Goal: Transaction & Acquisition: Purchase product/service

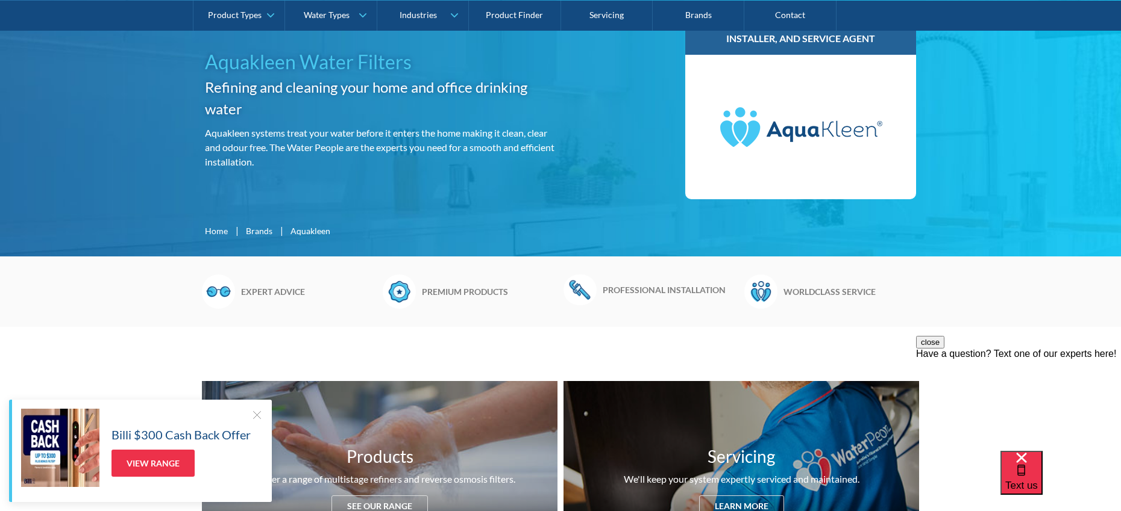
scroll to position [294, 0]
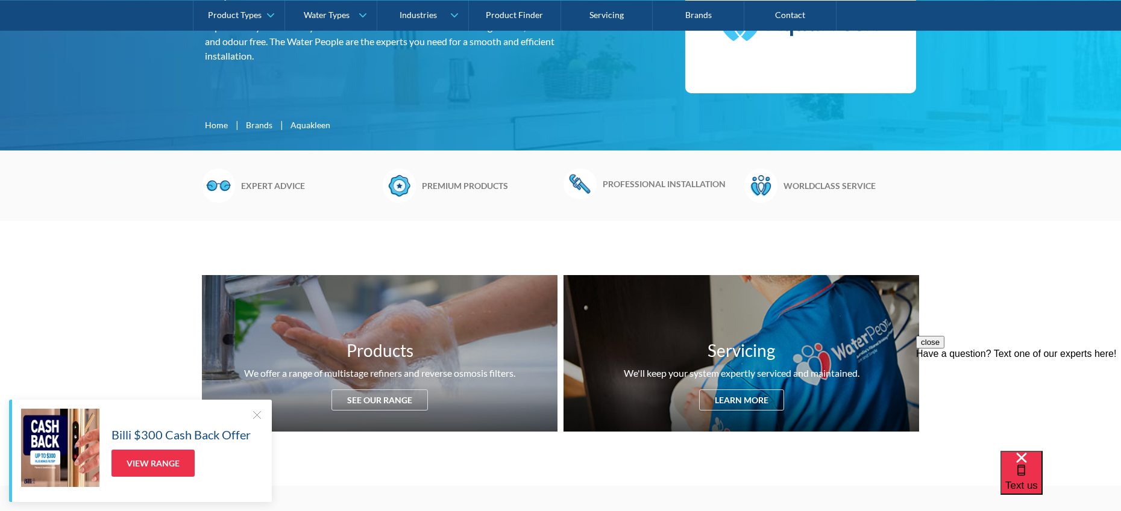
click at [256, 413] on div at bounding box center [257, 415] width 12 height 12
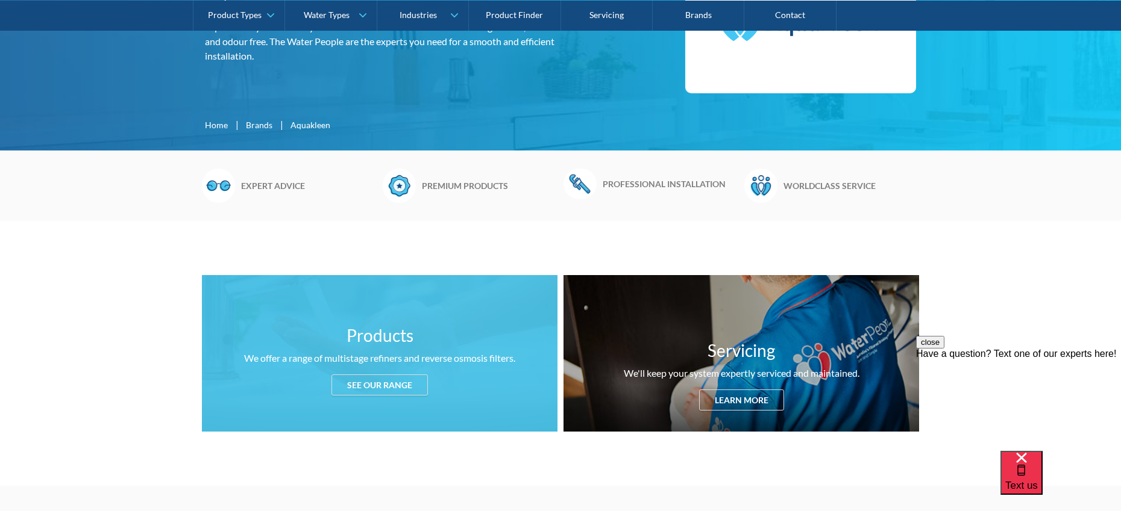
click at [423, 381] on div "See our range" at bounding box center [379, 385] width 96 height 21
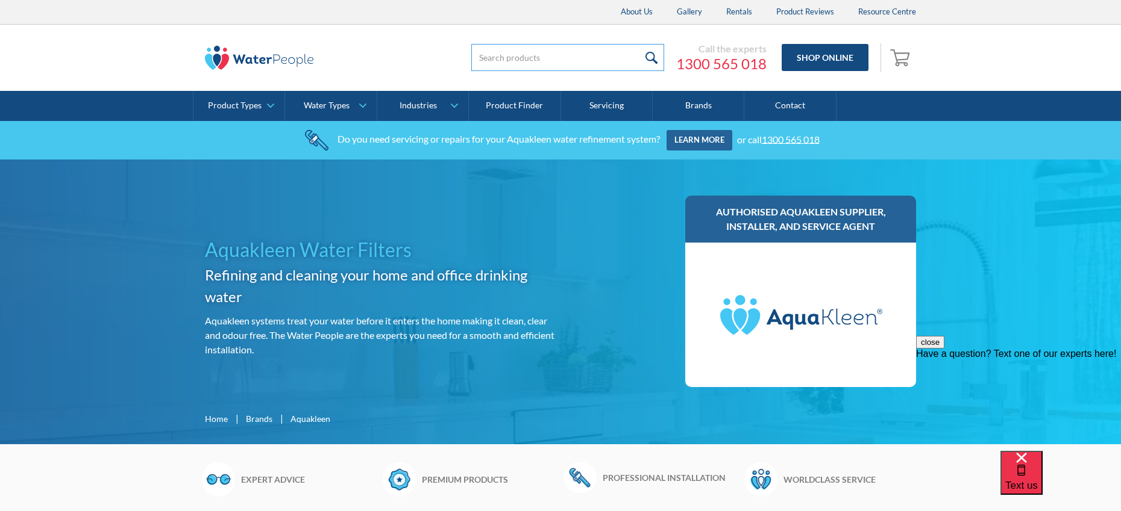
click at [509, 56] on input "search" at bounding box center [567, 57] width 193 height 27
click at [832, 57] on link "Shop Online" at bounding box center [824, 57] width 87 height 27
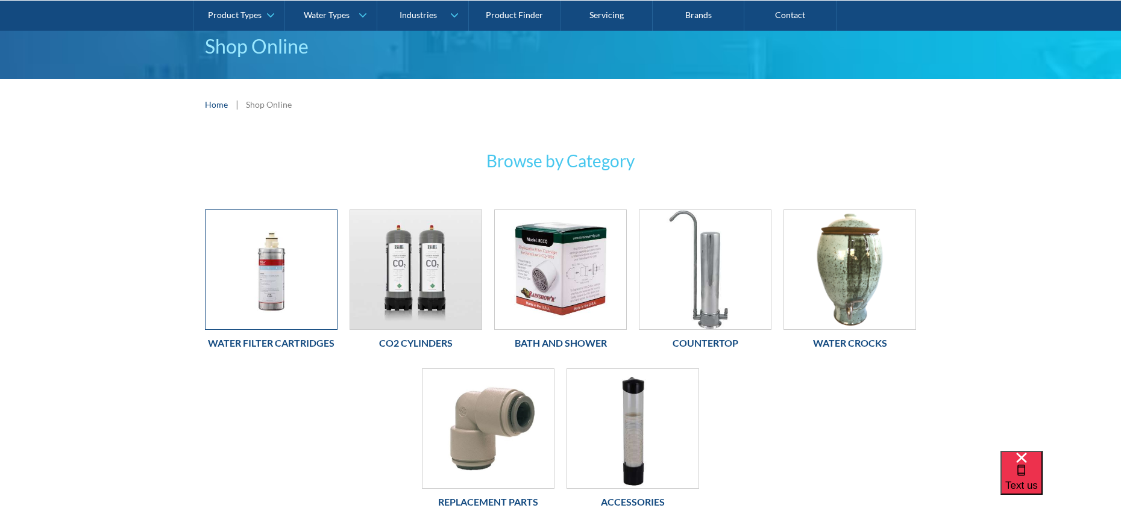
click at [297, 277] on img at bounding box center [270, 269] width 131 height 119
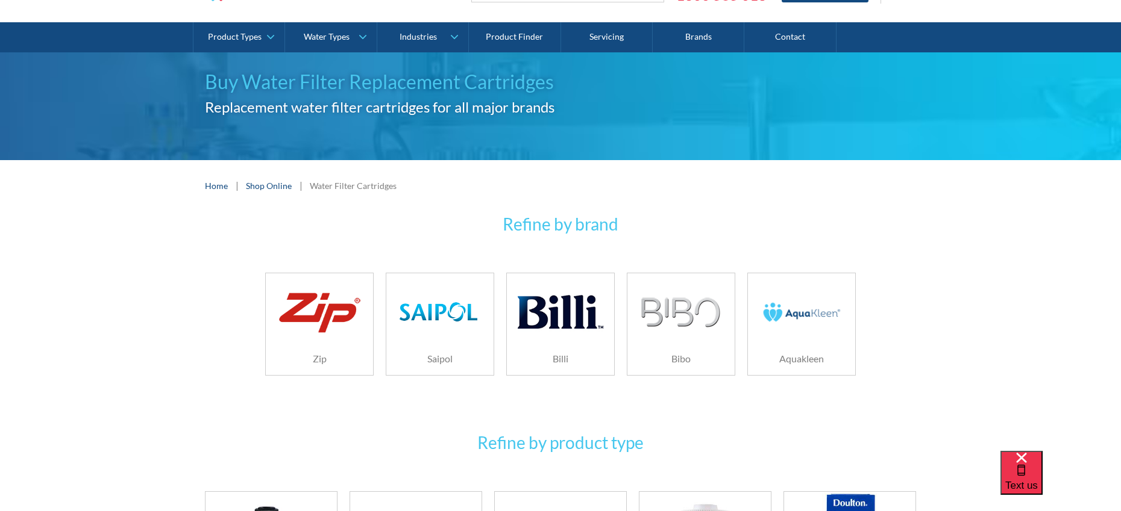
scroll to position [69, 0]
click at [797, 290] on img at bounding box center [801, 312] width 86 height 57
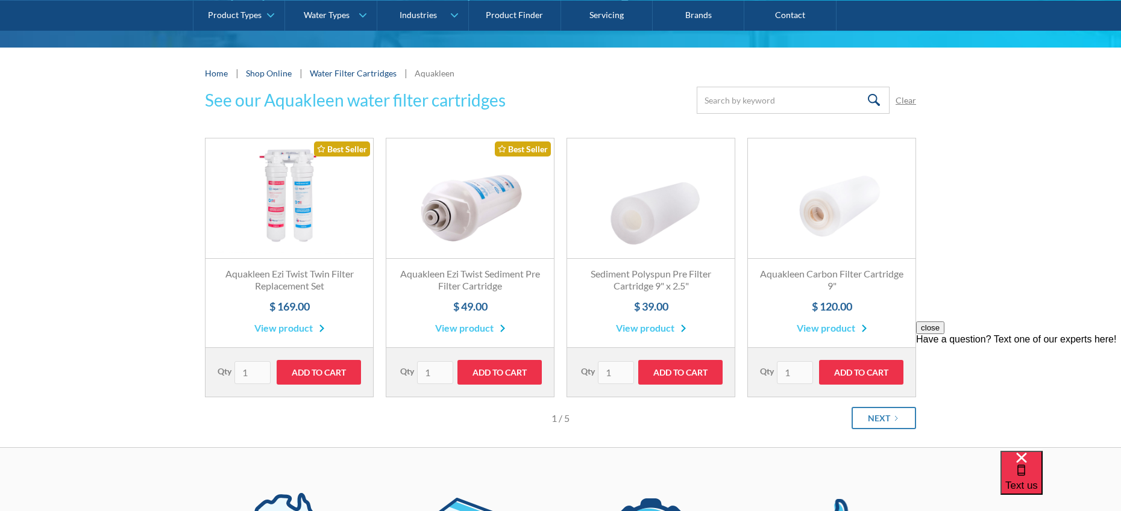
scroll to position [155, 0]
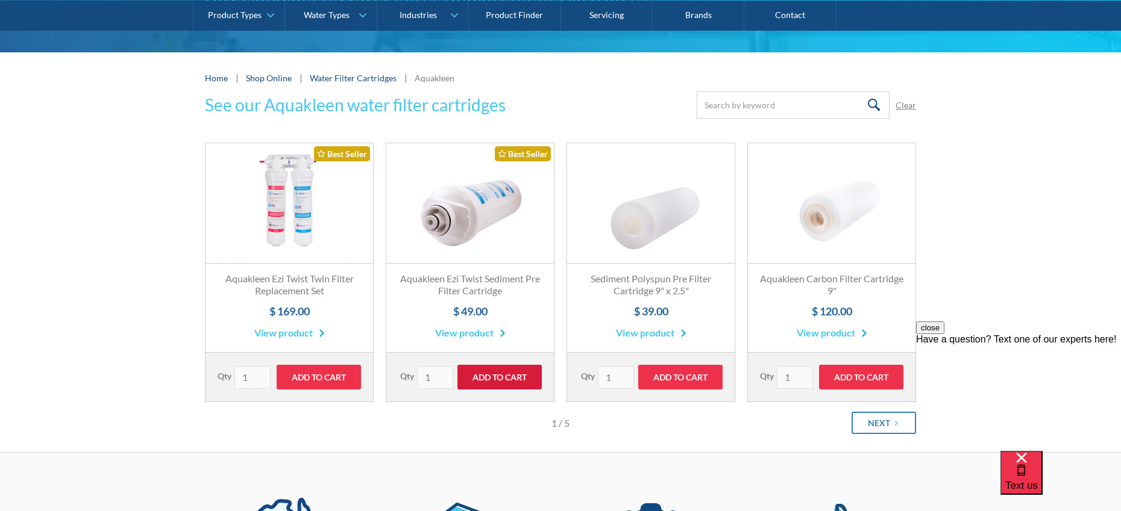
click at [506, 380] on input "Add to Cart" at bounding box center [499, 377] width 84 height 25
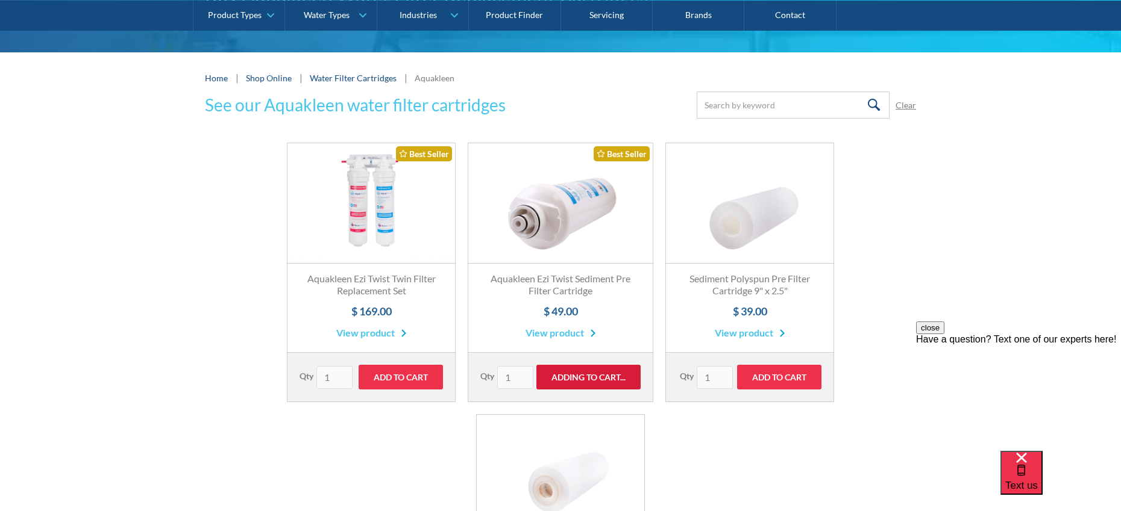
type input "Add to Cart"
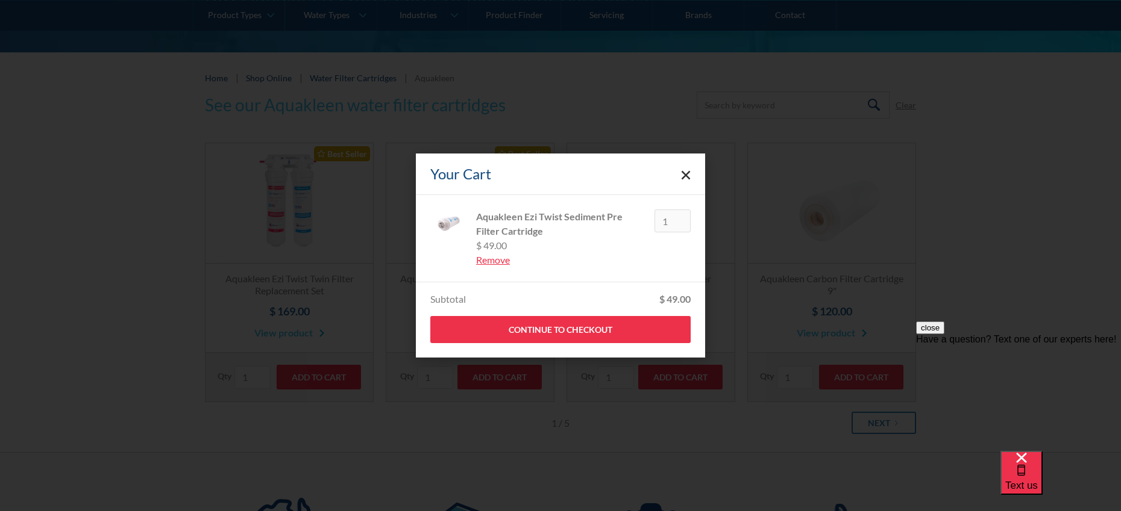
click at [686, 174] on icon "Close cart" at bounding box center [686, 175] width 10 height 10
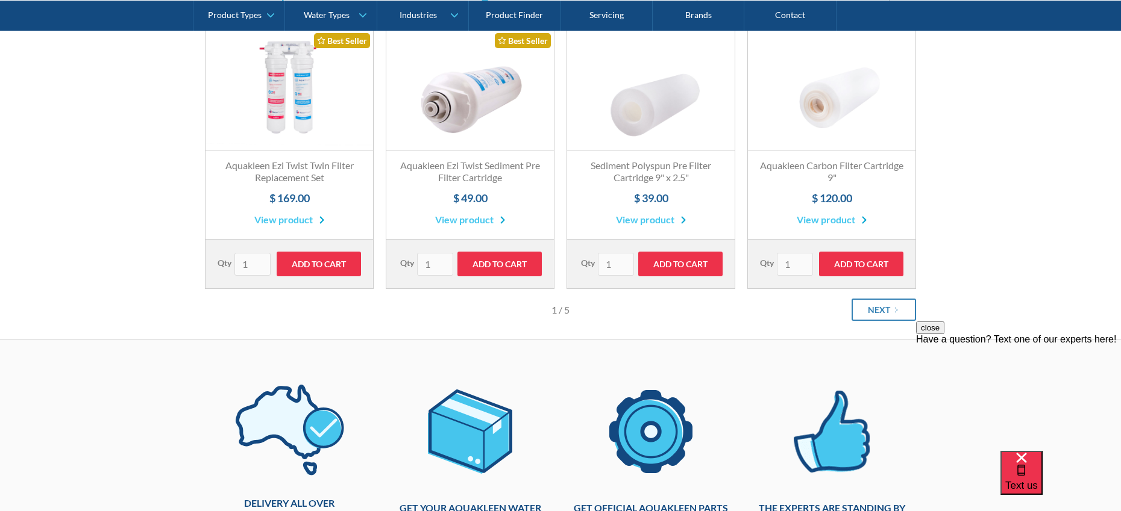
scroll to position [272, 0]
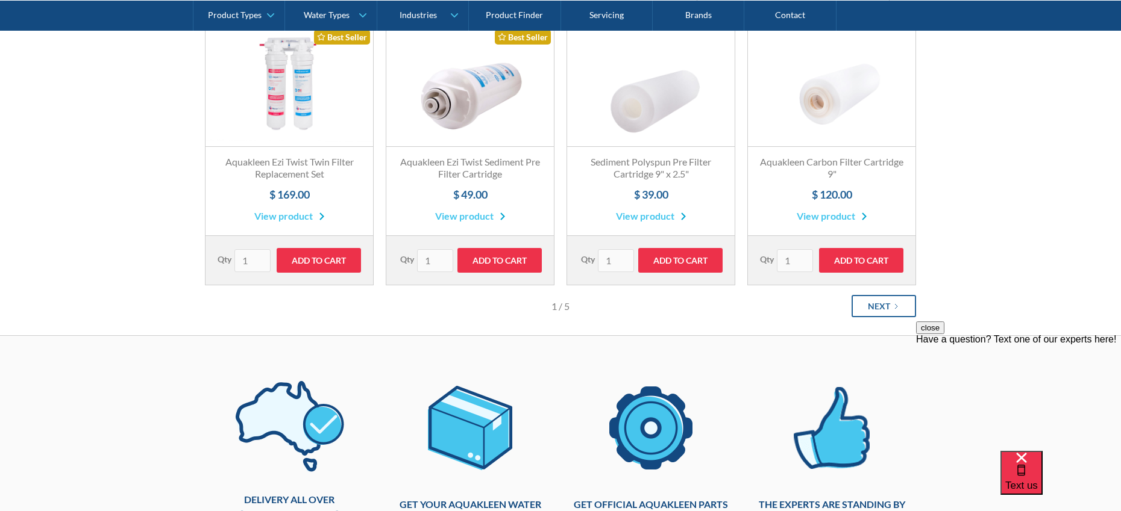
click at [872, 308] on div "Next" at bounding box center [878, 306] width 22 height 13
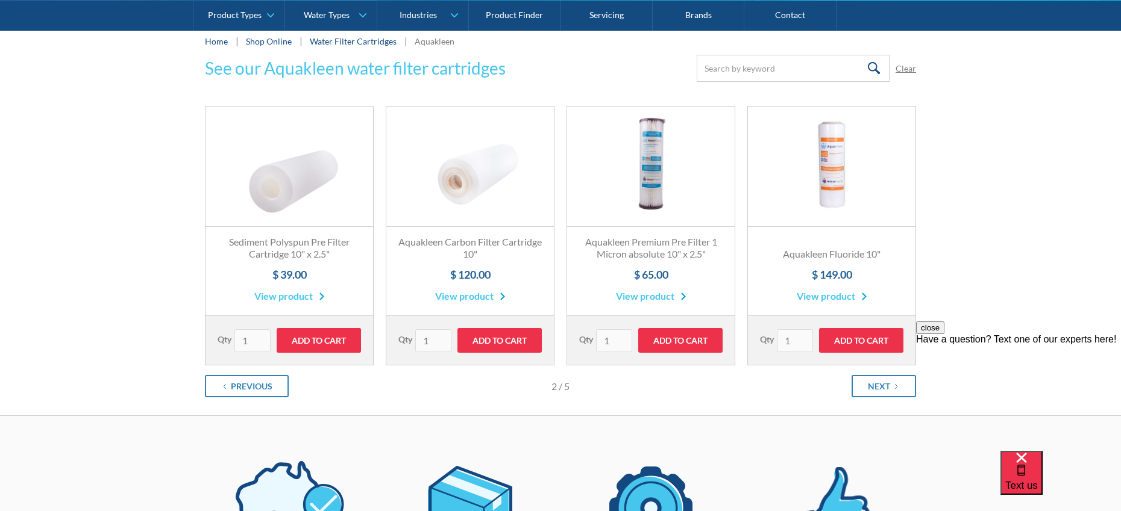
scroll to position [201, 0]
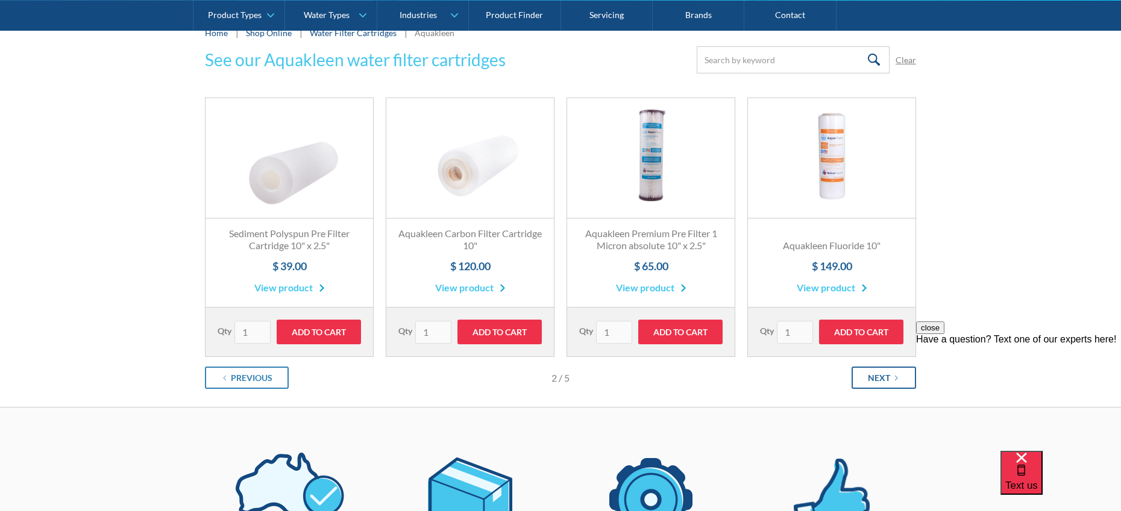
click at [896, 380] on icon "Next Page" at bounding box center [895, 378] width 7 height 7
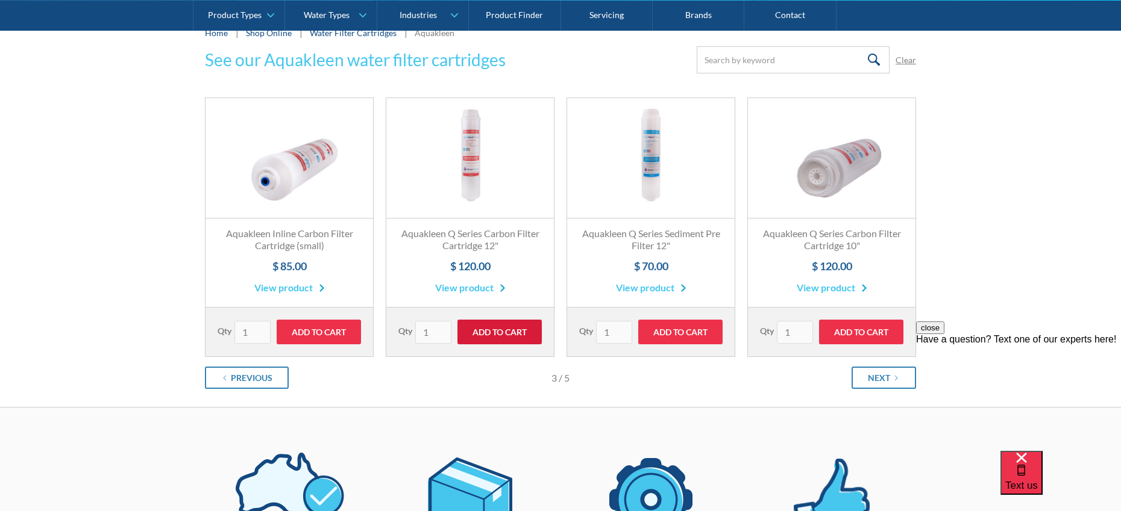
click at [495, 333] on input "Add to Cart" at bounding box center [499, 332] width 84 height 25
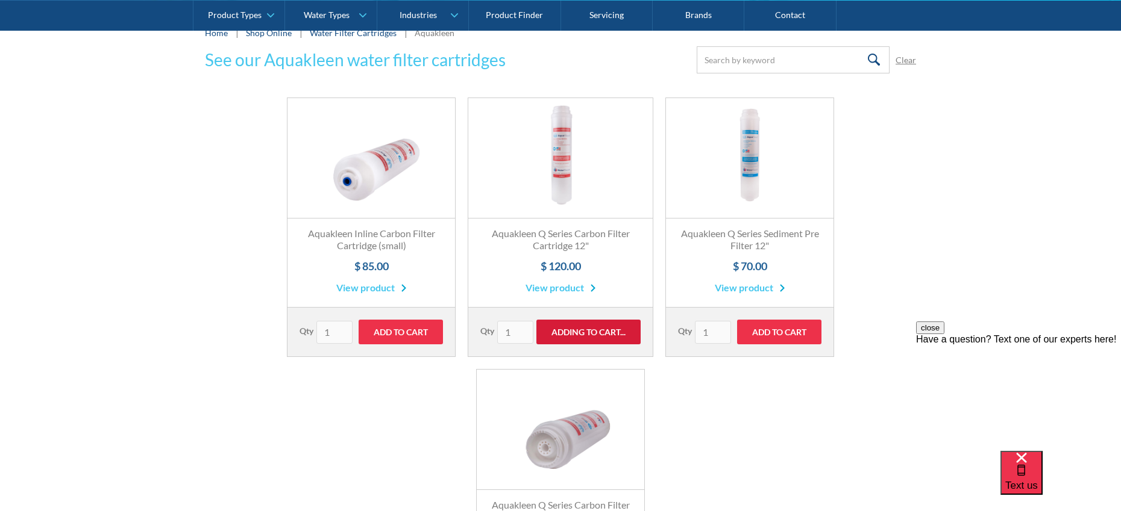
type input "Add to Cart"
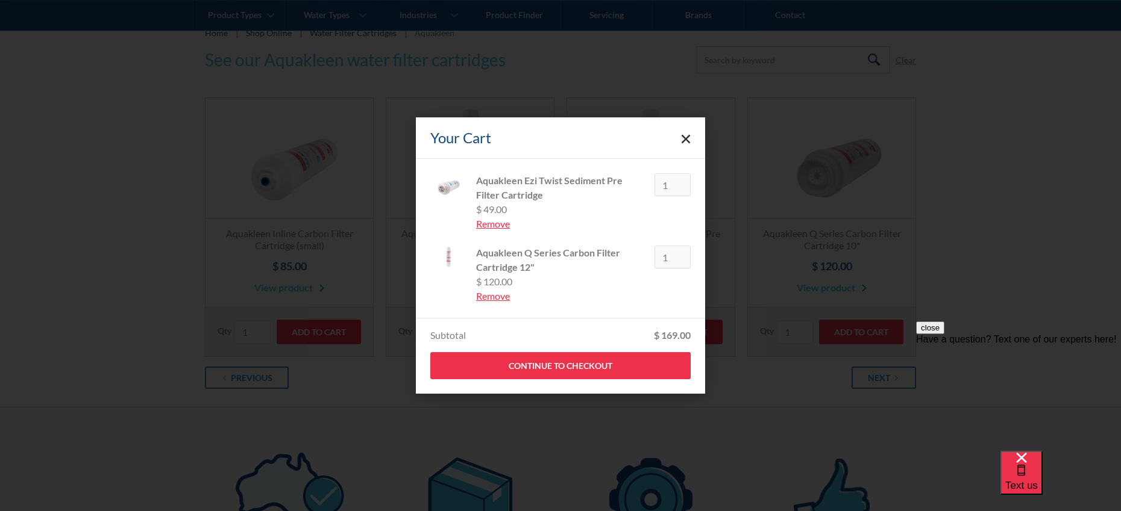
click at [685, 138] on polygon "Close cart" at bounding box center [685, 139] width 9 height 9
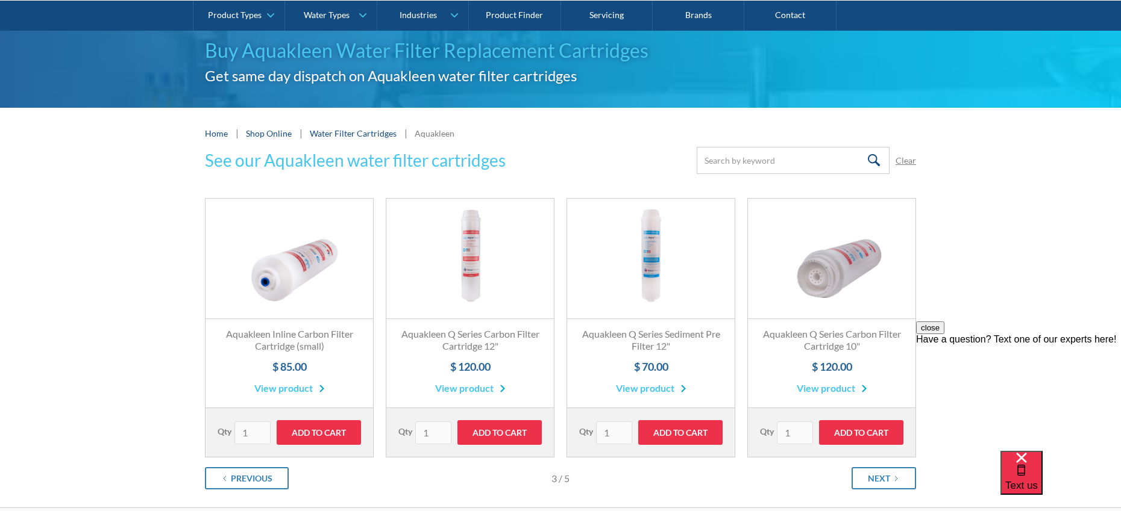
scroll to position [104, 0]
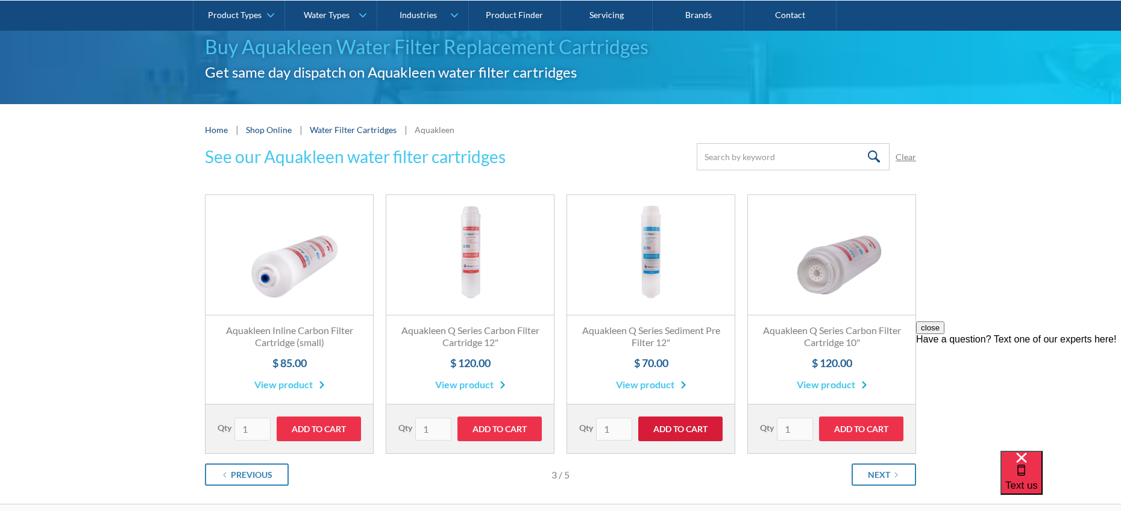
click at [685, 433] on input "Add to Cart" at bounding box center [680, 429] width 84 height 25
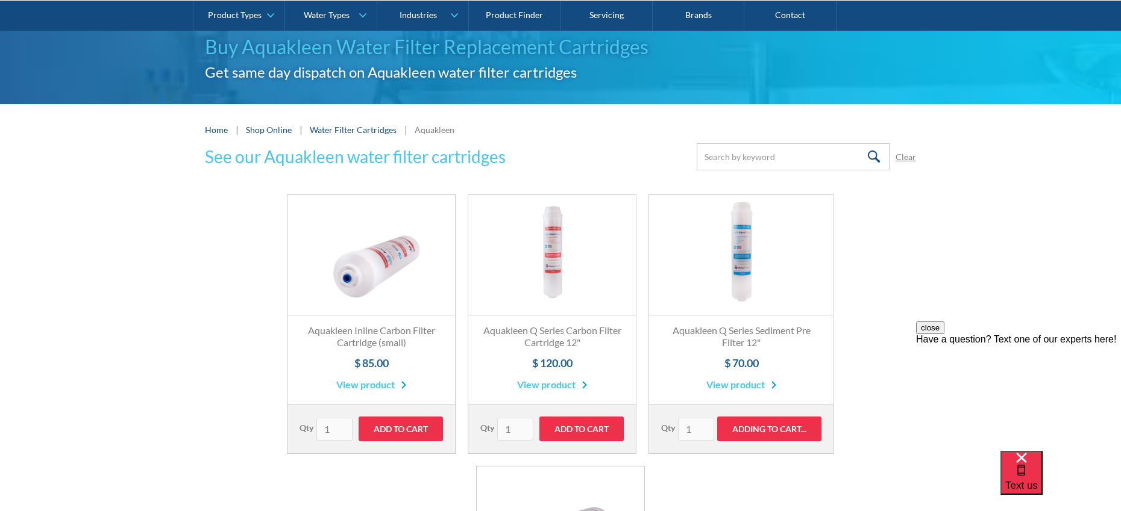
type input "Add to Cart"
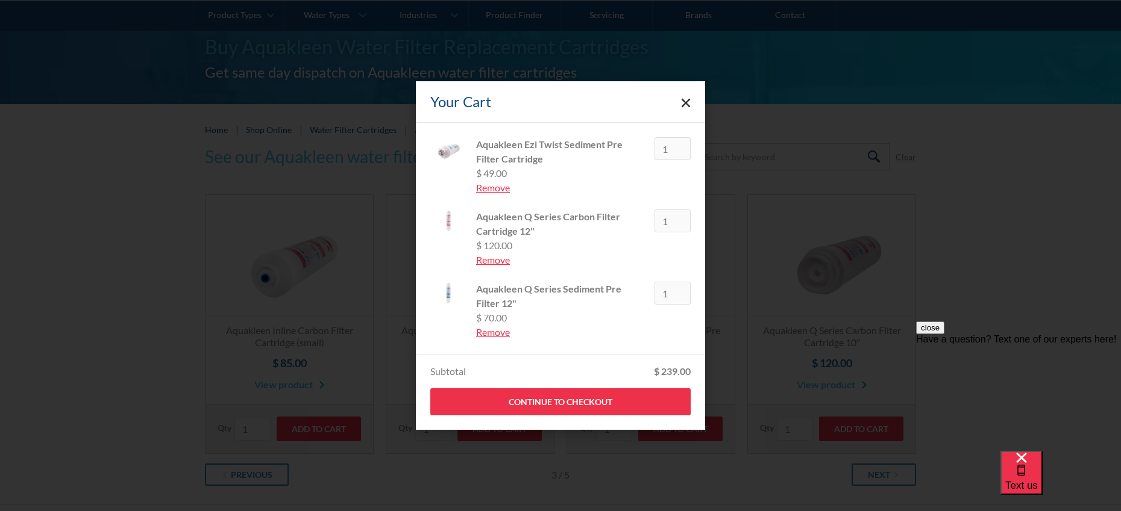
click at [686, 99] on icon "Close cart" at bounding box center [686, 103] width 10 height 10
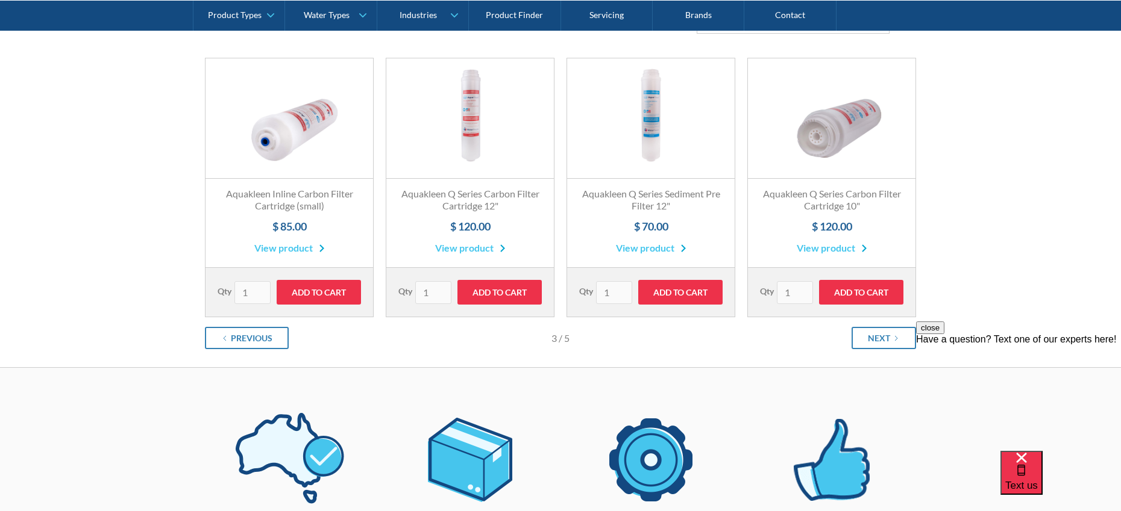
scroll to position [242, 0]
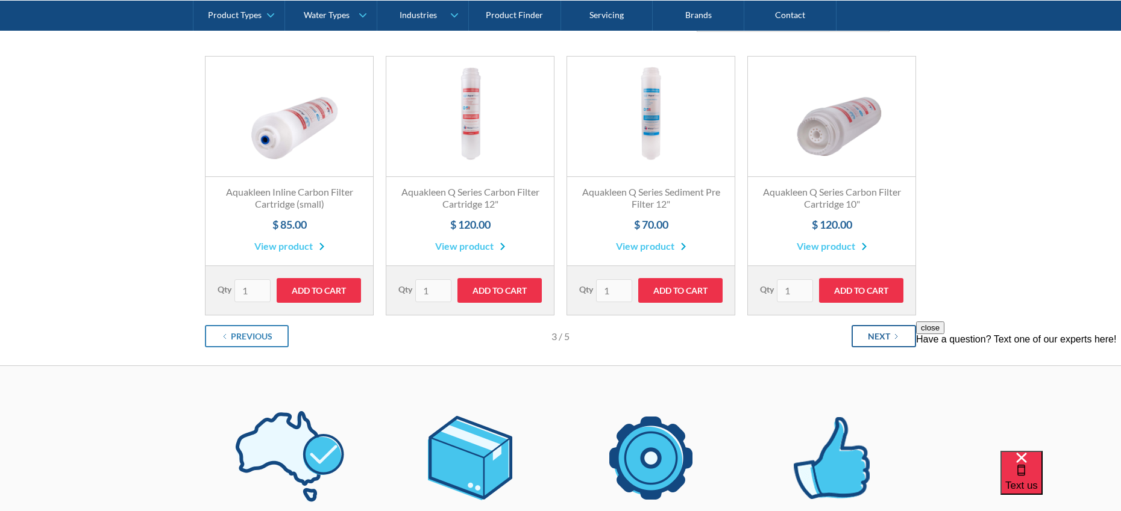
click at [871, 336] on div "Next" at bounding box center [878, 336] width 22 height 13
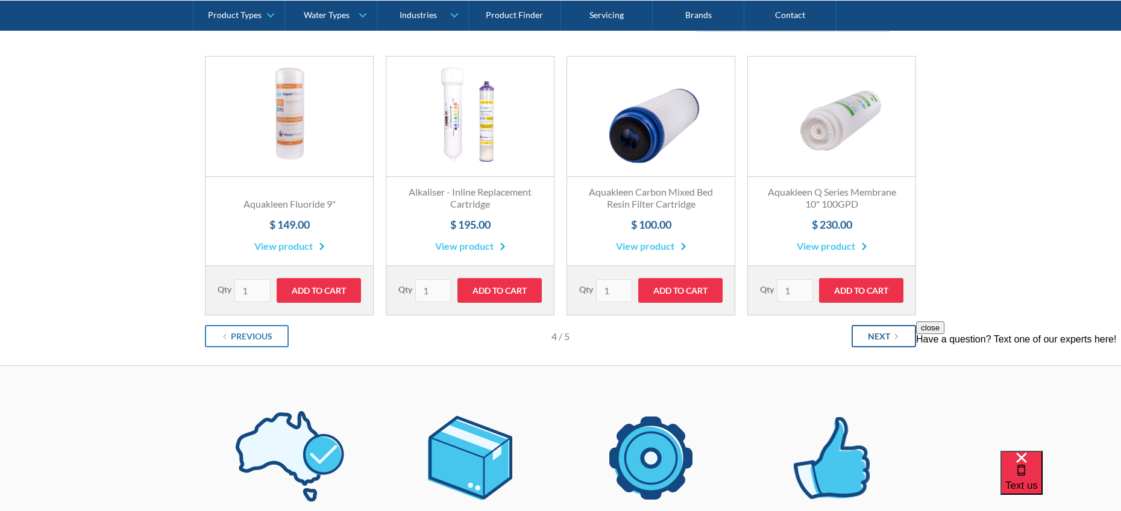
click at [875, 333] on div "Next" at bounding box center [878, 336] width 22 height 13
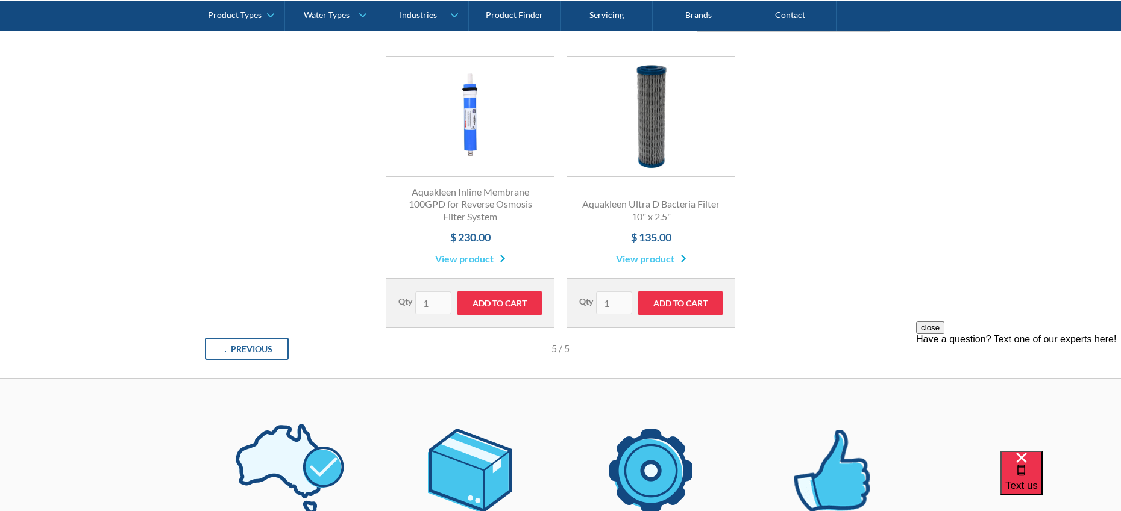
click at [242, 344] on div "Previous" at bounding box center [252, 349] width 42 height 13
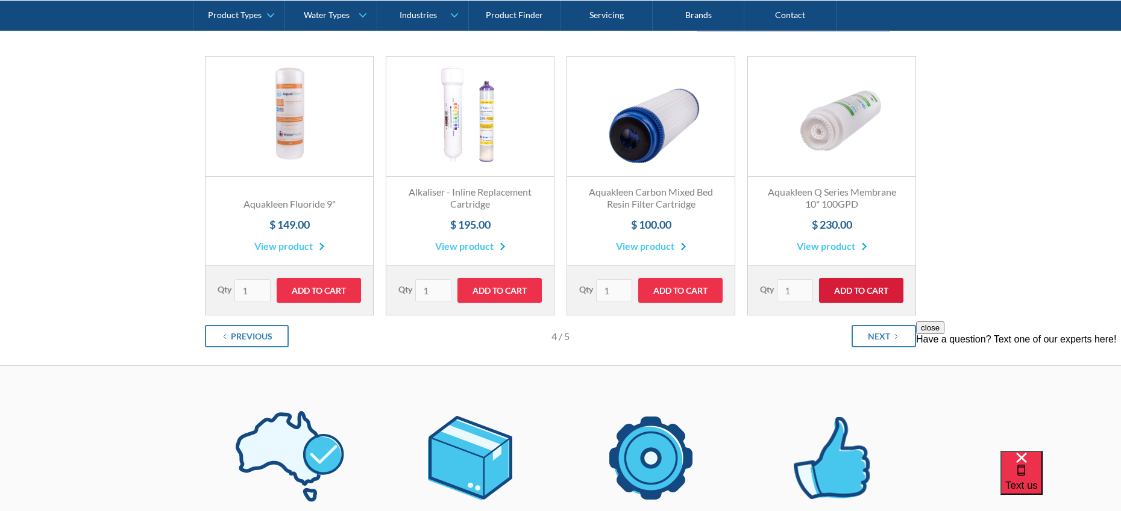
click at [857, 289] on input "Add to Cart" at bounding box center [861, 290] width 84 height 25
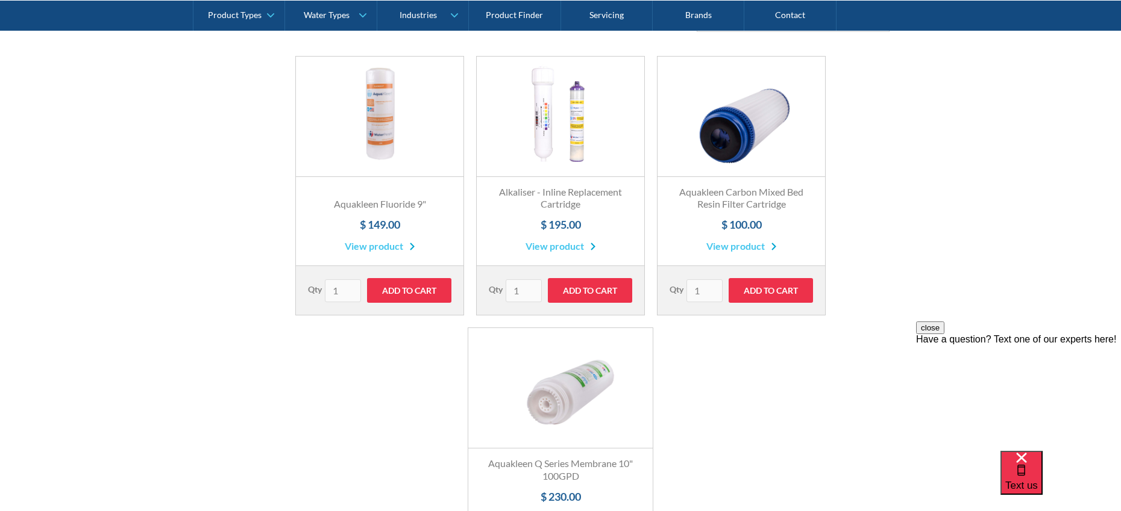
type input "Add to Cart"
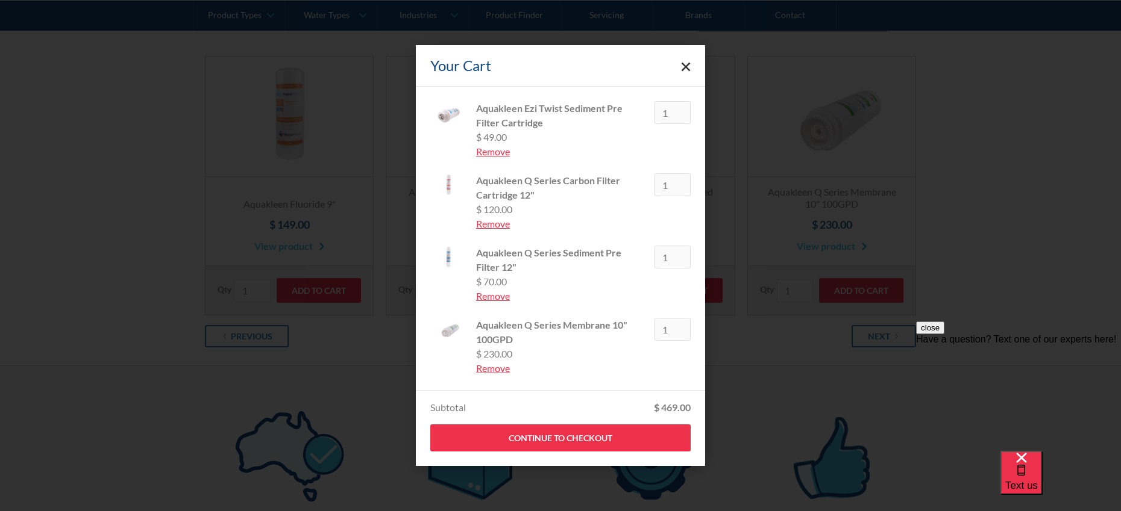
click at [511, 154] on div "Remove" at bounding box center [560, 152] width 169 height 14
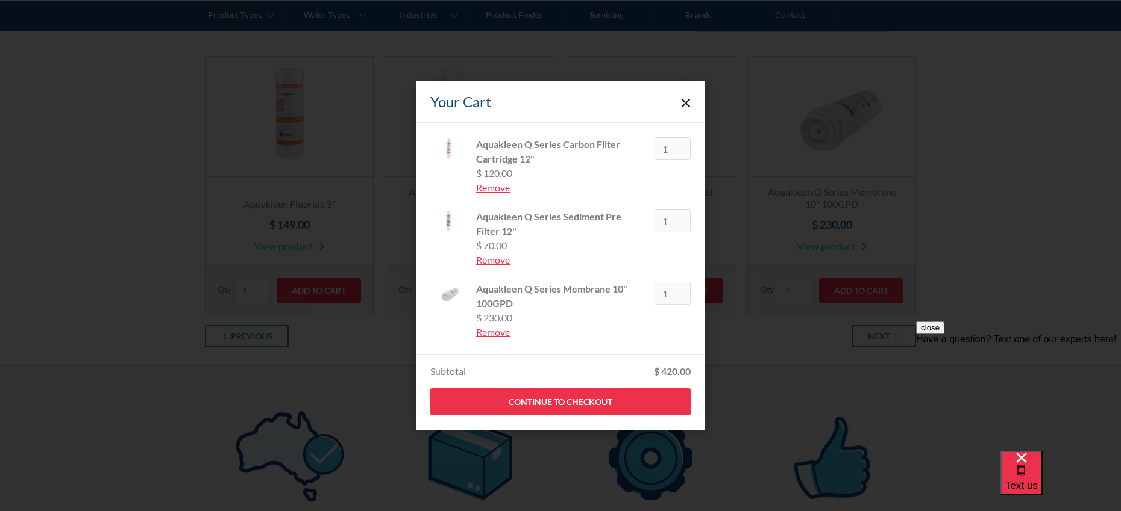
click at [688, 104] on icon "Close cart" at bounding box center [686, 103] width 10 height 10
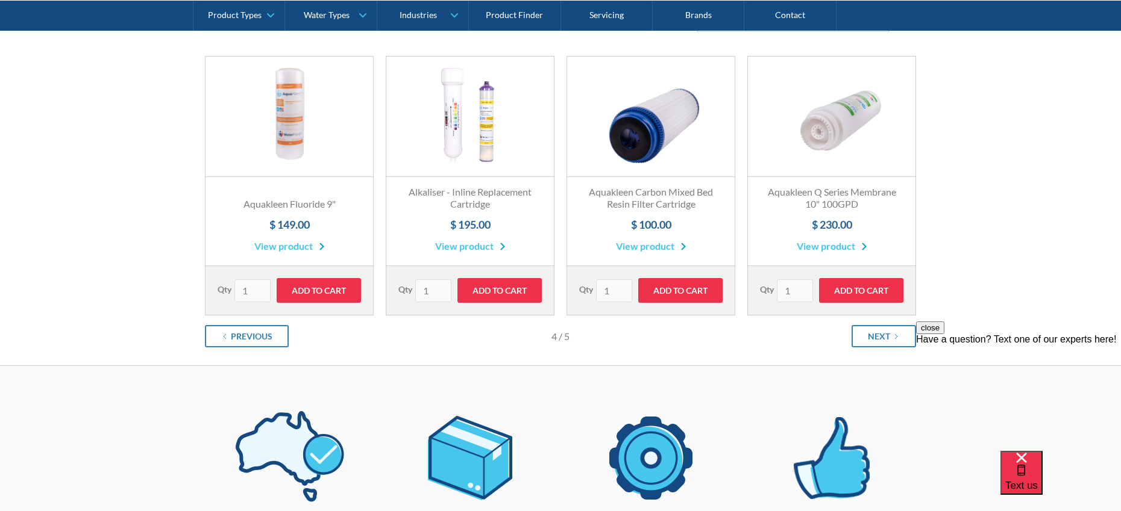
scroll to position [0, 0]
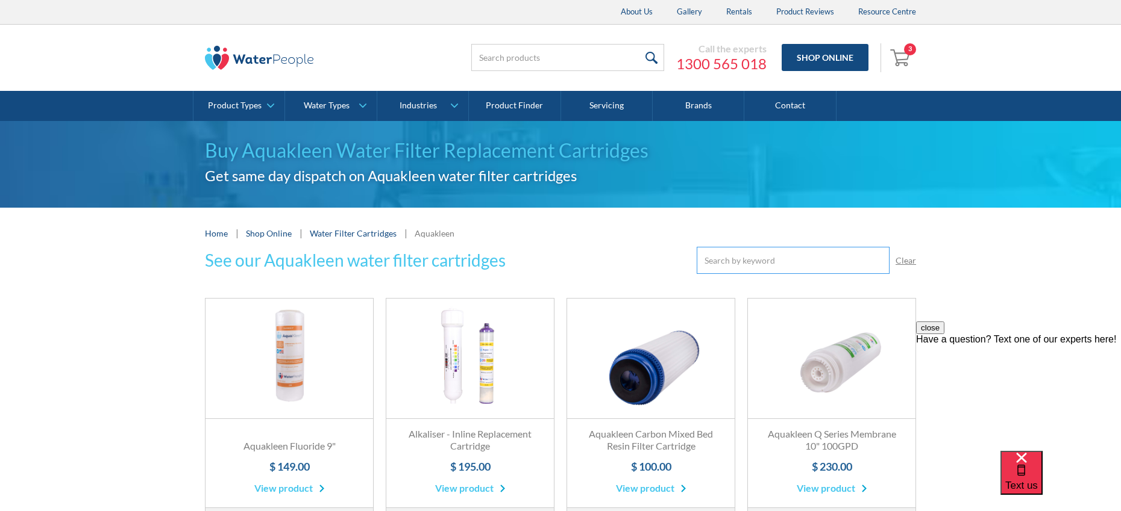
click at [761, 264] on input "Email Form" at bounding box center [792, 260] width 193 height 27
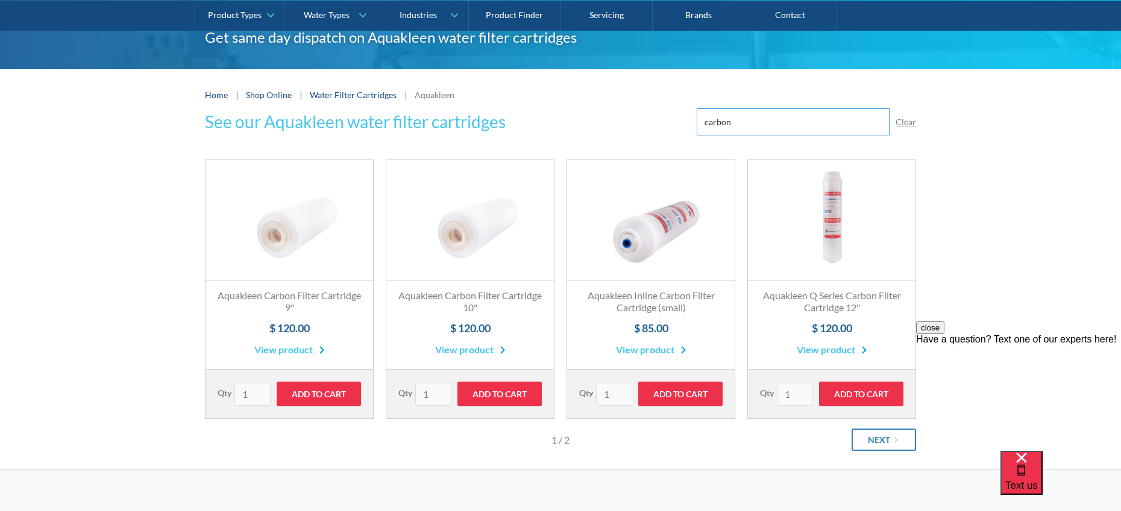
scroll to position [140, 0]
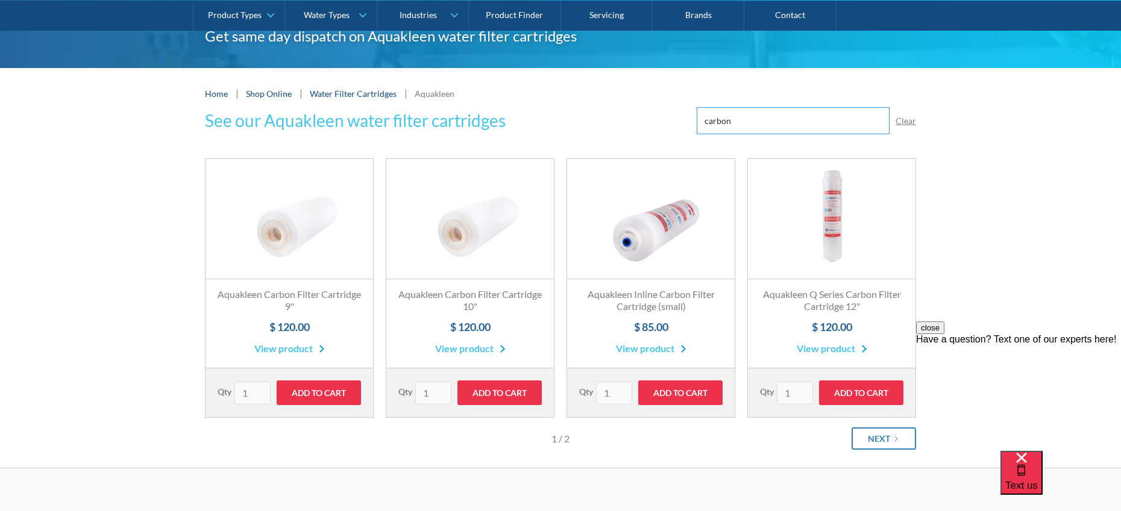
type input "carbon"
click at [849, 396] on input "Add to Cart" at bounding box center [861, 393] width 84 height 25
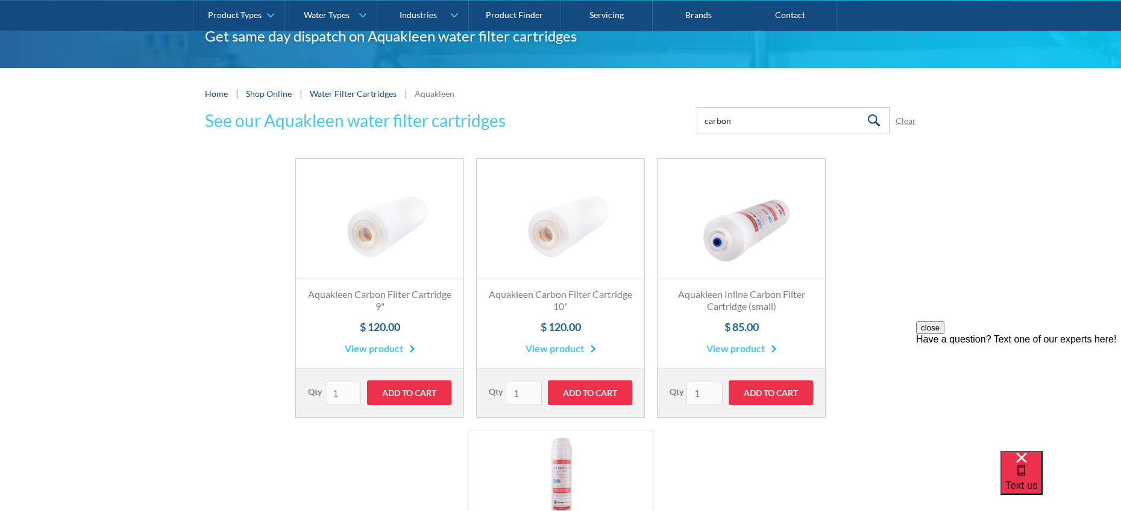
type input "Add to Cart"
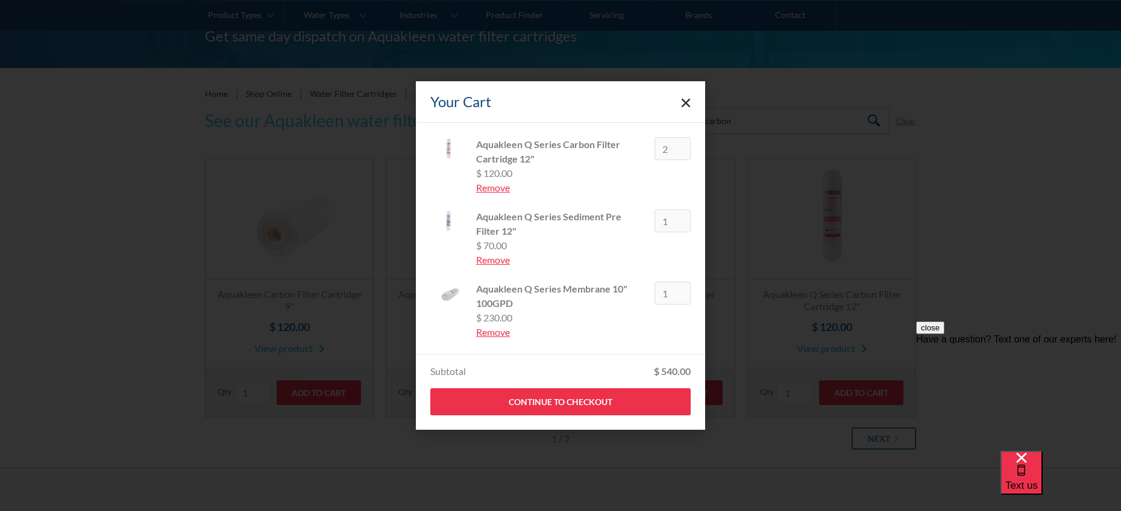
click at [502, 261] on div "Remove" at bounding box center [560, 260] width 169 height 14
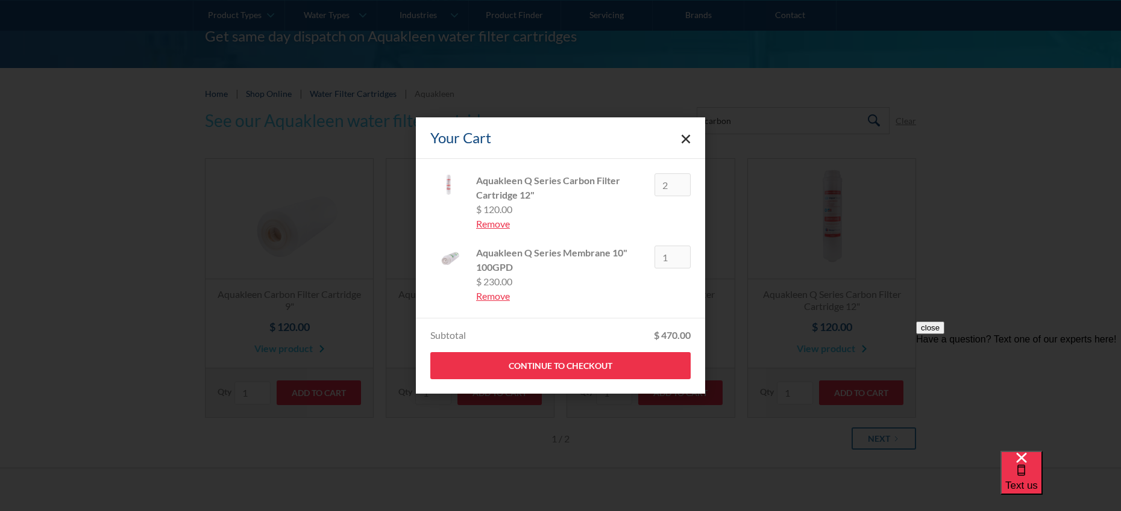
click at [484, 226] on div "Remove" at bounding box center [560, 224] width 169 height 14
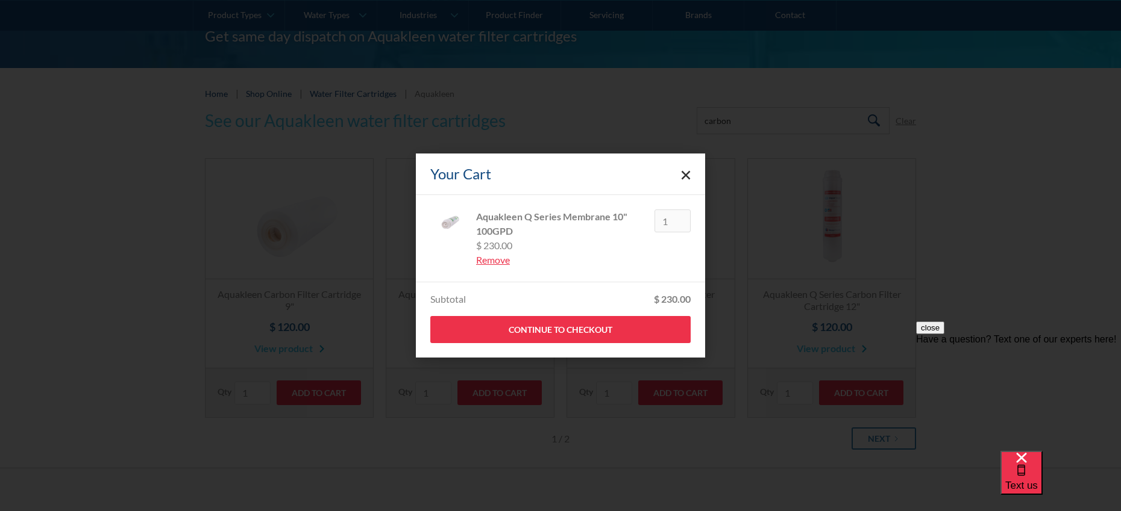
click at [689, 178] on polygon "Close cart" at bounding box center [685, 175] width 9 height 9
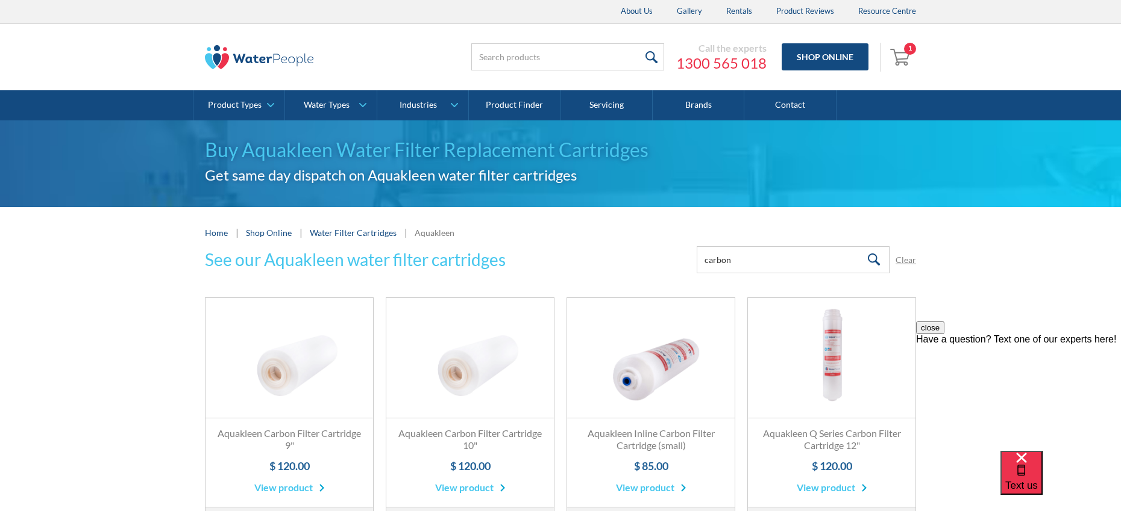
scroll to position [0, 0]
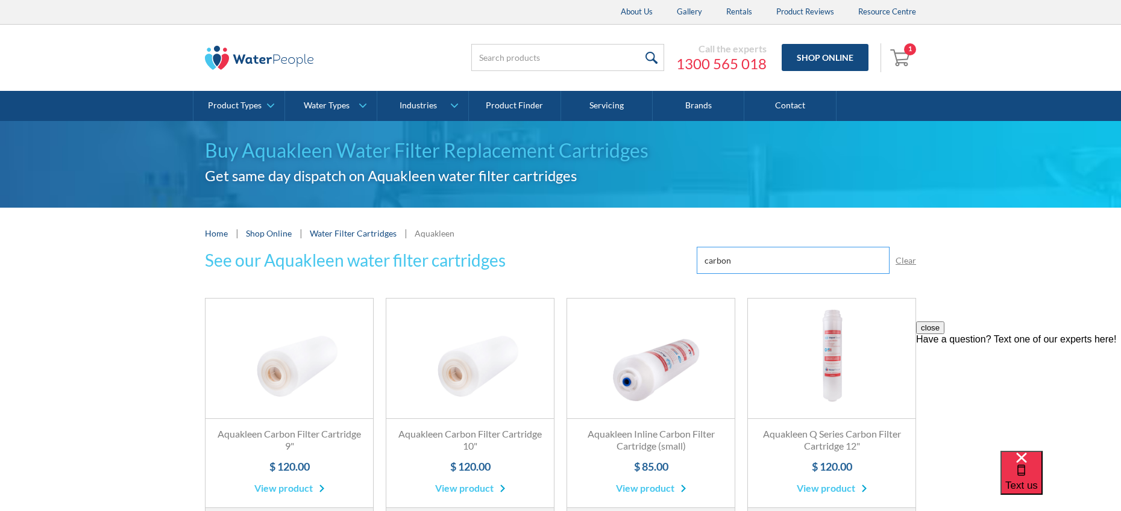
click at [722, 259] on input "carbon" at bounding box center [792, 260] width 193 height 27
click at [831, 352] on link "Fits All Brands Best Seller" at bounding box center [831, 359] width 167 height 120
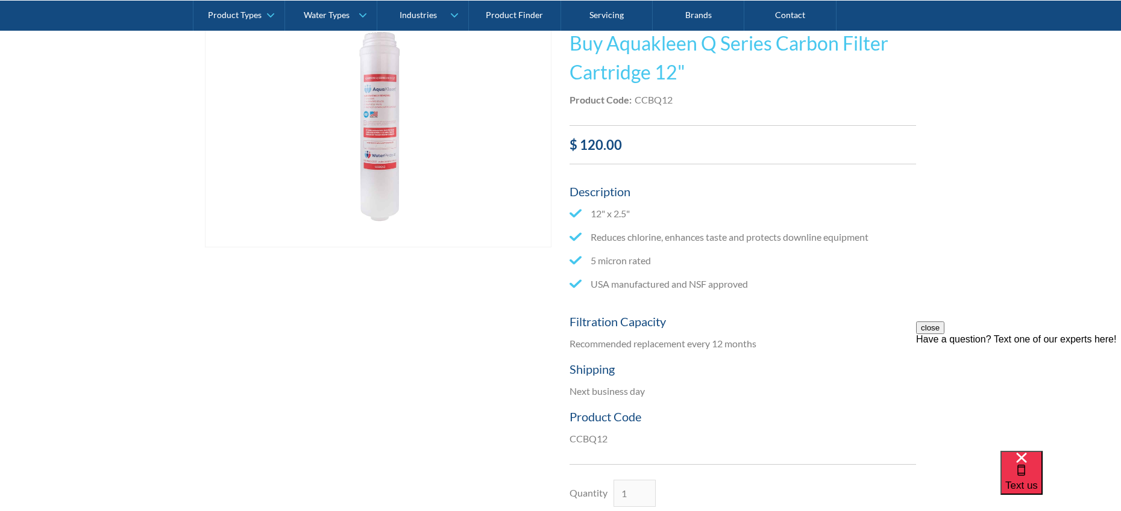
scroll to position [308, 0]
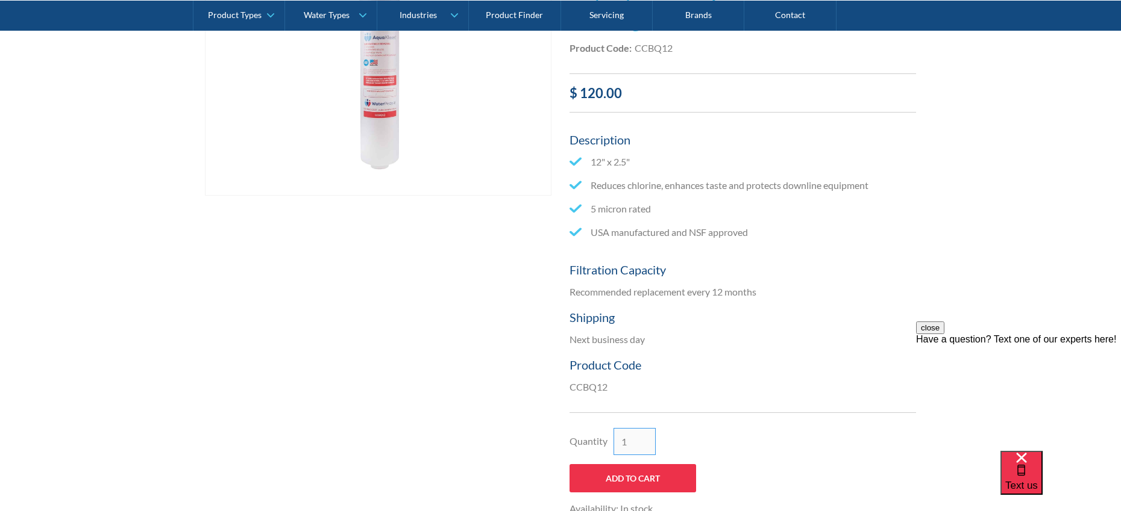
click at [634, 439] on input "1" at bounding box center [634, 441] width 42 height 27
type input "2"
click at [646, 439] on input "2" at bounding box center [634, 441] width 42 height 27
click at [642, 472] on input "Add to Cart" at bounding box center [632, 478] width 127 height 28
type input "Add to Cart"
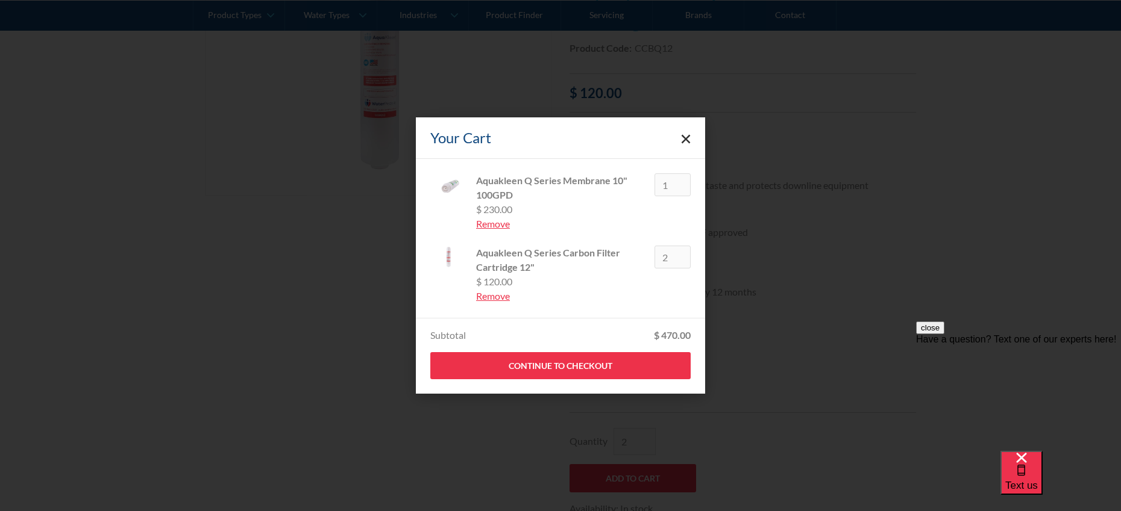
click at [449, 186] on img at bounding box center [448, 185] width 36 height 24
click at [497, 223] on div "Remove" at bounding box center [560, 224] width 169 height 14
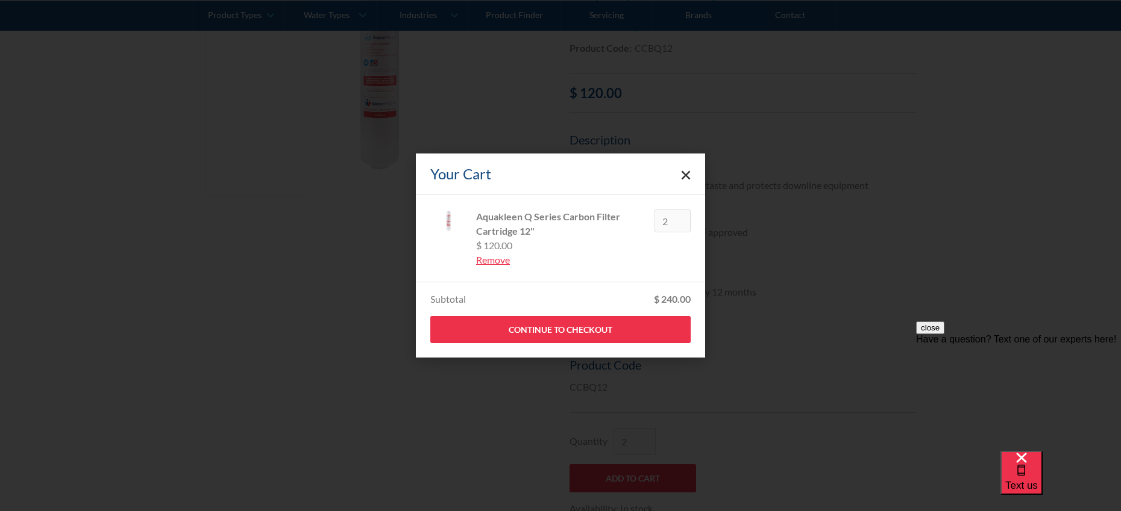
click at [686, 140] on div "Your Cart Aquakleen Q Series Carbon Filter Cartridge 12" CCBQ12 $ 120.00 Remove…" at bounding box center [560, 255] width 1121 height 511
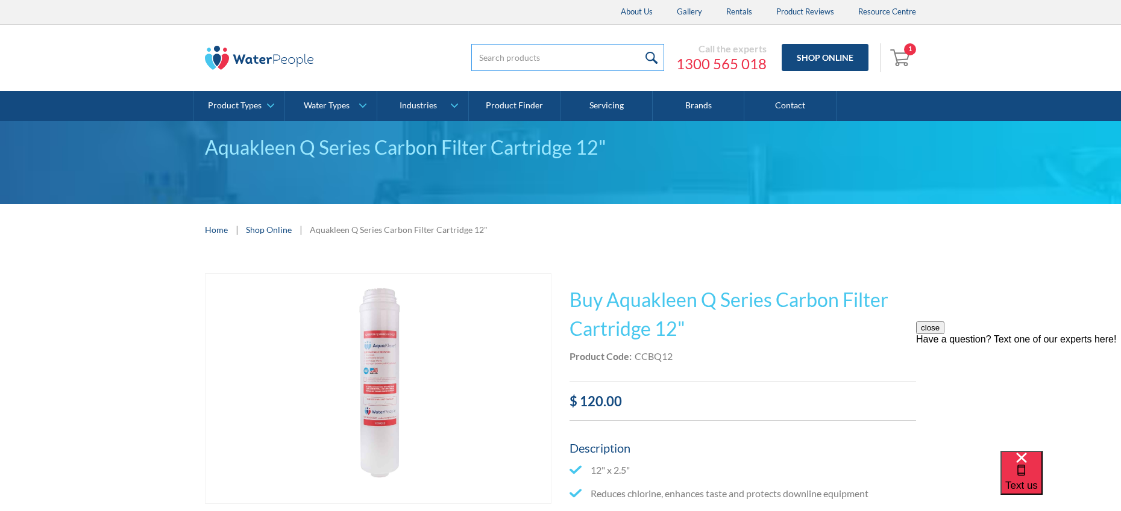
click at [529, 57] on input "search" at bounding box center [567, 57] width 193 height 27
type input "csdqbl10"
click at [638, 44] on input "submit" at bounding box center [651, 57] width 26 height 27
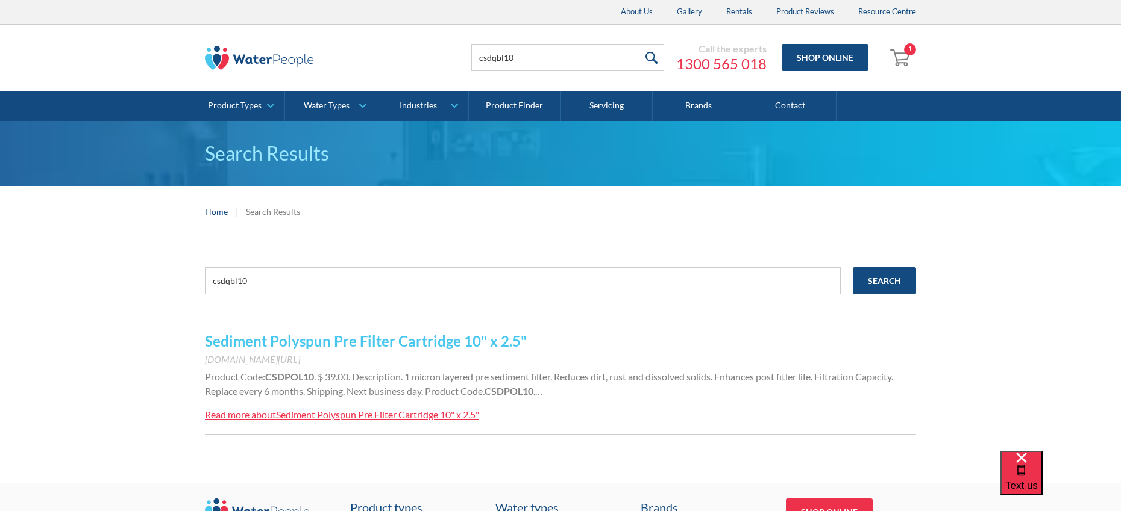
scroll to position [84, 0]
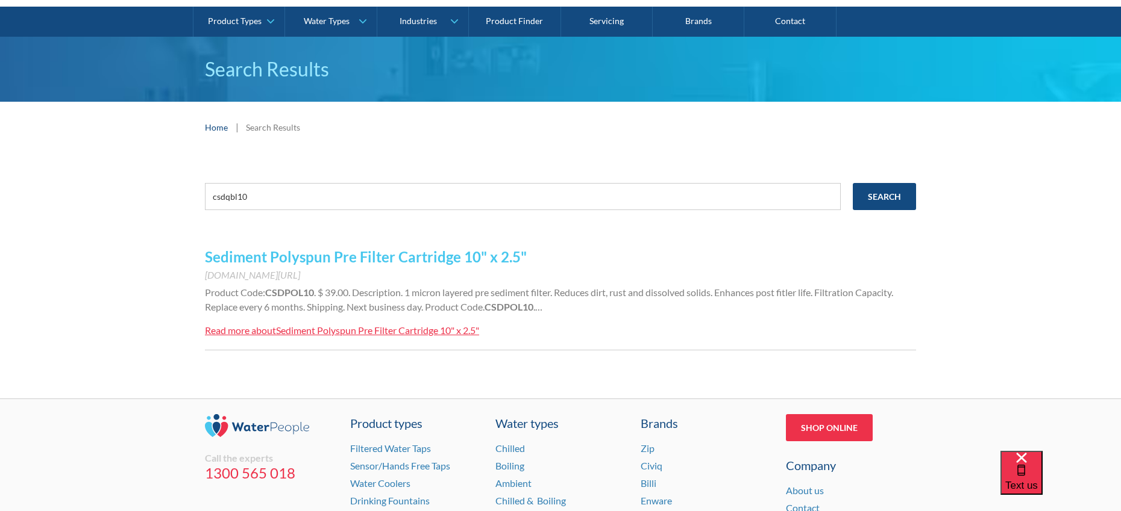
click at [426, 262] on link "Sediment Polyspun Pre Filter Cartridge 10" x 2.5"" at bounding box center [366, 256] width 322 height 17
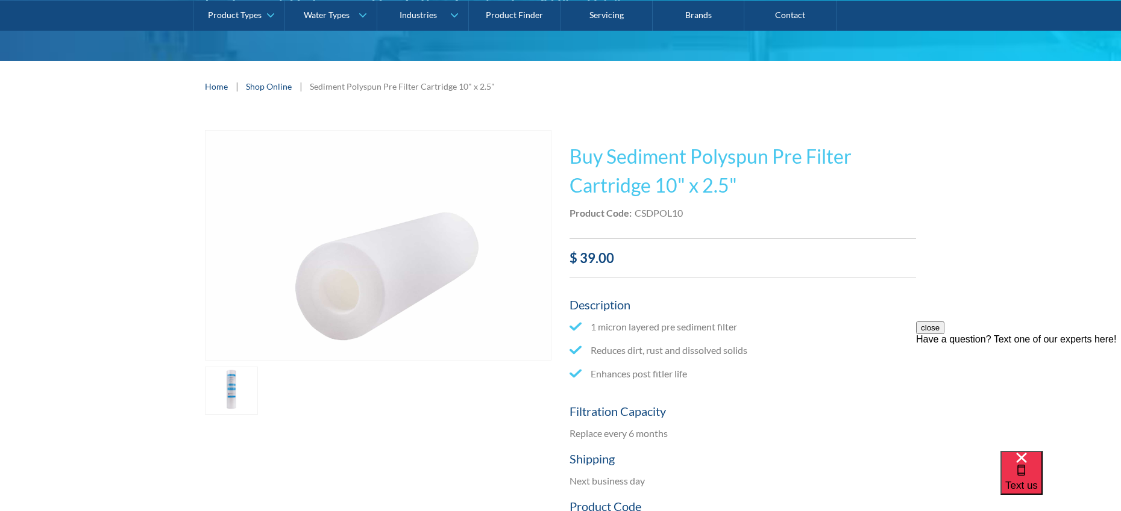
scroll to position [168, 0]
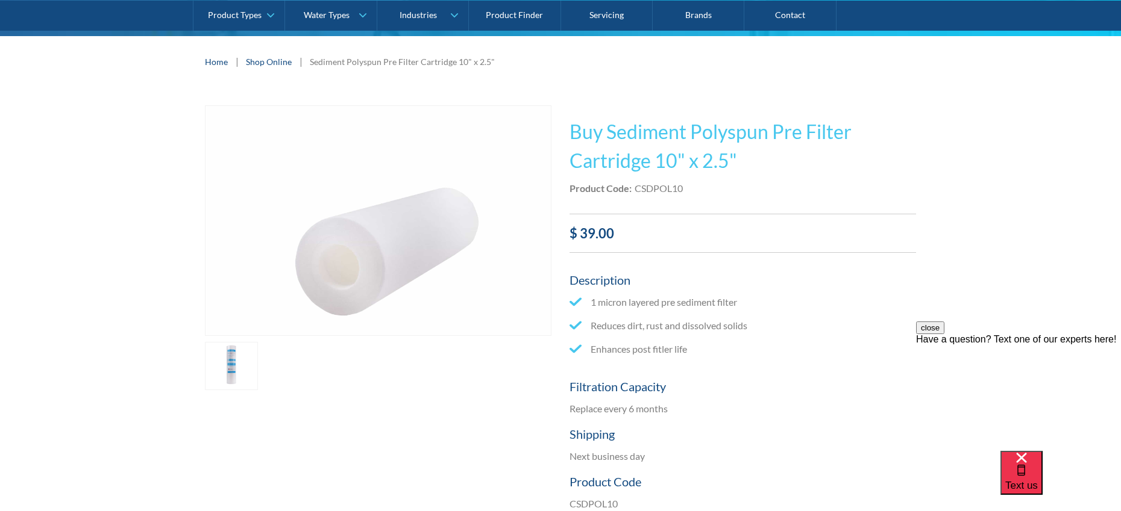
click at [242, 361] on link "open lightbox" at bounding box center [231, 366] width 53 height 48
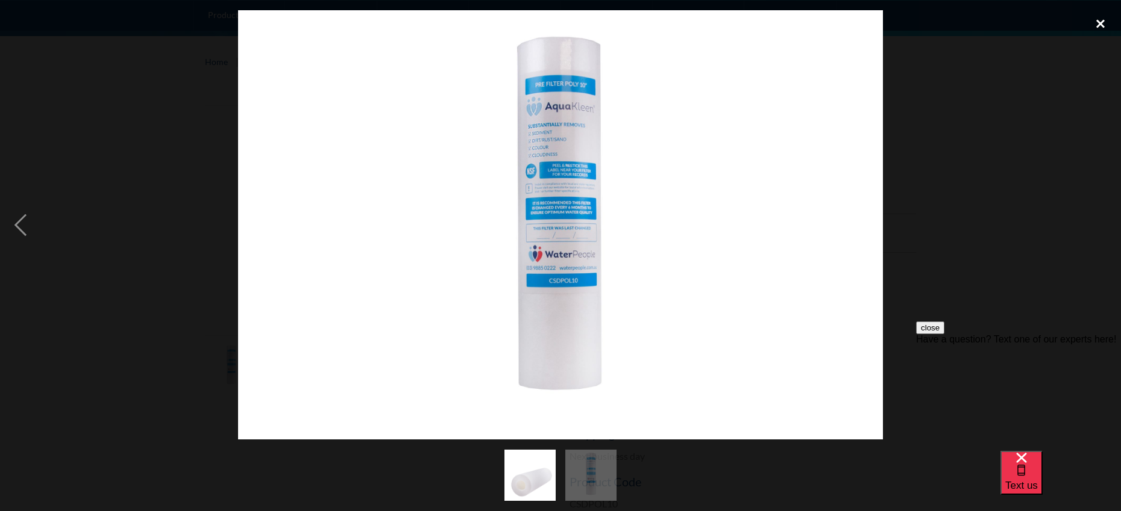
click at [1098, 25] on div "close lightbox" at bounding box center [1100, 23] width 41 height 27
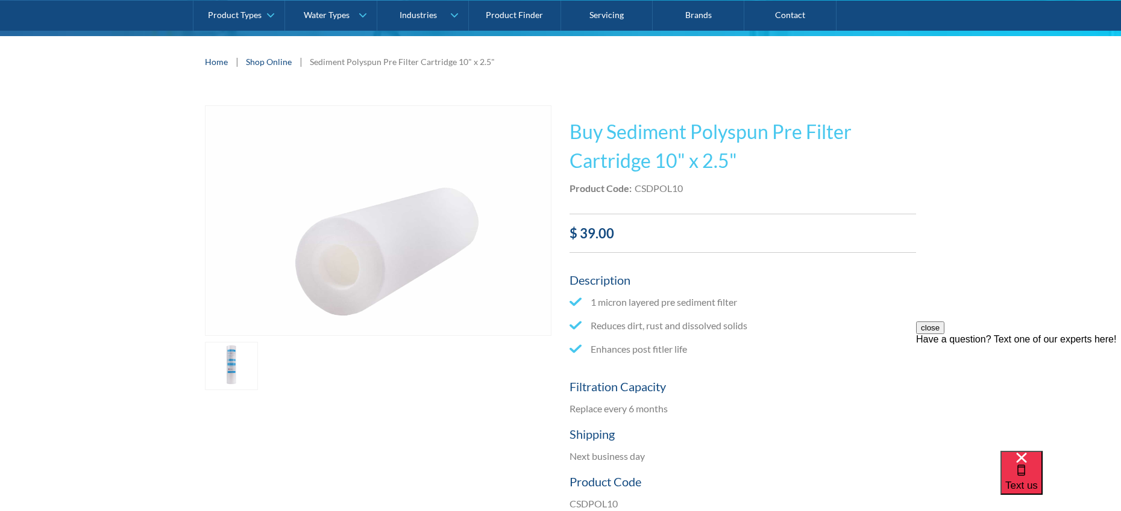
scroll to position [88, 0]
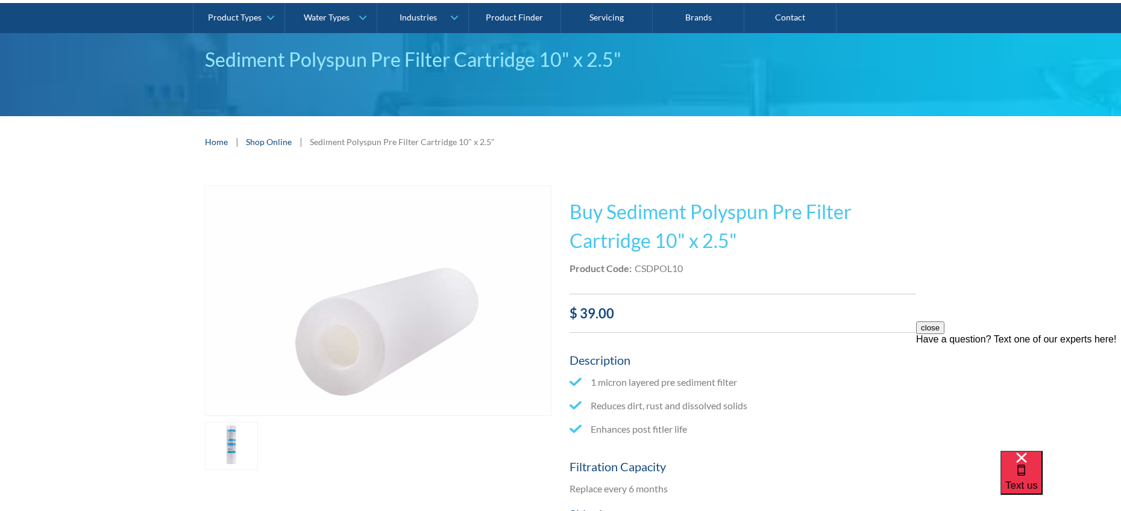
click at [265, 140] on link "Shop Online" at bounding box center [269, 142] width 46 height 13
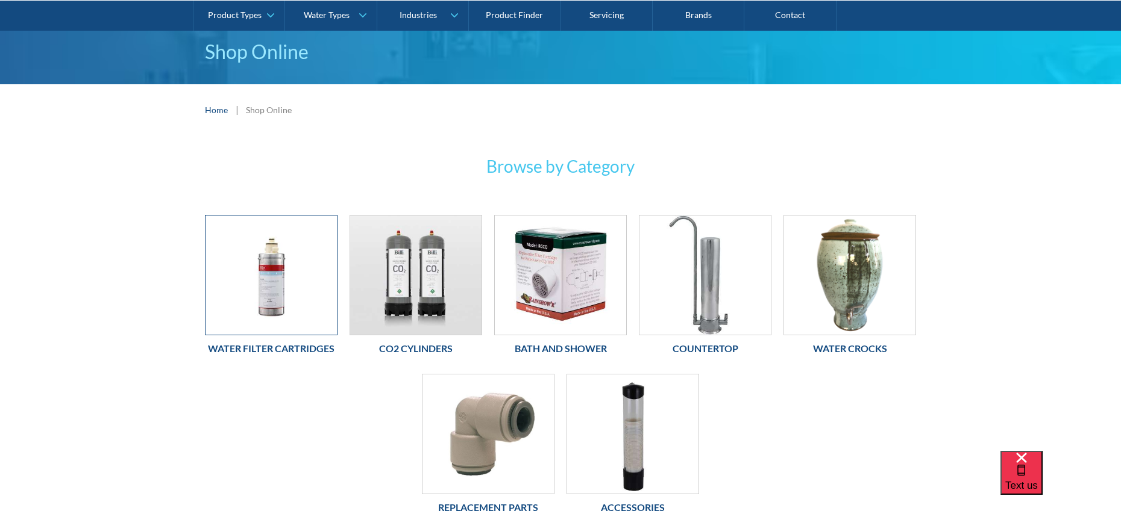
click at [297, 279] on img at bounding box center [270, 275] width 131 height 119
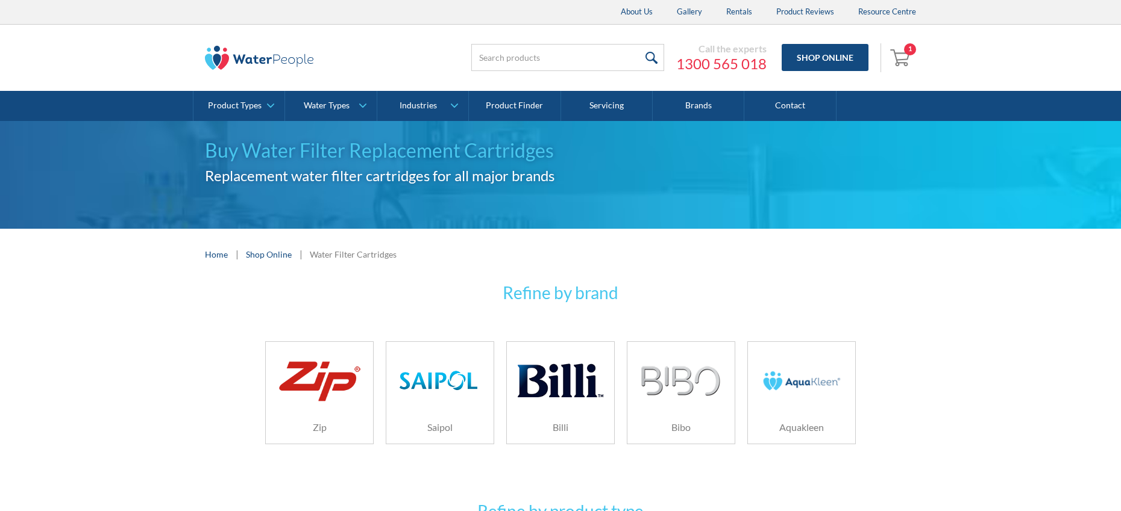
click at [810, 384] on img at bounding box center [801, 380] width 86 height 57
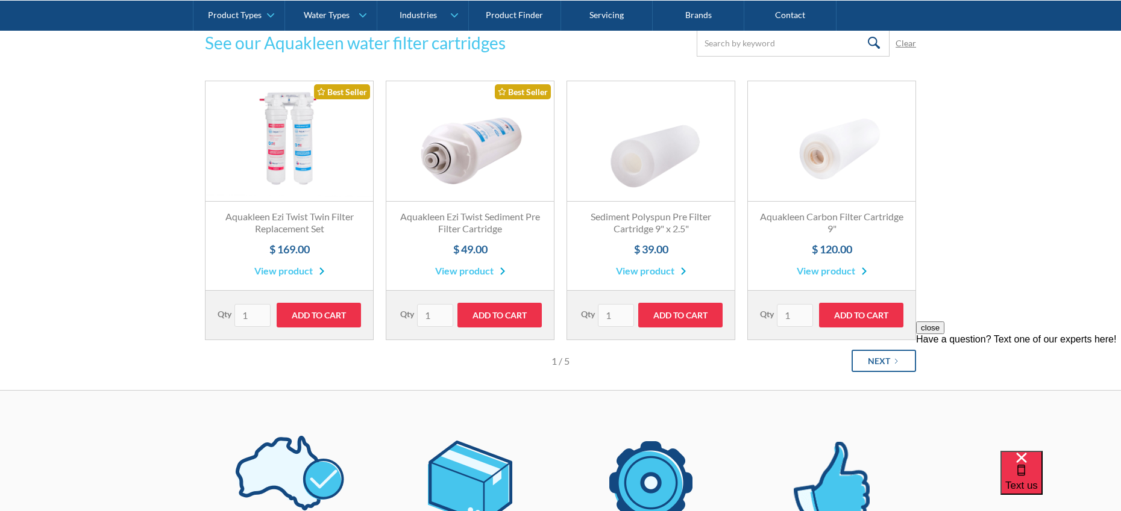
click at [893, 364] on icon "Next Page" at bounding box center [895, 361] width 7 height 7
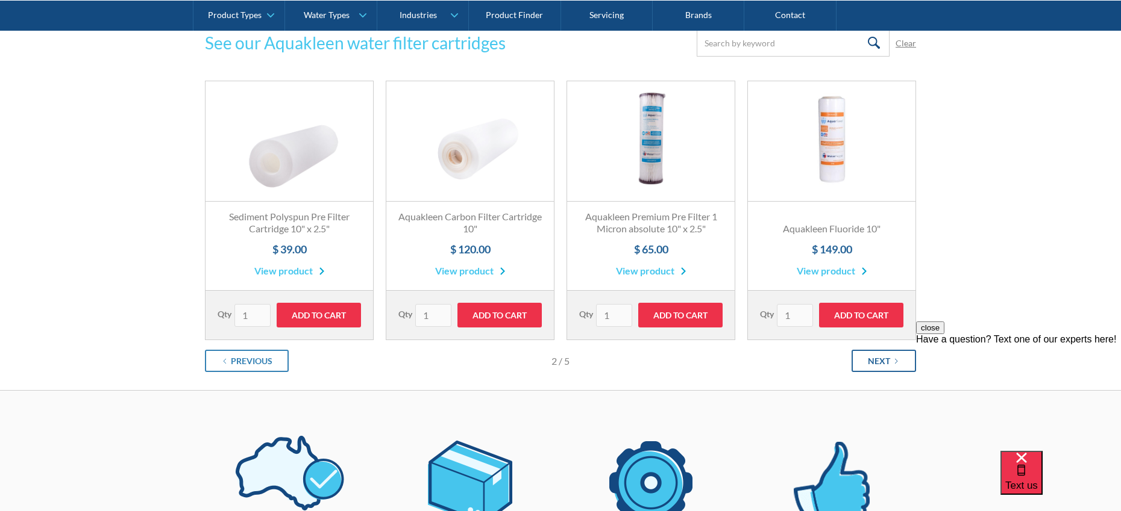
click at [899, 358] on icon "Next Page" at bounding box center [895, 361] width 7 height 7
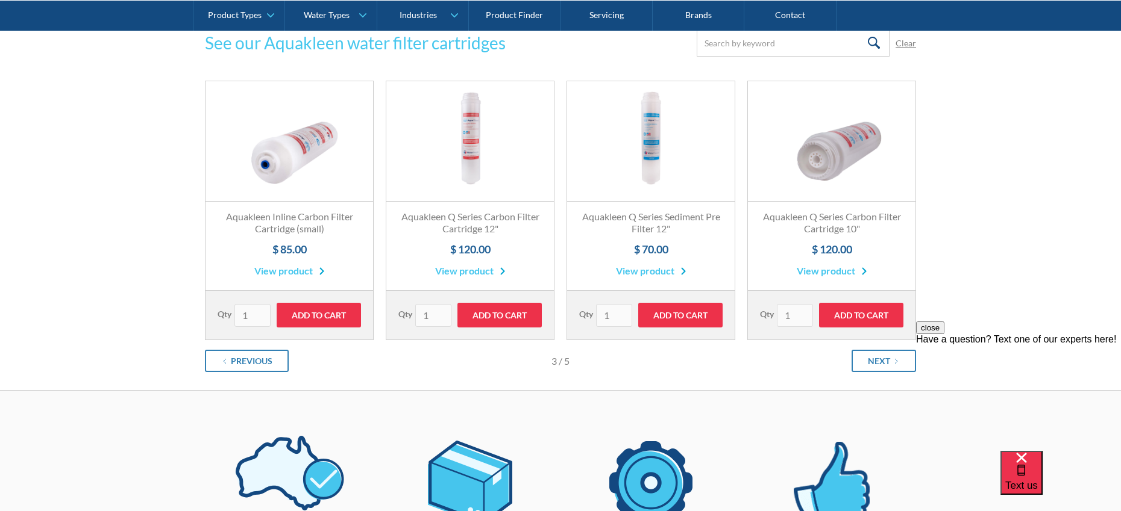
click at [648, 164] on link "Fits All Brands Best Seller" at bounding box center [650, 141] width 167 height 120
click at [884, 359] on div "Next" at bounding box center [878, 361] width 22 height 13
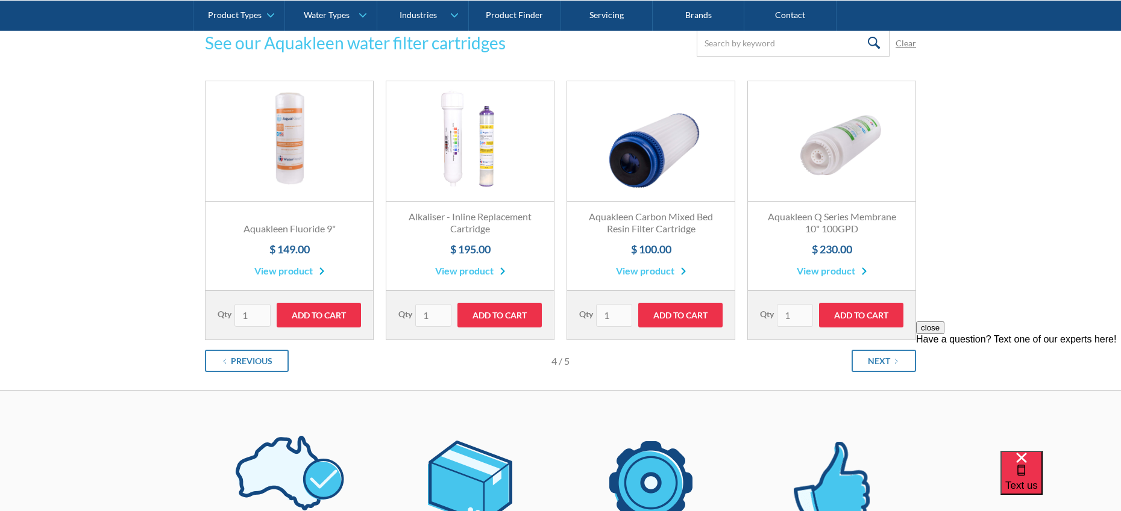
click at [828, 269] on link "View product" at bounding box center [831, 271] width 70 height 14
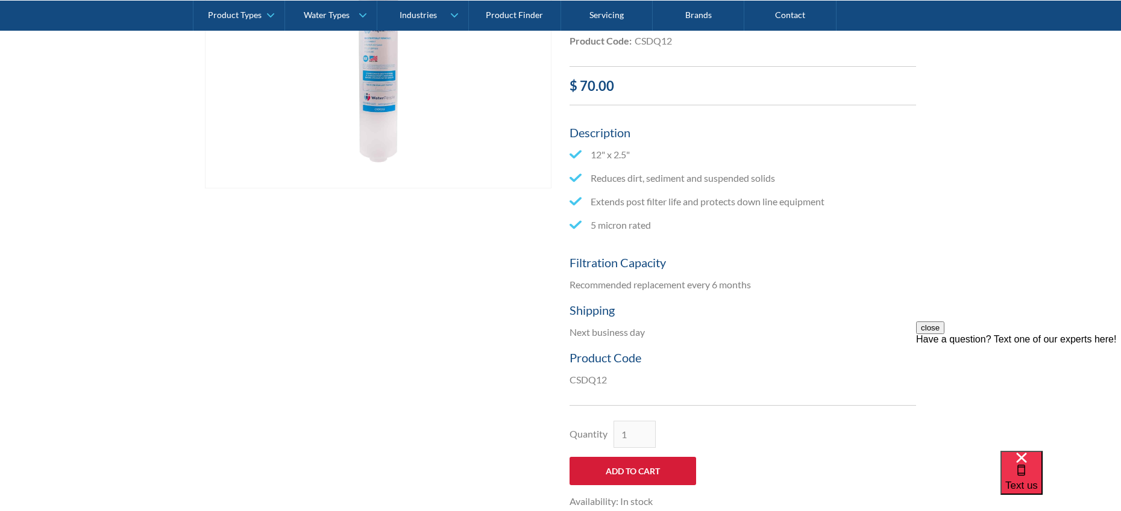
scroll to position [221, 0]
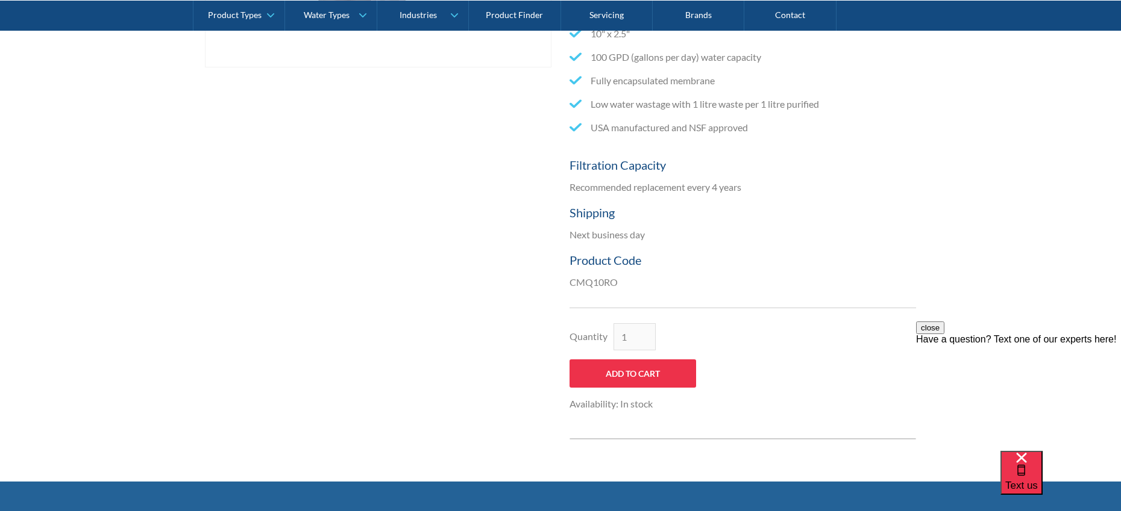
scroll to position [455, 0]
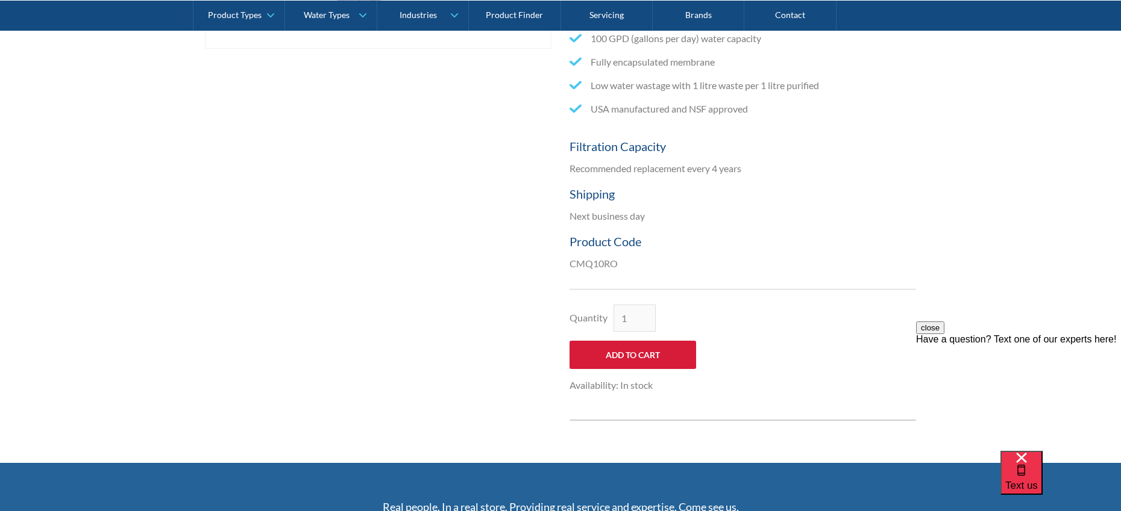
click at [636, 352] on input "Add to Cart" at bounding box center [632, 355] width 127 height 28
type input "Add to Cart"
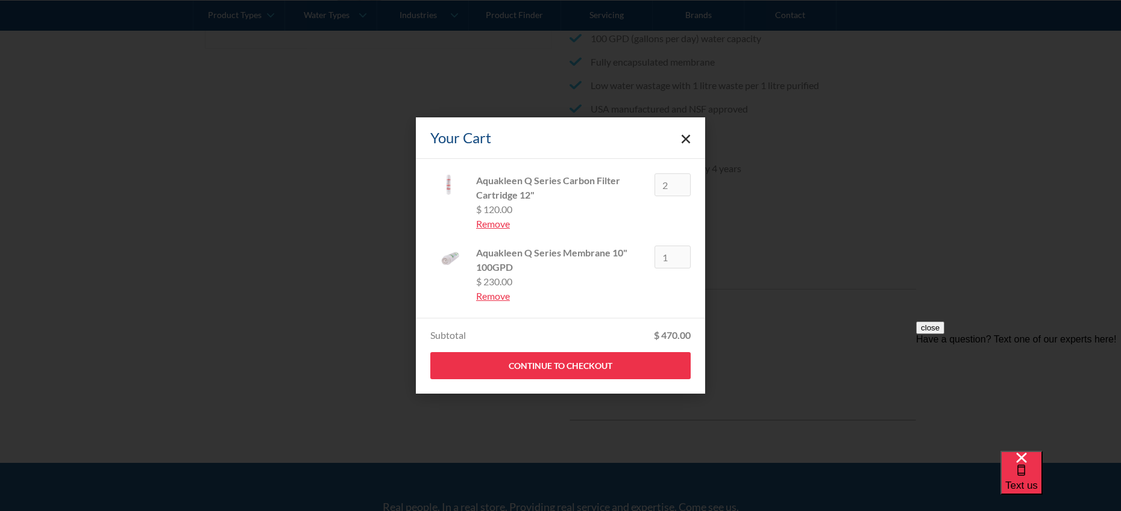
click at [684, 137] on polygon "Close cart" at bounding box center [685, 139] width 9 height 9
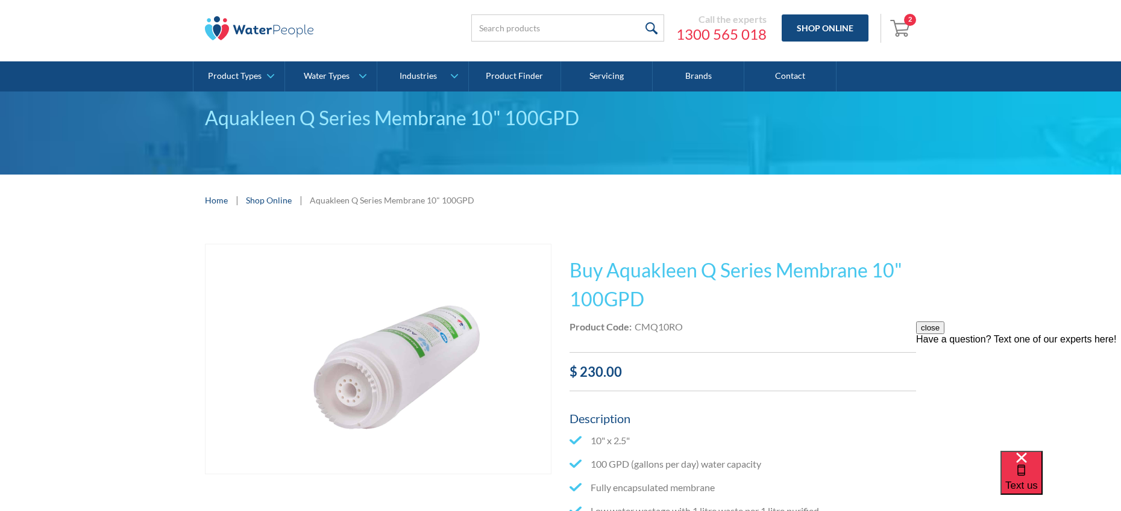
scroll to position [0, 0]
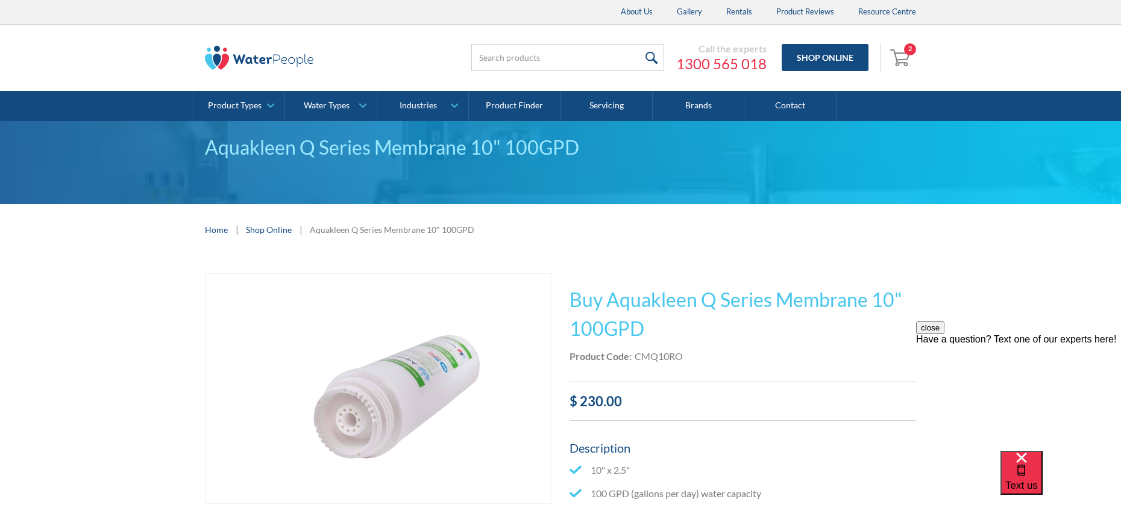
click at [280, 232] on link "Shop Online" at bounding box center [269, 230] width 46 height 13
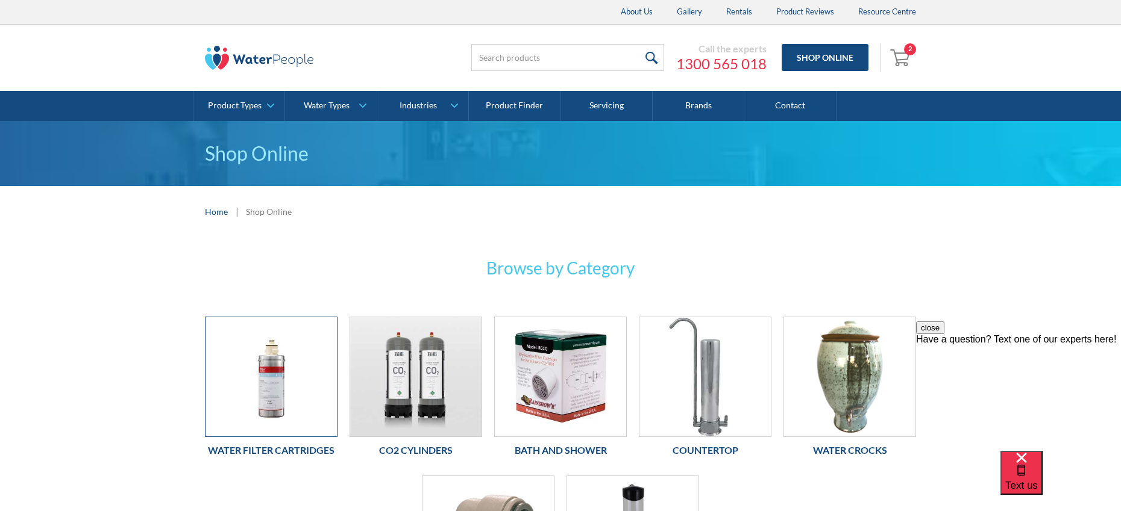
click at [281, 386] on img at bounding box center [270, 376] width 131 height 119
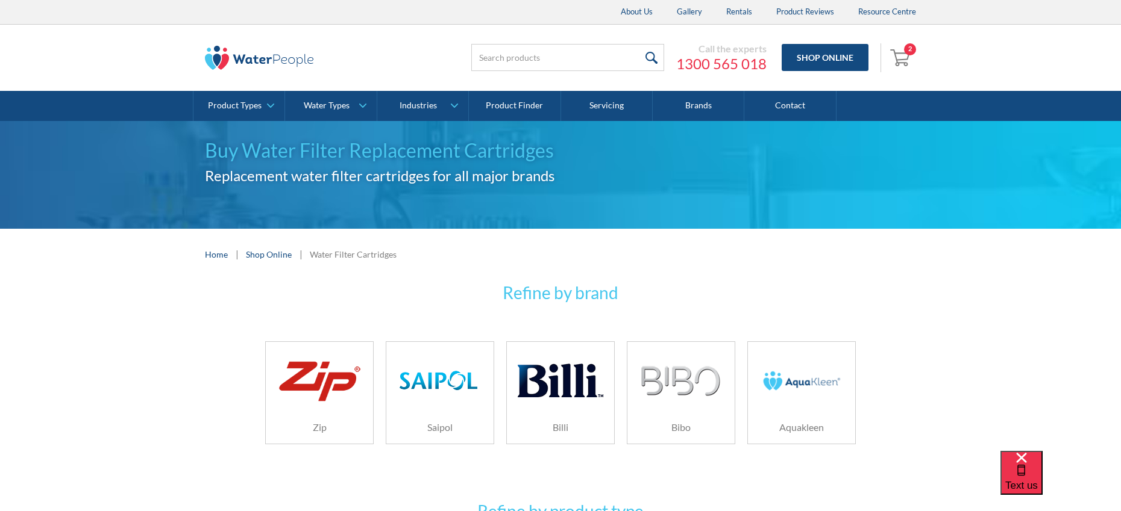
click at [813, 399] on img at bounding box center [801, 380] width 86 height 57
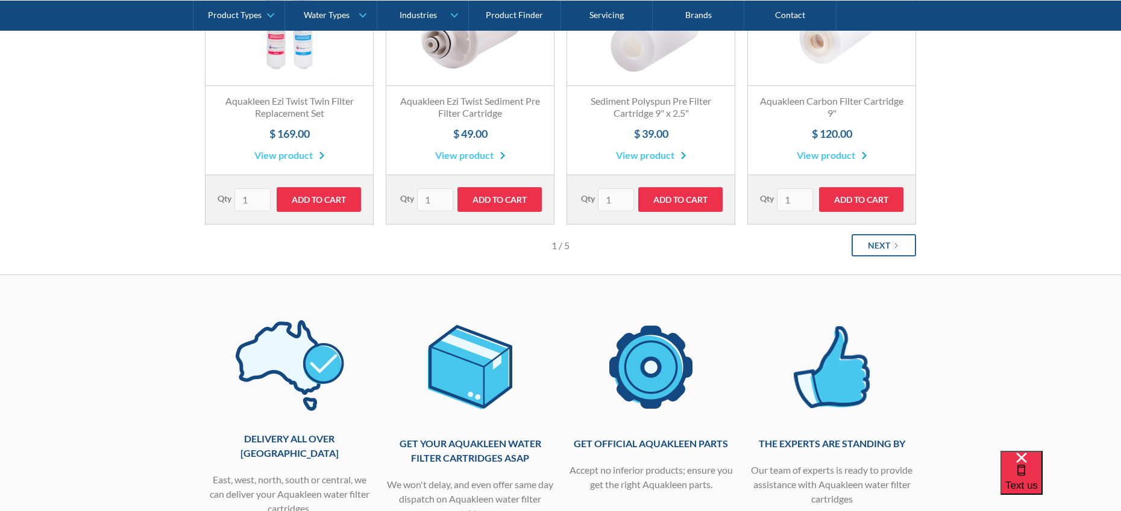
click at [867, 239] on div "Next" at bounding box center [878, 245] width 22 height 13
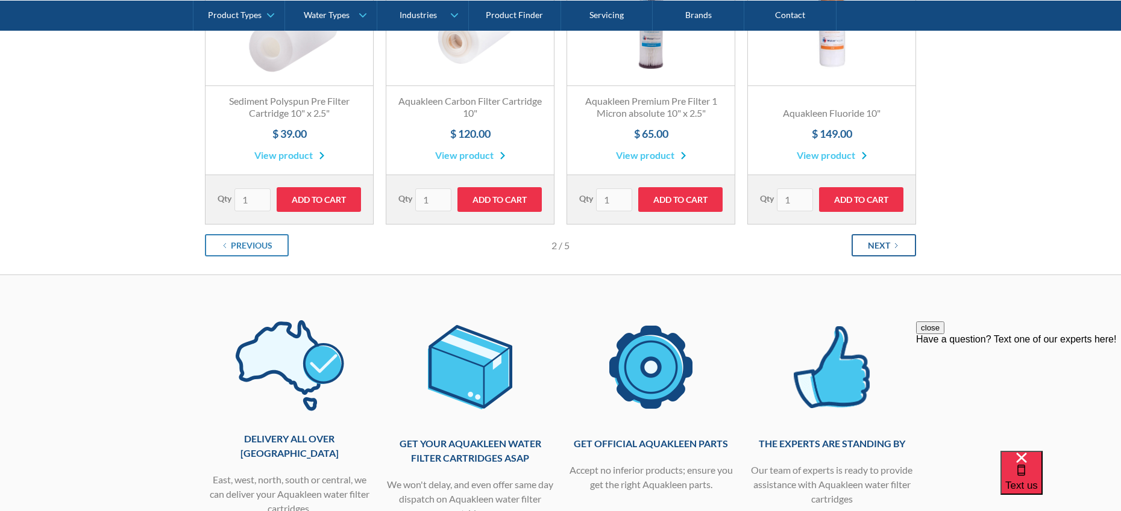
click at [876, 253] on link "Next" at bounding box center [883, 245] width 64 height 22
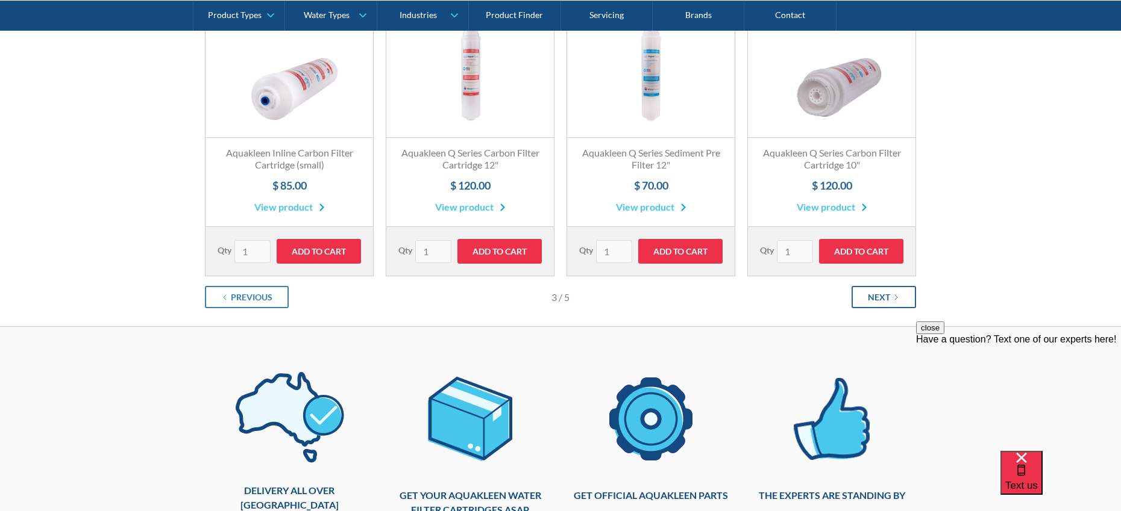
scroll to position [263, 0]
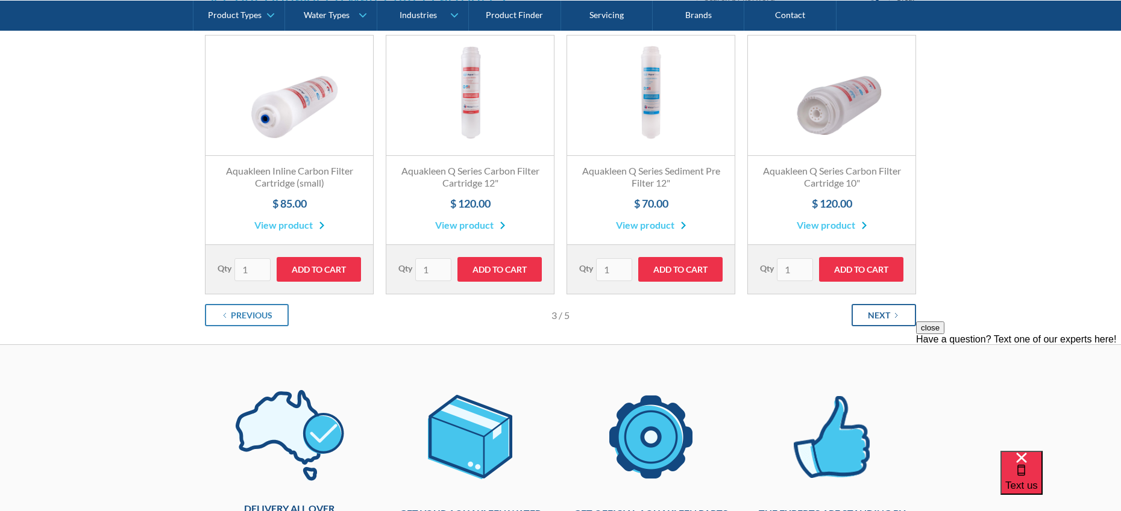
click at [881, 319] on div "Next" at bounding box center [878, 315] width 22 height 13
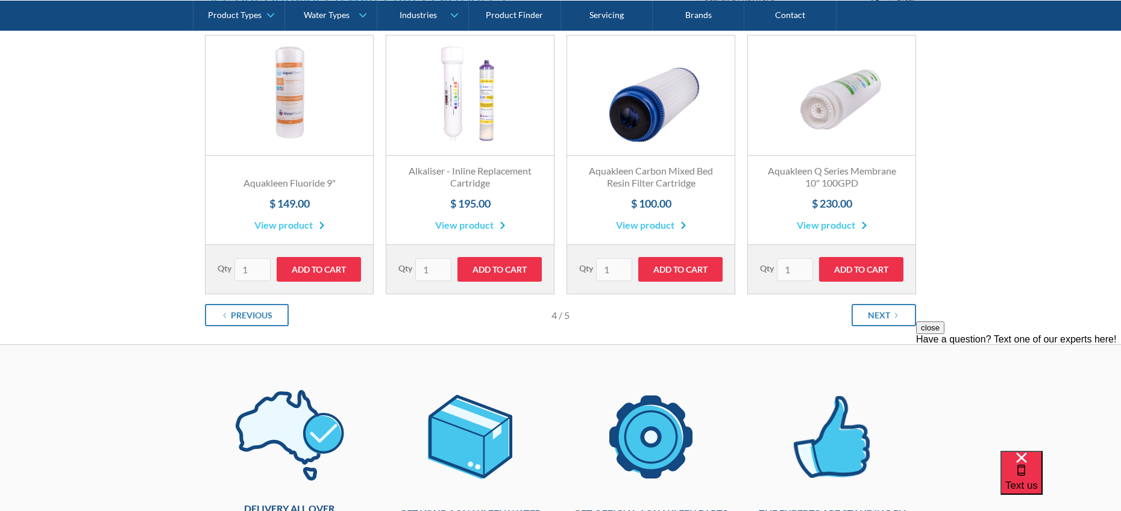
click at [293, 225] on link "View product" at bounding box center [289, 225] width 70 height 14
click at [874, 322] on link "Next" at bounding box center [883, 315] width 64 height 22
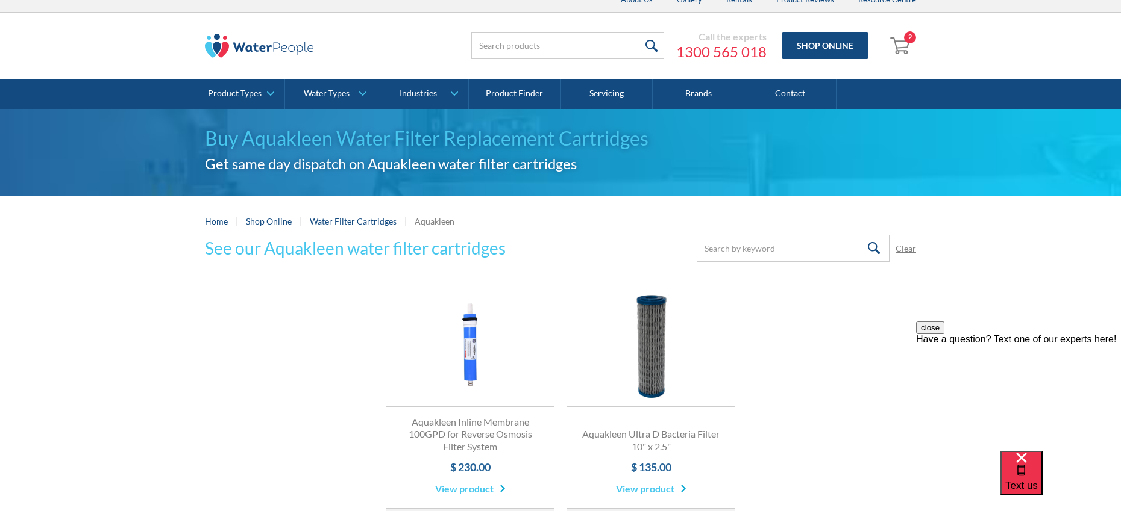
scroll to position [0, 0]
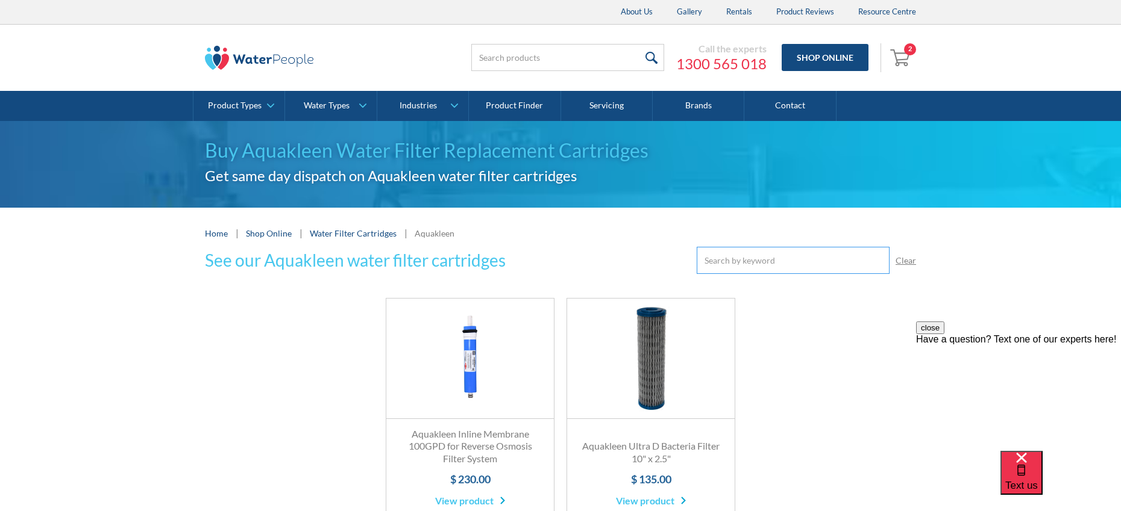
click at [739, 254] on input "Email Form" at bounding box center [792, 260] width 193 height 27
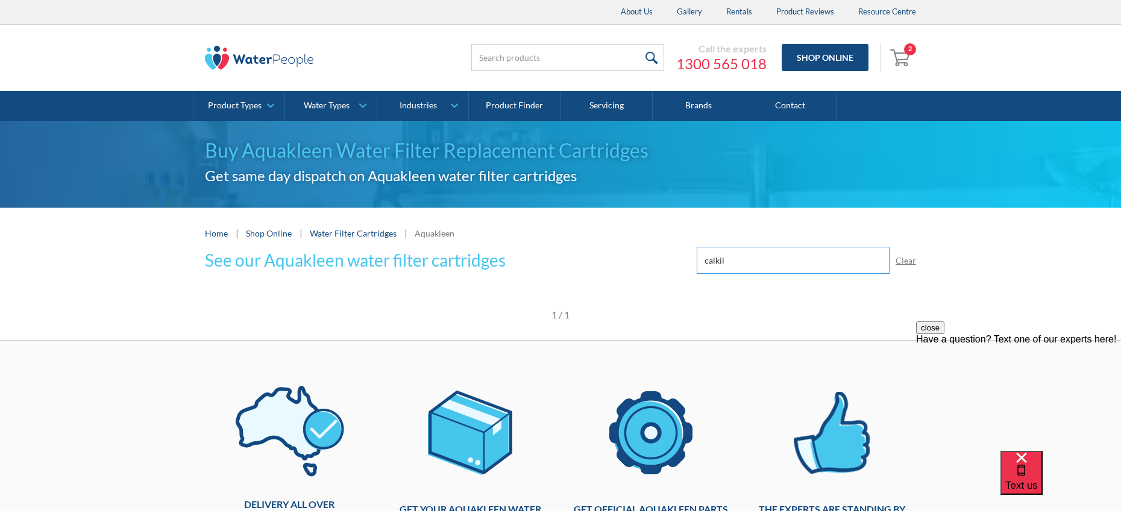
type input "calkil"
click input "Submit" at bounding box center [0, 0] width 0 height 0
click at [540, 64] on input "search" at bounding box center [567, 57] width 193 height 27
type input "calkil"
click at [638, 44] on input "submit" at bounding box center [651, 57] width 26 height 27
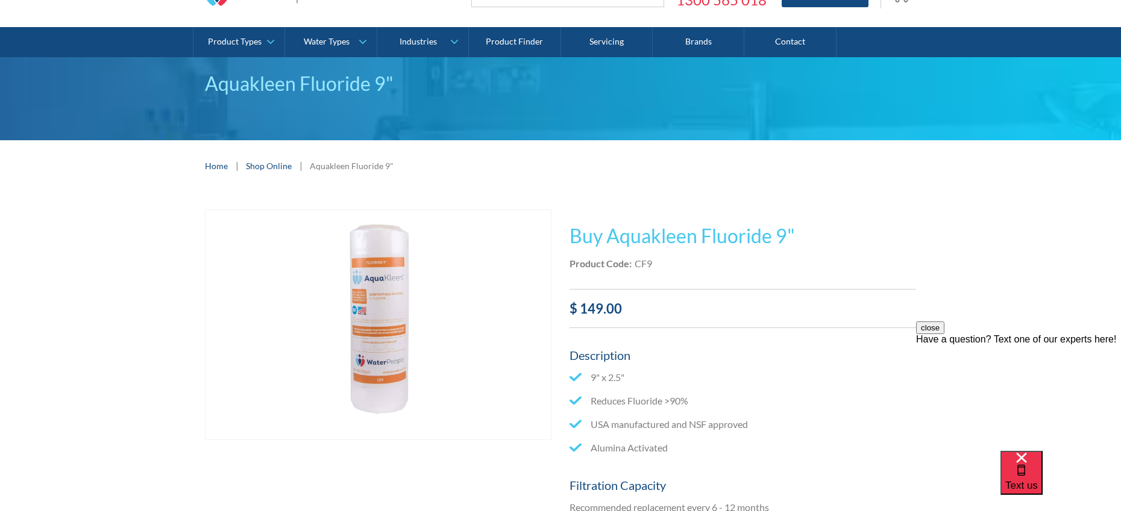
scroll to position [88, 0]
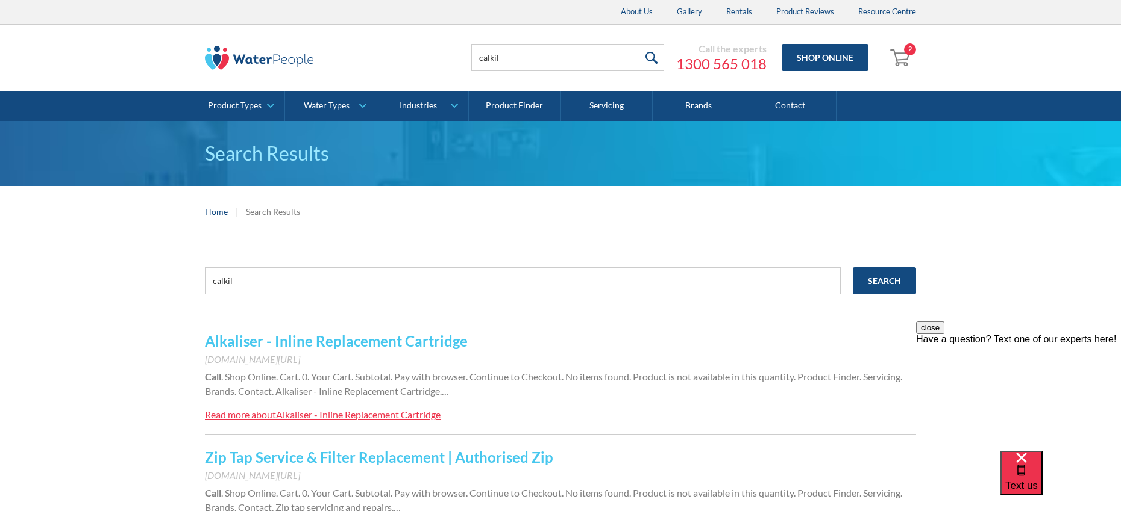
click at [354, 344] on link "Alkaliser - Inline Replacement Cartridge" at bounding box center [336, 341] width 263 height 17
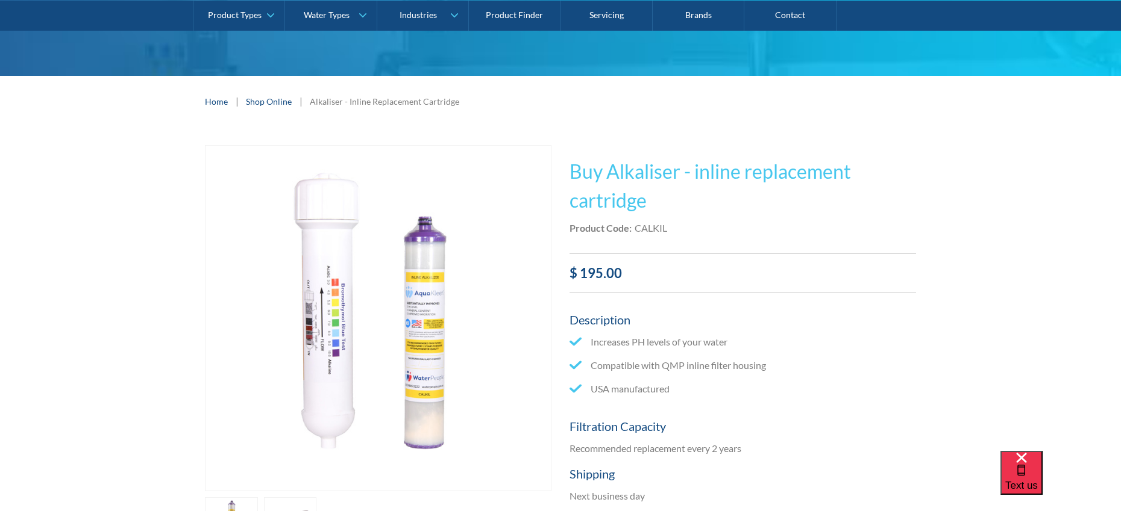
click at [425, 399] on img "open lightbox" at bounding box center [377, 318] width 345 height 345
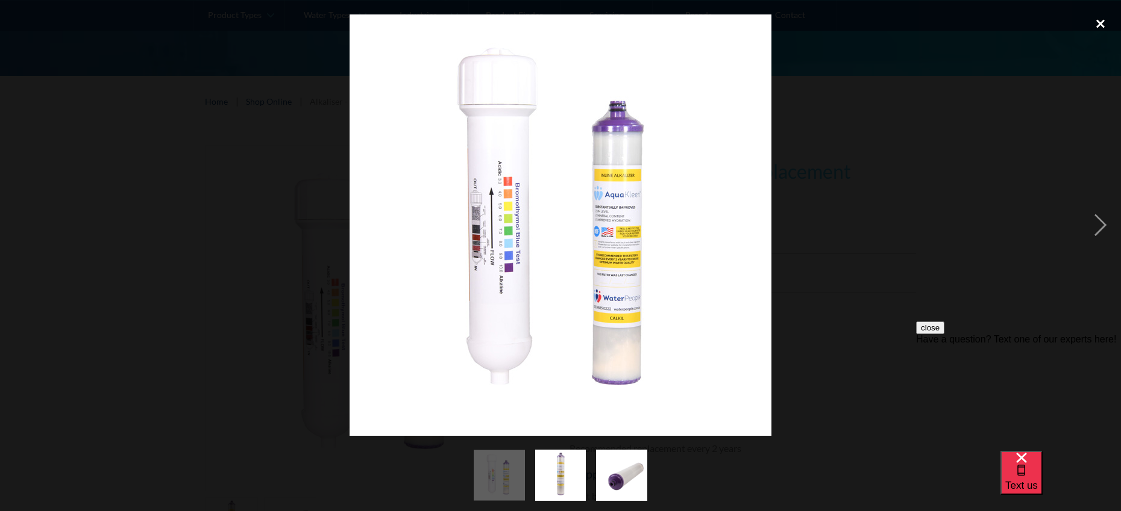
click at [1098, 22] on div "close lightbox" at bounding box center [1100, 23] width 41 height 27
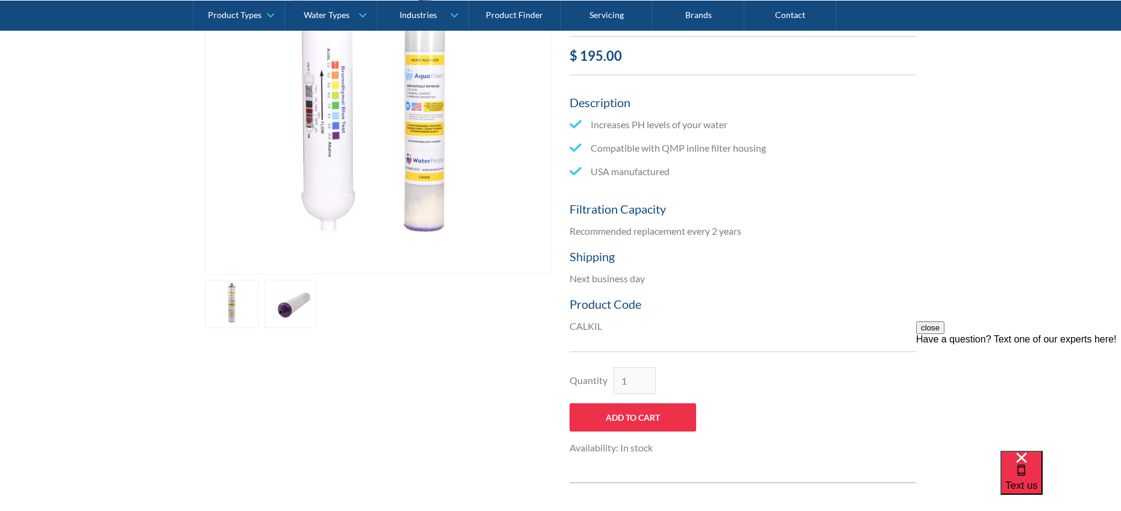
scroll to position [349, 0]
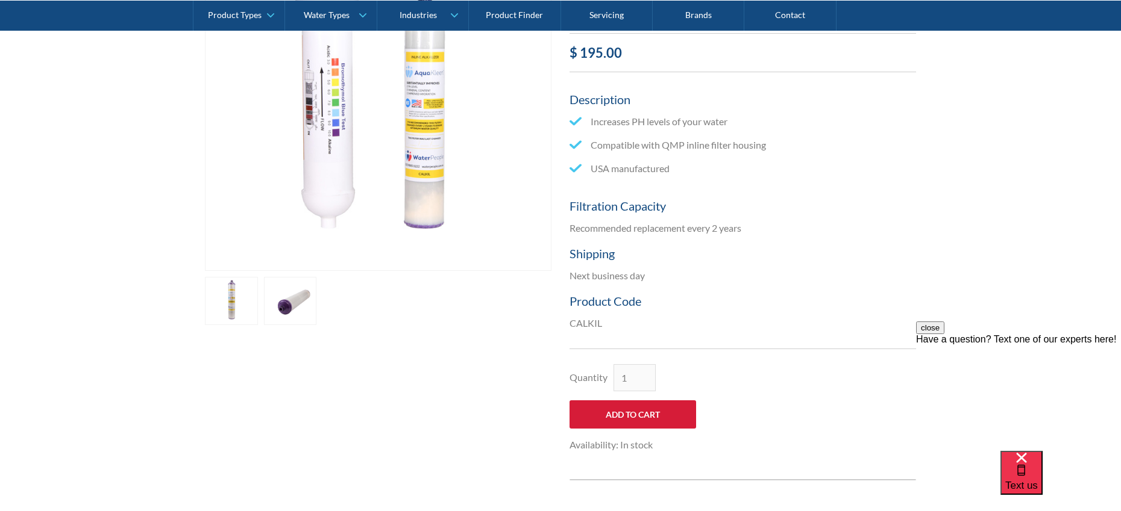
click at [638, 416] on input "Add to Cart" at bounding box center [632, 415] width 127 height 28
type input "Add to Cart"
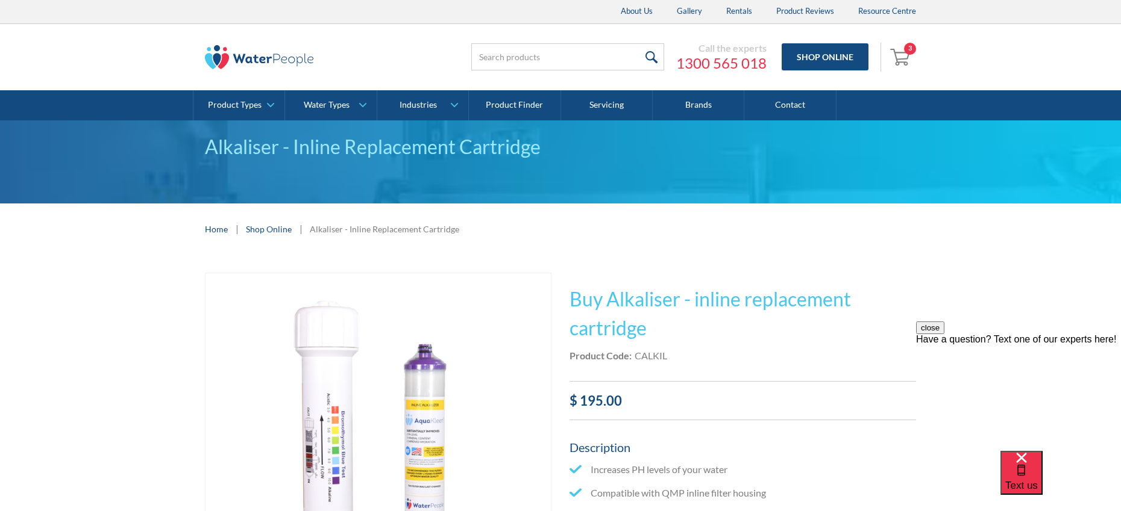
scroll to position [0, 0]
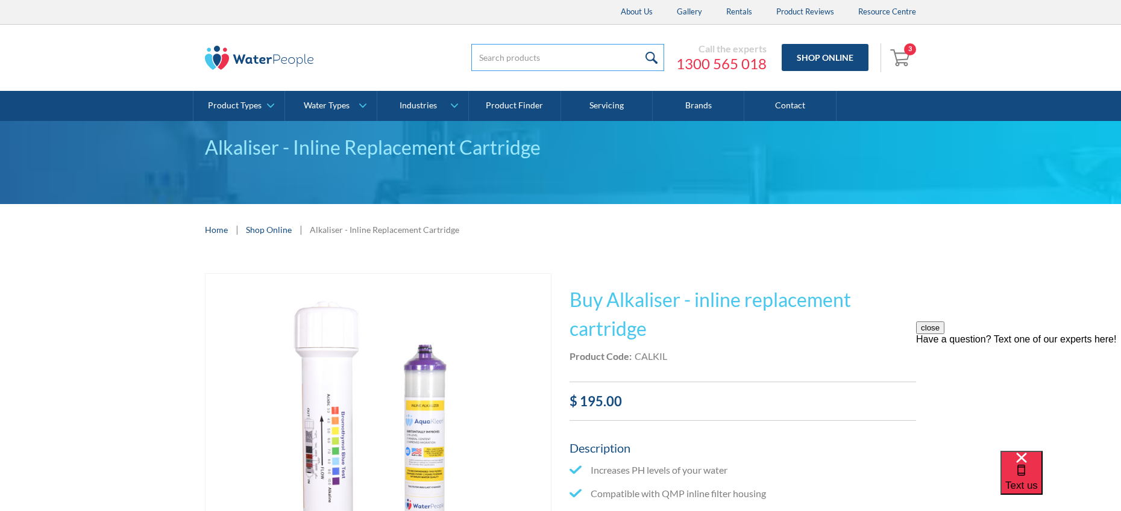
click at [526, 55] on input "search" at bounding box center [567, 57] width 193 height 27
type input "csd"
click at [638, 44] on input "submit" at bounding box center [651, 57] width 26 height 27
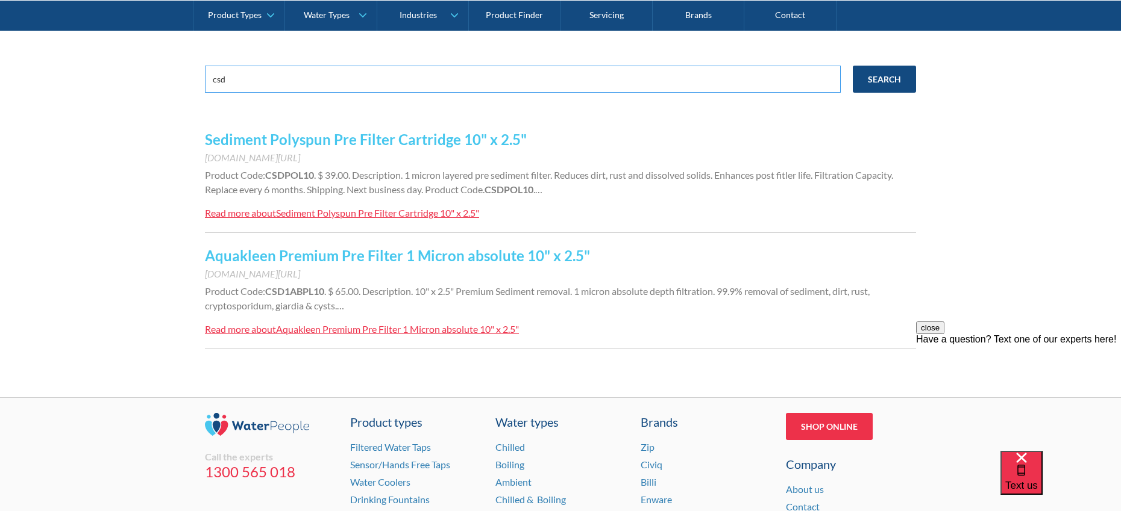
click at [243, 80] on input "csd" at bounding box center [523, 79] width 636 height 27
type input "sediment"
click at [852, 66] on input "Search" at bounding box center [883, 79] width 63 height 27
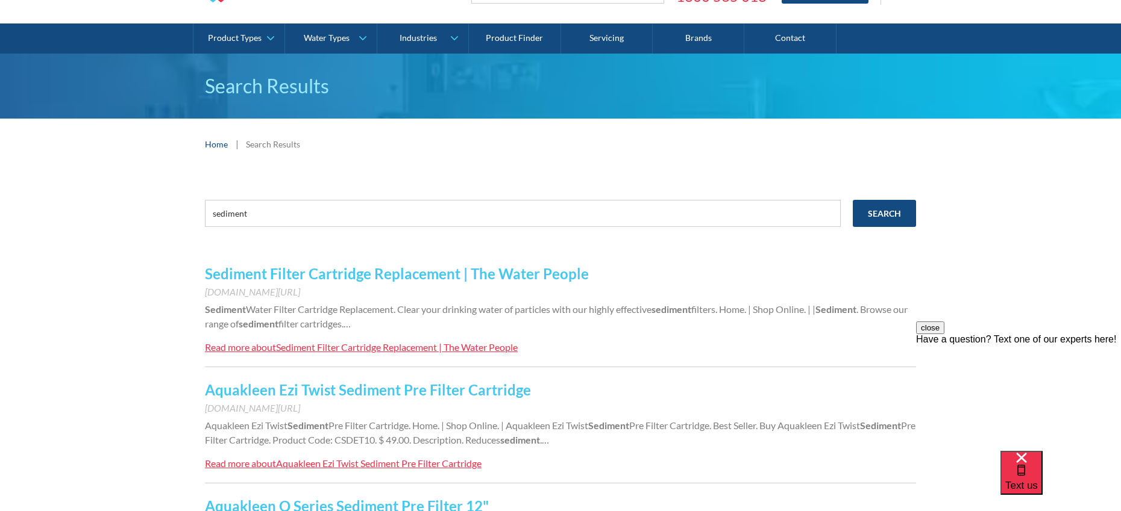
click at [488, 275] on link "Sediment Filter Cartridge Replacement | The Water People" at bounding box center [397, 273] width 384 height 17
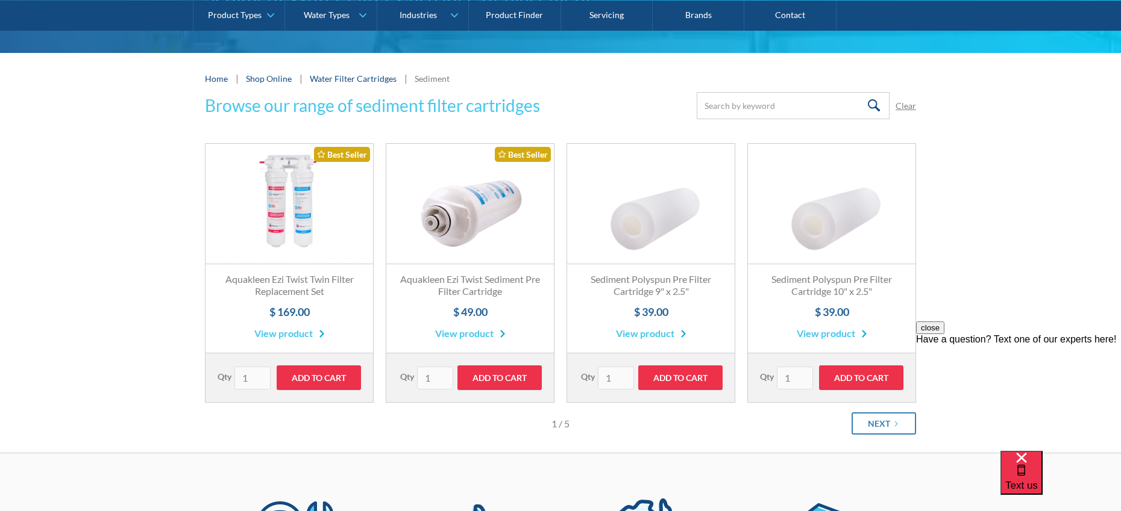
click at [463, 334] on link "View product" at bounding box center [470, 334] width 70 height 14
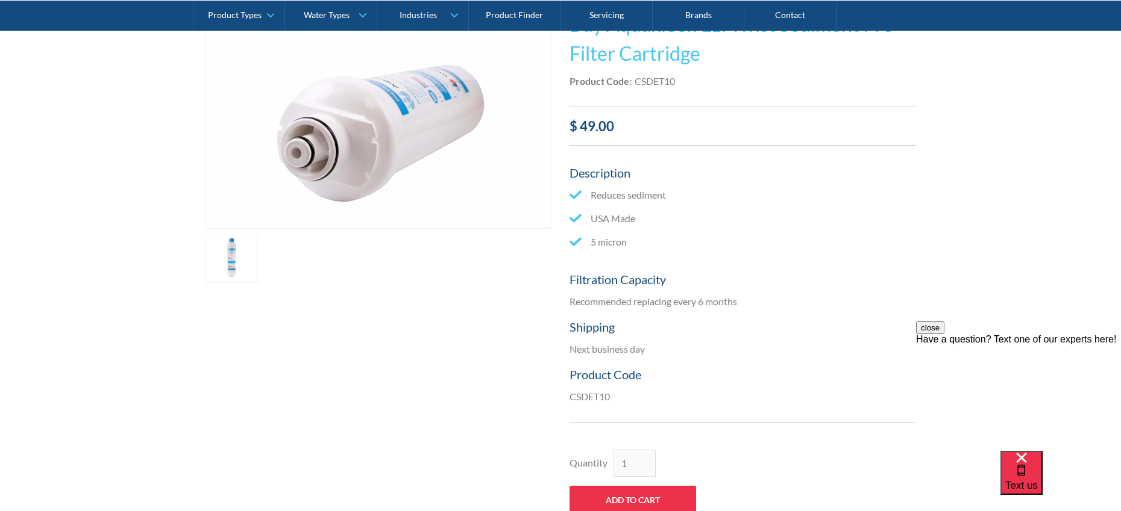
scroll to position [295, 0]
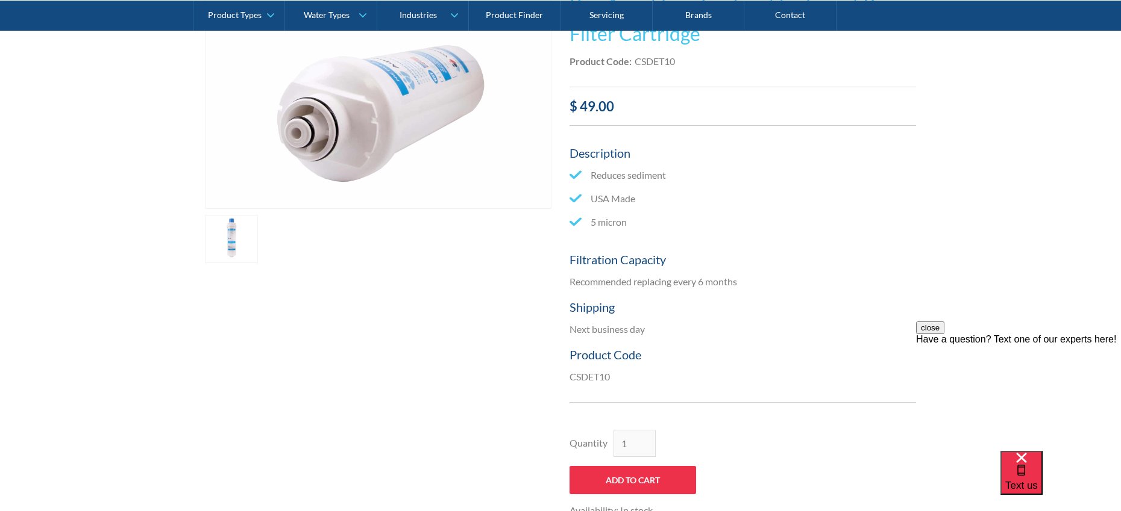
click at [236, 239] on link "open lightbox" at bounding box center [231, 239] width 53 height 48
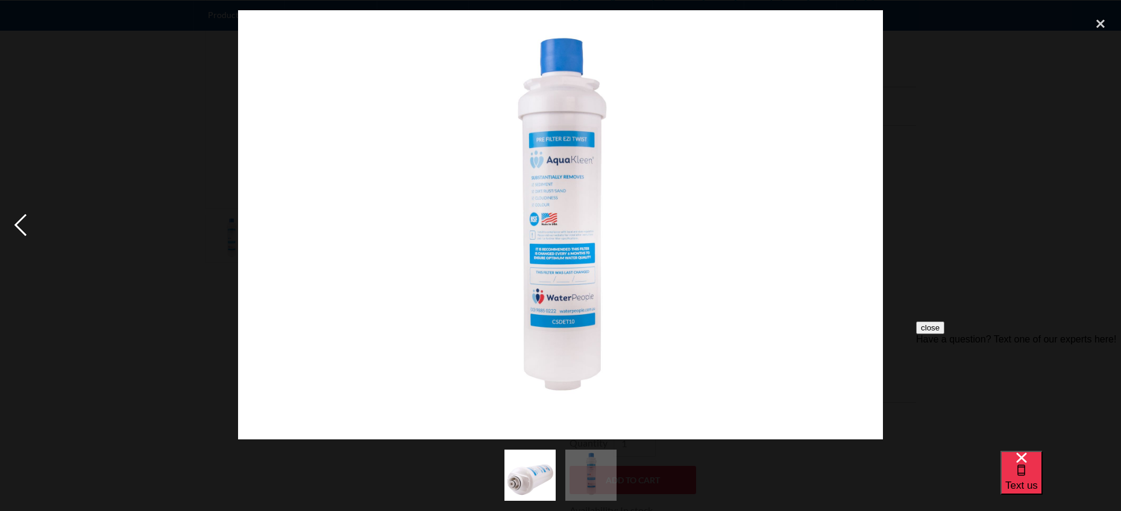
click at [24, 227] on div "previous image" at bounding box center [20, 225] width 41 height 430
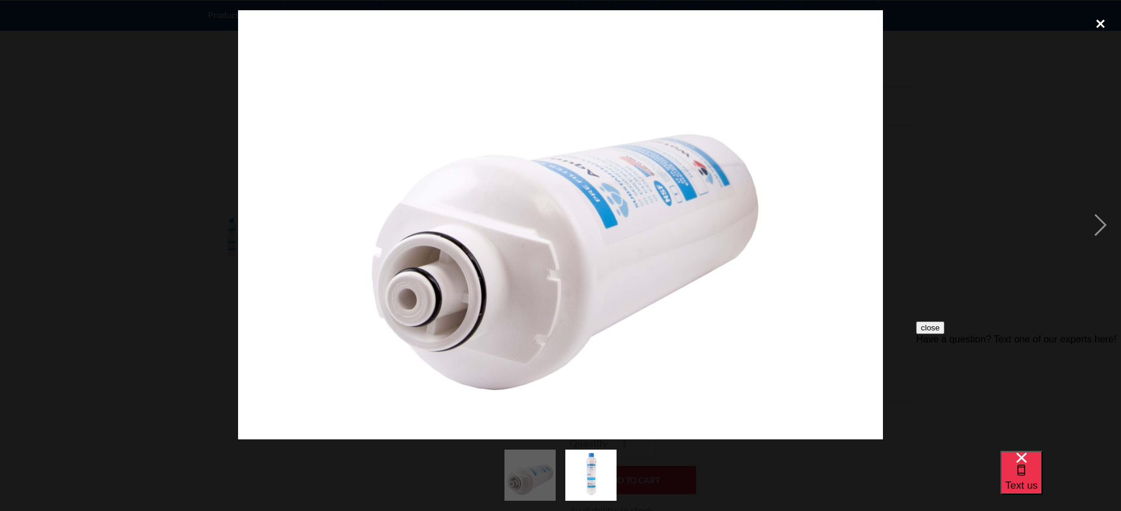
click at [1099, 22] on div "close lightbox" at bounding box center [1100, 23] width 41 height 27
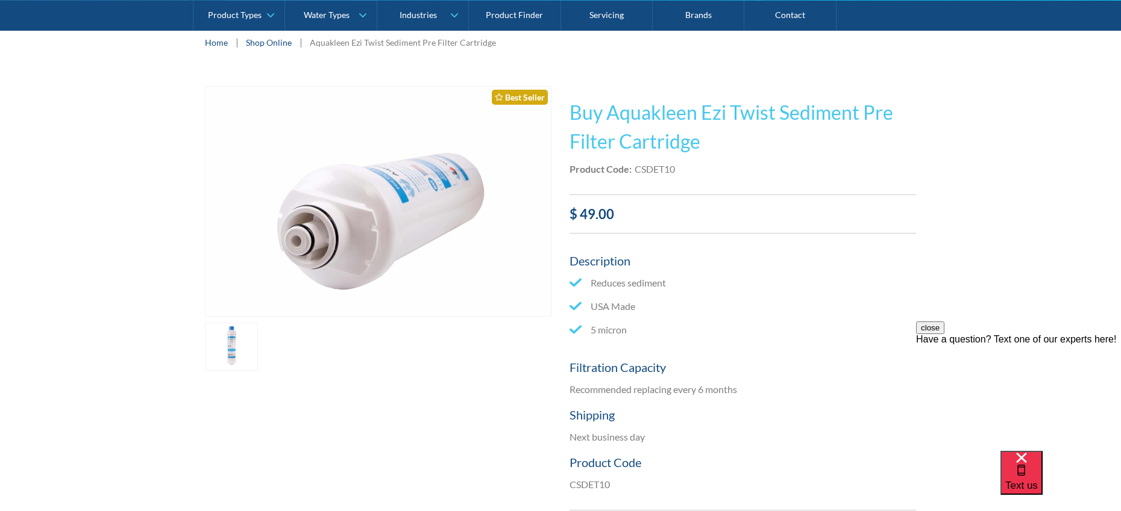
scroll to position [0, 0]
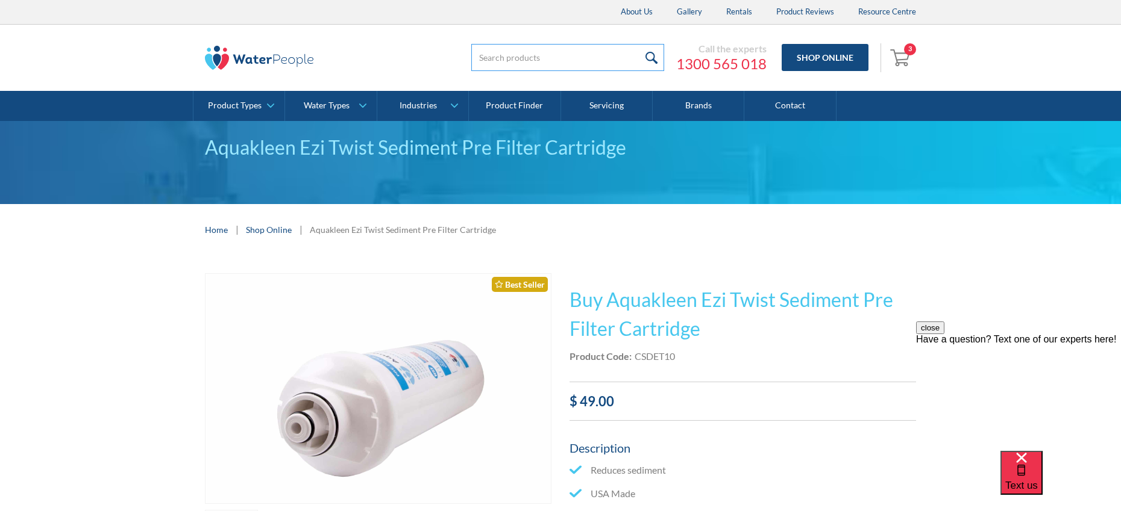
click at [504, 53] on input "search" at bounding box center [567, 57] width 193 height 27
type input "bl10"
click at [638, 44] on input "submit" at bounding box center [651, 57] width 26 height 27
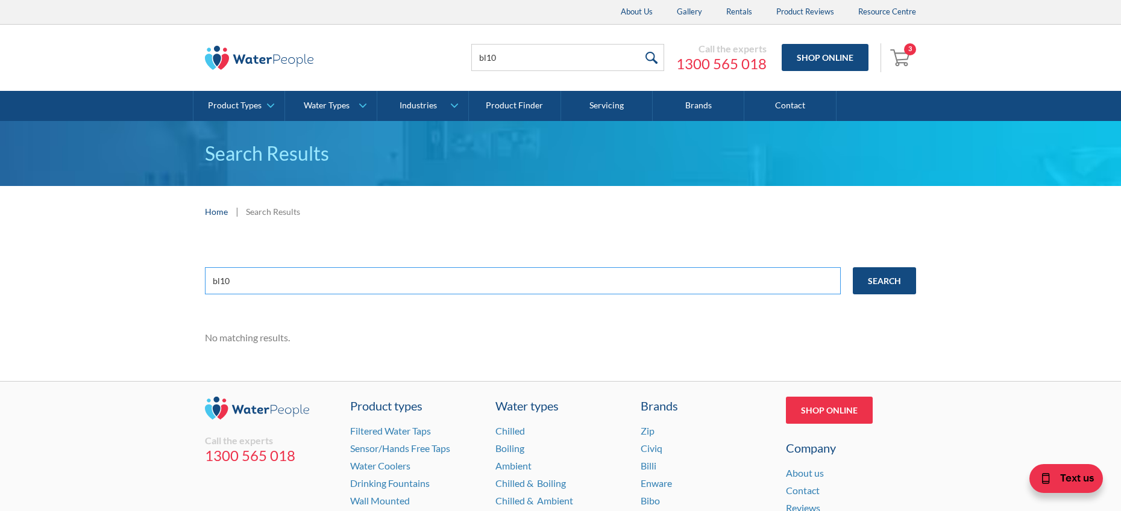
click at [216, 281] on input "bl10" at bounding box center [523, 280] width 636 height 27
click at [222, 278] on input "bl10" at bounding box center [523, 280] width 636 height 27
type input "csdobl10"
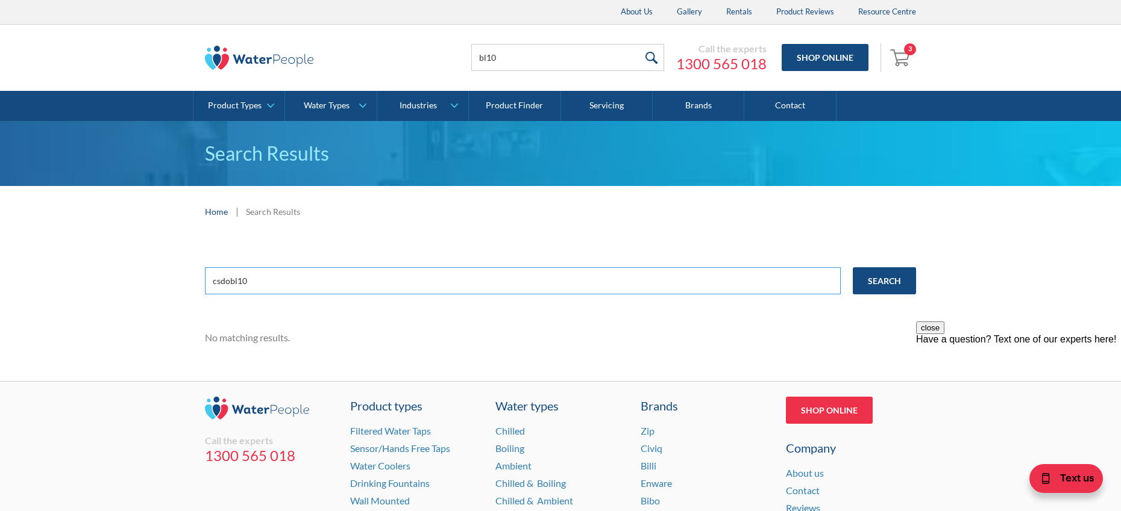
click at [852, 267] on input "Search" at bounding box center [883, 280] width 63 height 27
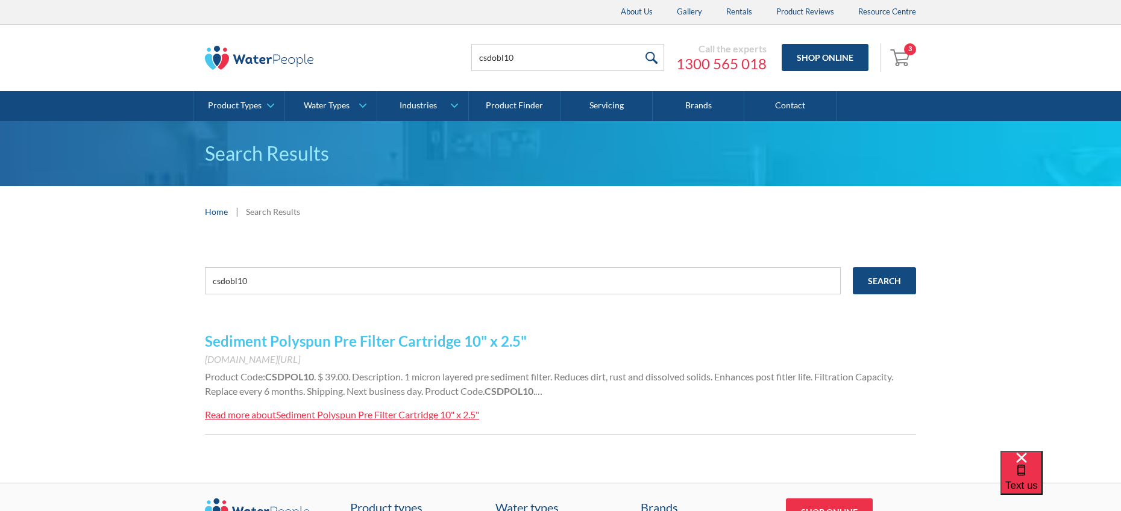
click at [453, 341] on link "Sediment Polyspun Pre Filter Cartridge 10" x 2.5"" at bounding box center [366, 341] width 322 height 17
click at [236, 267] on input "csdobl10" at bounding box center [523, 280] width 636 height 27
type input "csdbl1010"
click at [852, 267] on input "Search" at bounding box center [883, 280] width 63 height 27
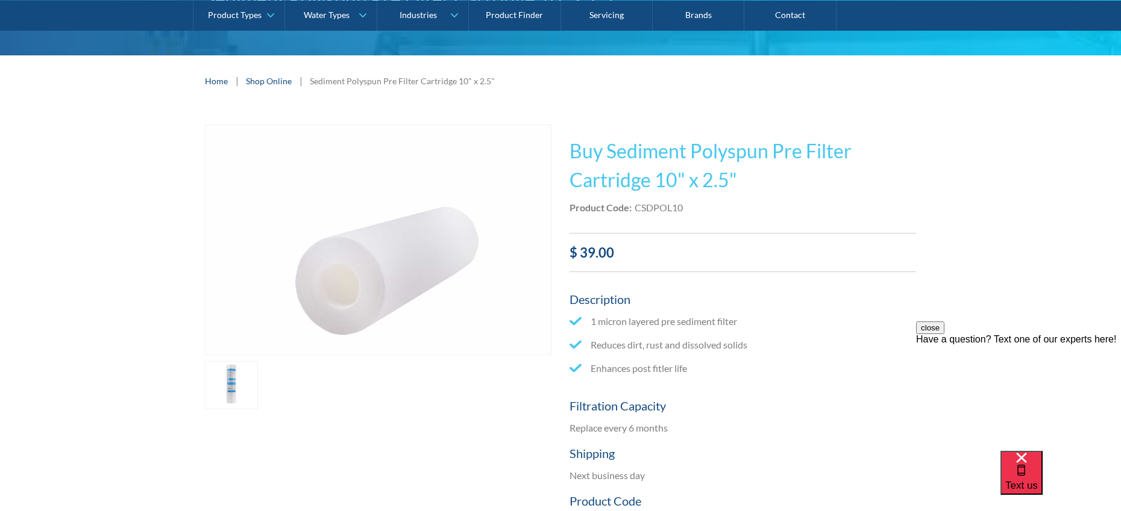
scroll to position [214, 0]
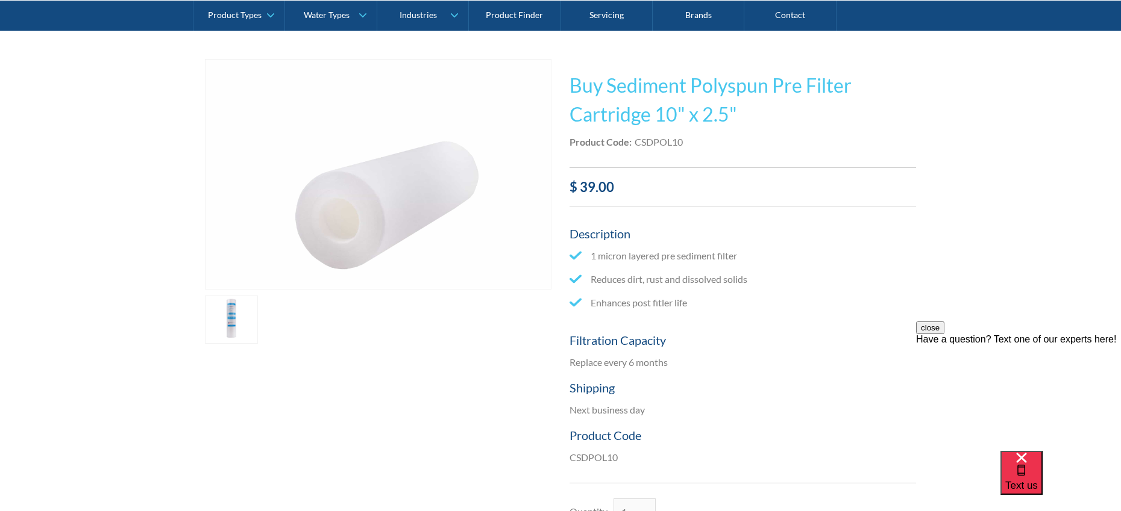
click at [220, 328] on link "open lightbox" at bounding box center [231, 320] width 53 height 48
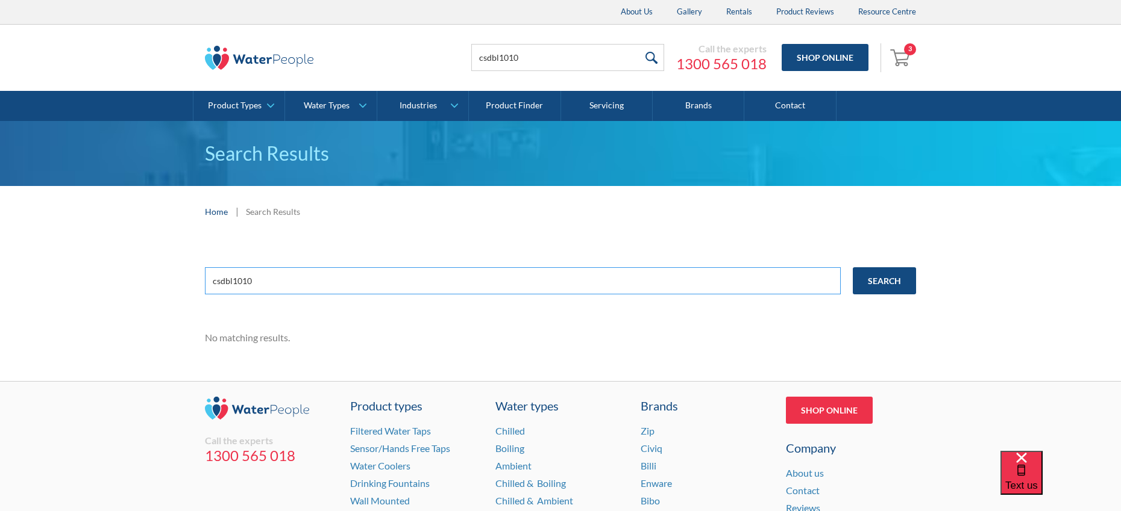
click at [303, 290] on input "csdbl1010" at bounding box center [523, 280] width 636 height 27
type input "csdbl10"
click at [852, 267] on input "Search" at bounding box center [883, 280] width 63 height 27
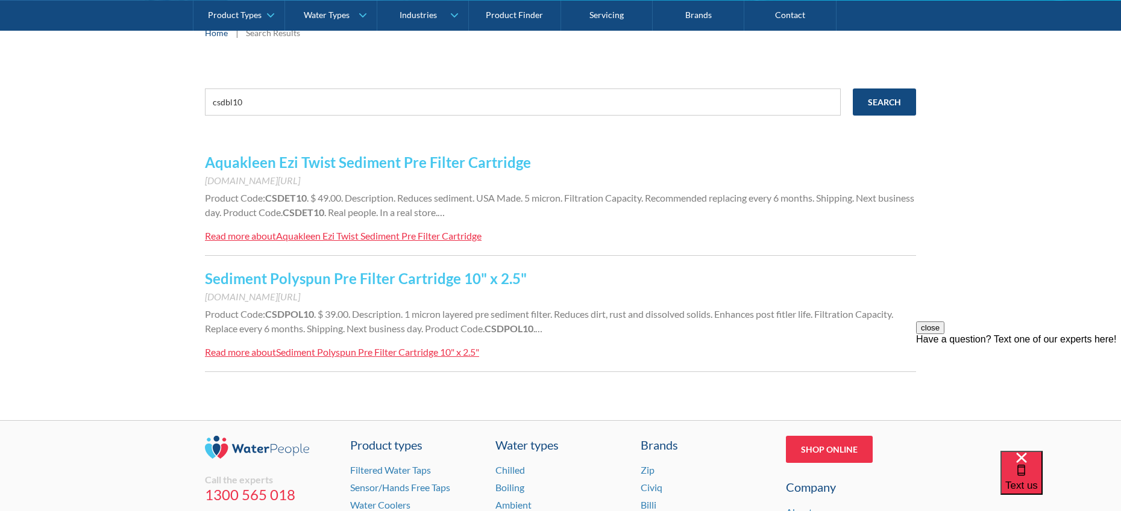
click at [387, 164] on link "Aquakleen Ezi Twist Sediment Pre Filter Cartridge" at bounding box center [368, 162] width 326 height 17
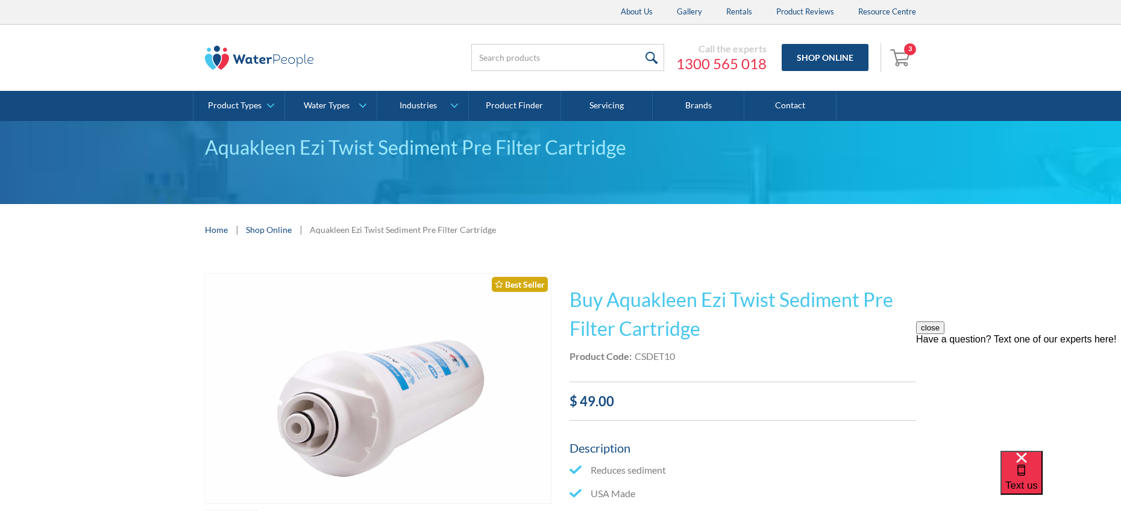
click at [911, 49] on div "3" at bounding box center [910, 49] width 12 height 12
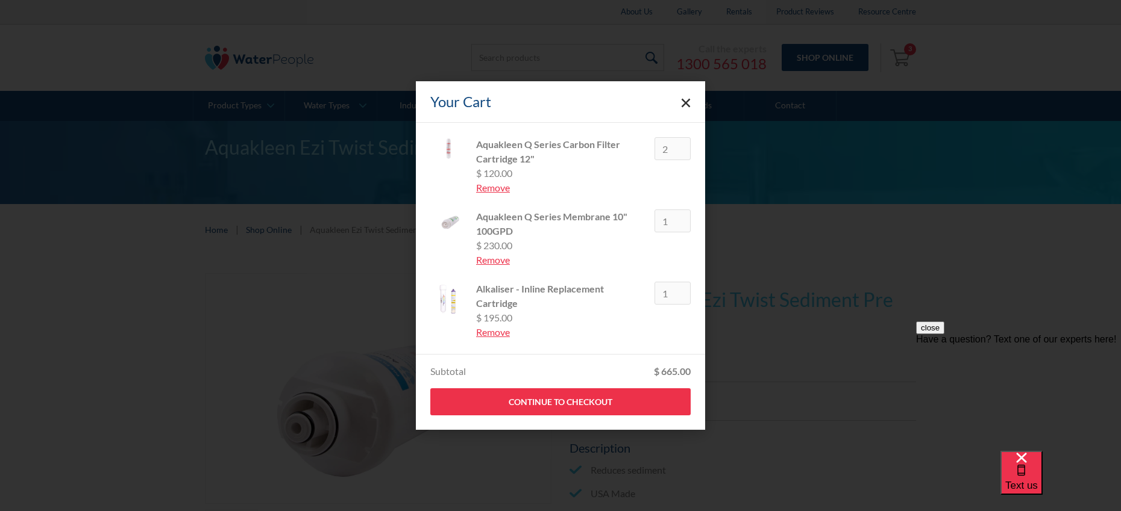
click at [505, 228] on div "Aquakleen Q Series Membrane 10" 100GPD" at bounding box center [560, 224] width 169 height 29
click at [453, 299] on img at bounding box center [448, 300] width 36 height 36
click at [346, 299] on div "Your Cart Aquakleen Q Series Carbon Filter Cartridge 12" CCBQ12 $ 120.00 Remove…" at bounding box center [560, 255] width 1121 height 511
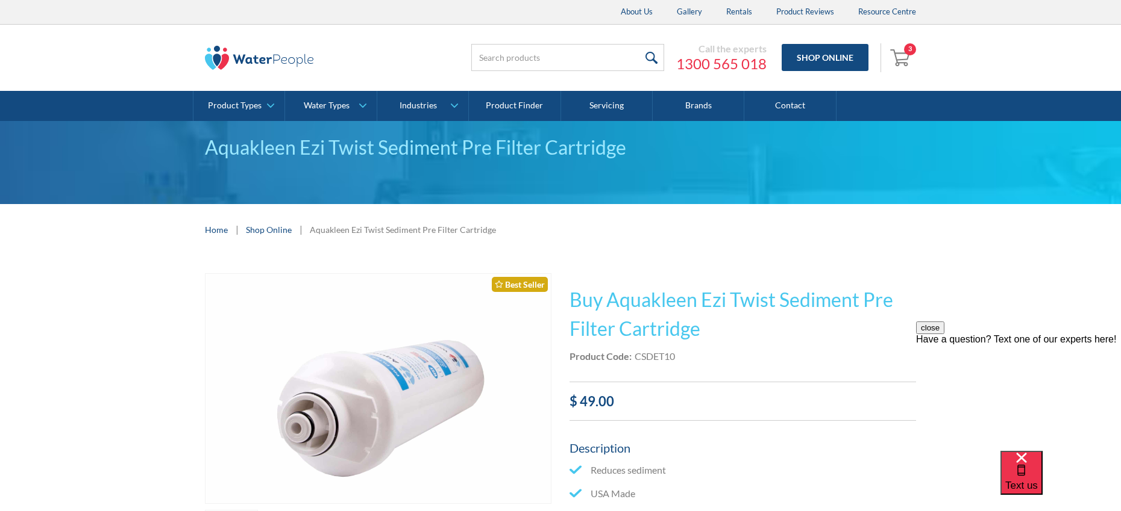
click at [282, 232] on link "Shop Online" at bounding box center [269, 230] width 46 height 13
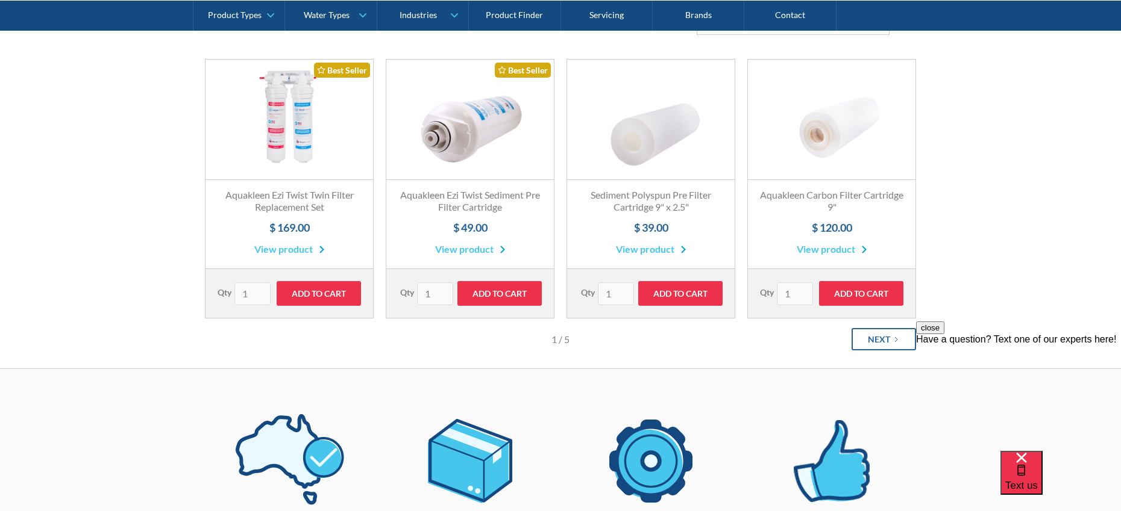
click at [886, 343] on div "Next" at bounding box center [878, 339] width 22 height 13
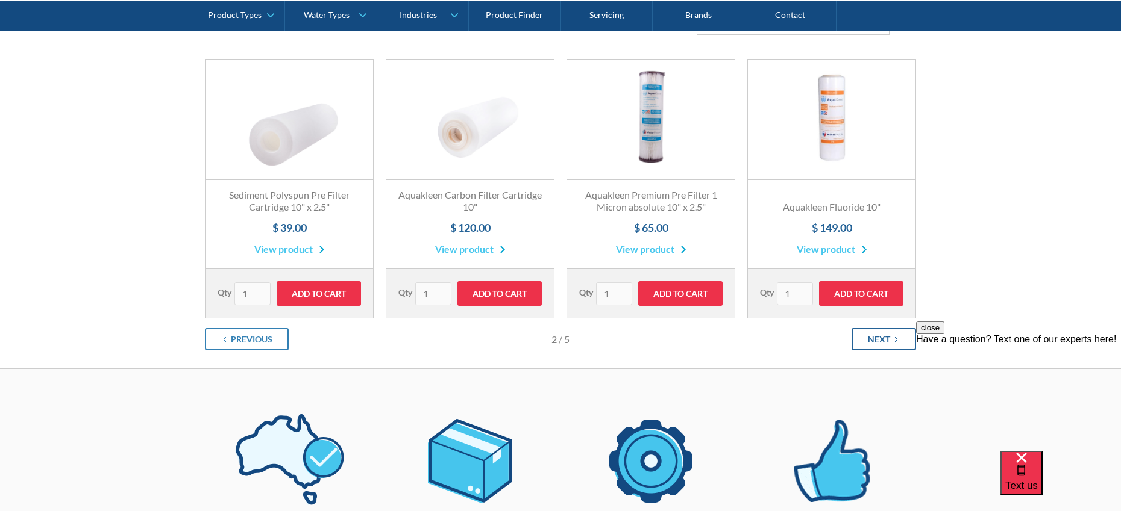
click at [886, 343] on div "Next" at bounding box center [878, 339] width 22 height 13
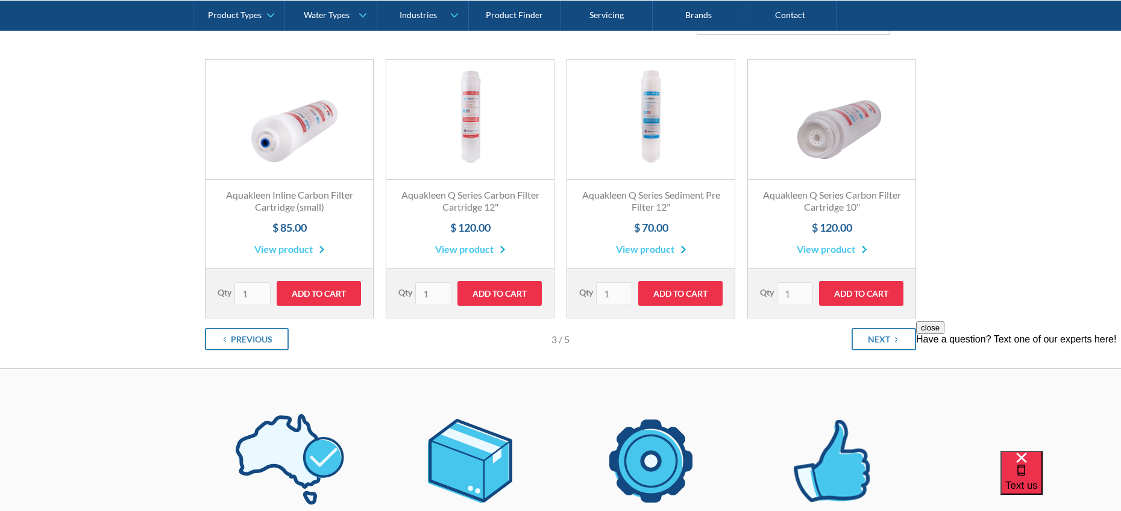
click at [655, 251] on link "View product" at bounding box center [651, 249] width 70 height 14
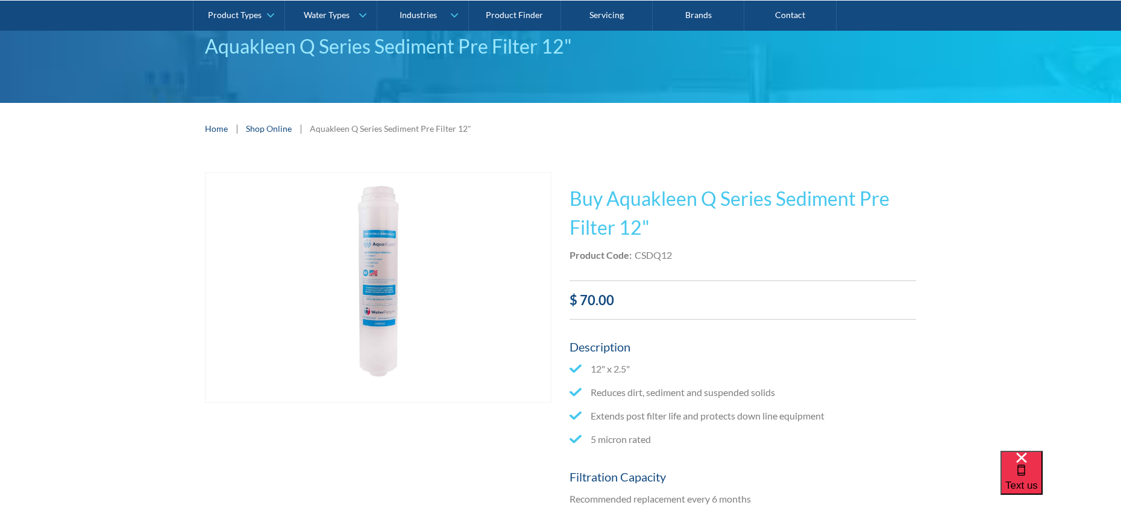
click at [384, 287] on img "open lightbox" at bounding box center [377, 288] width 345 height 230
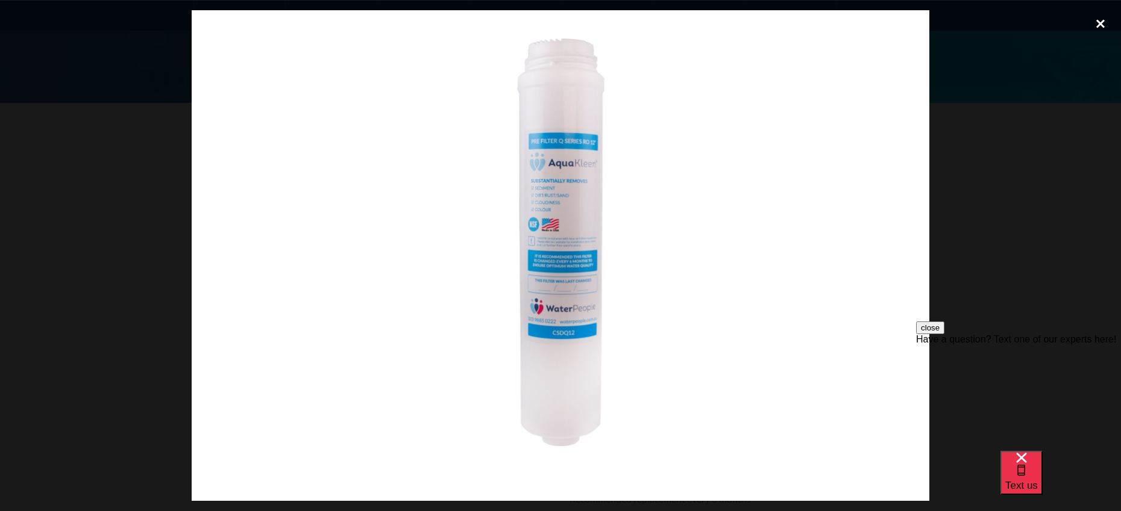
click at [1099, 20] on div "close lightbox" at bounding box center [1100, 23] width 41 height 27
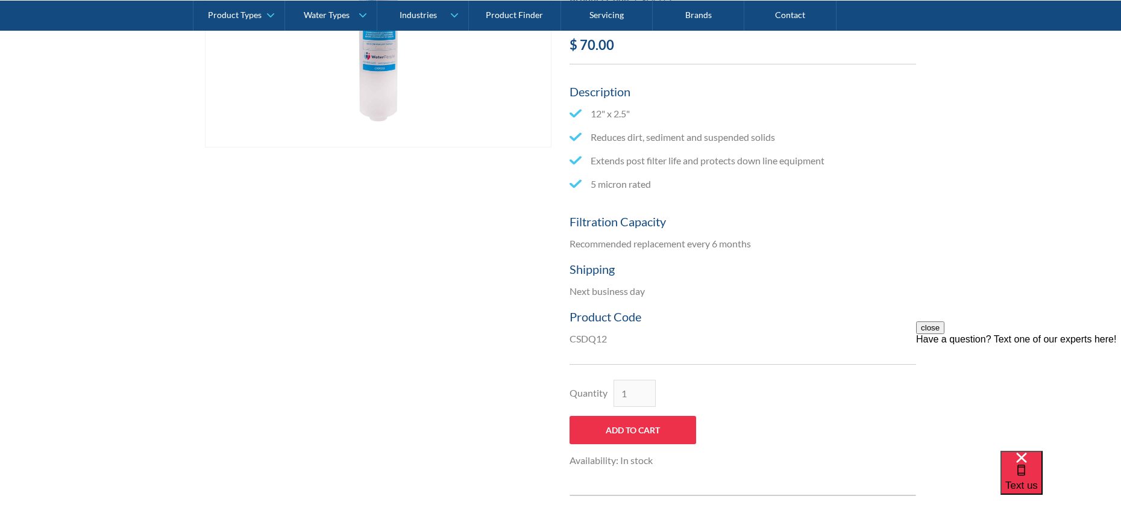
scroll to position [356, 0]
click at [658, 427] on input "Add to Cart" at bounding box center [632, 431] width 127 height 28
type input "Add to Cart"
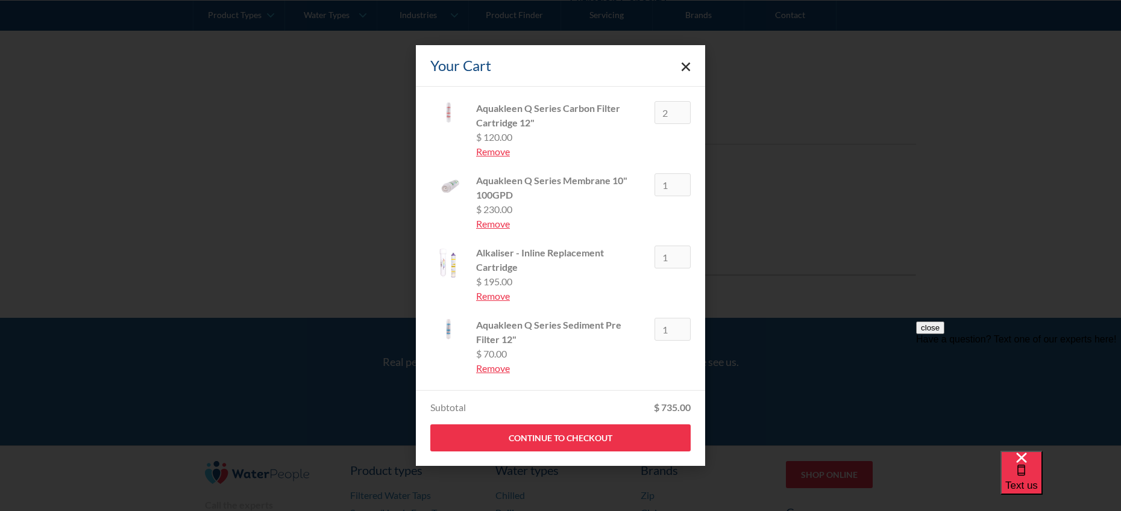
scroll to position [593, 0]
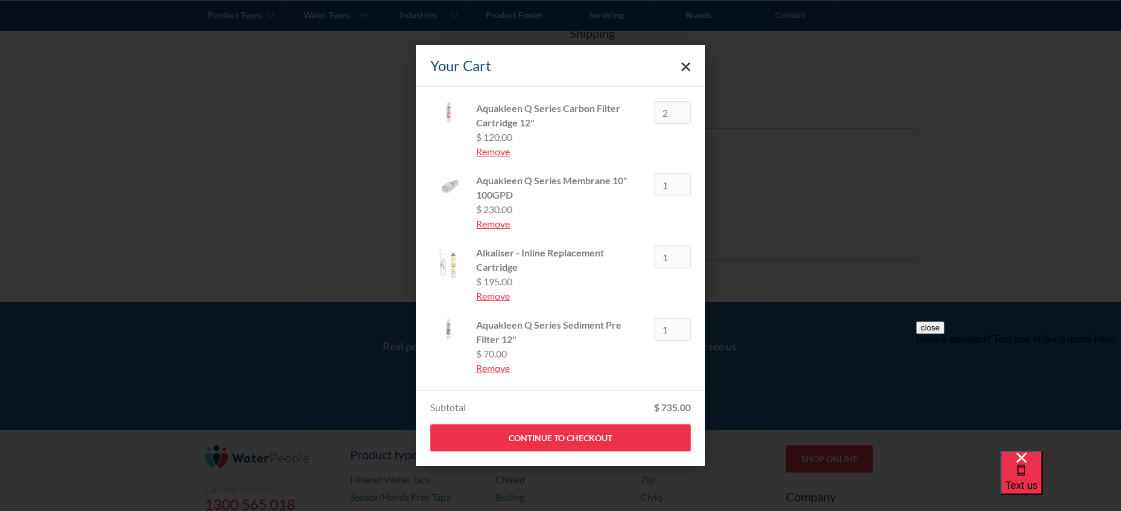
click at [685, 68] on icon "Close cart" at bounding box center [686, 67] width 10 height 10
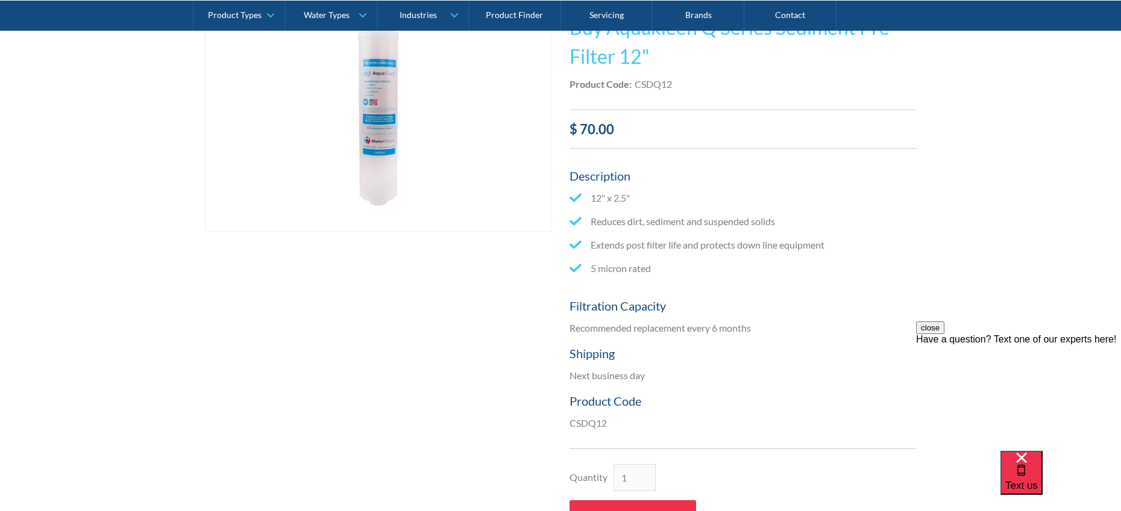
scroll to position [0, 0]
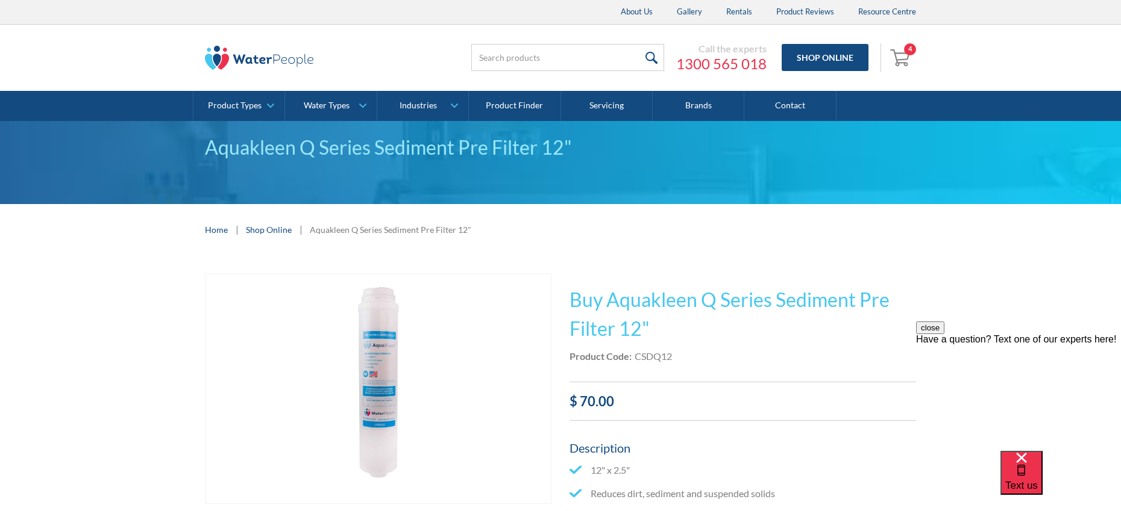
click at [898, 55] on img "Open cart containing 4 items" at bounding box center [901, 57] width 23 height 19
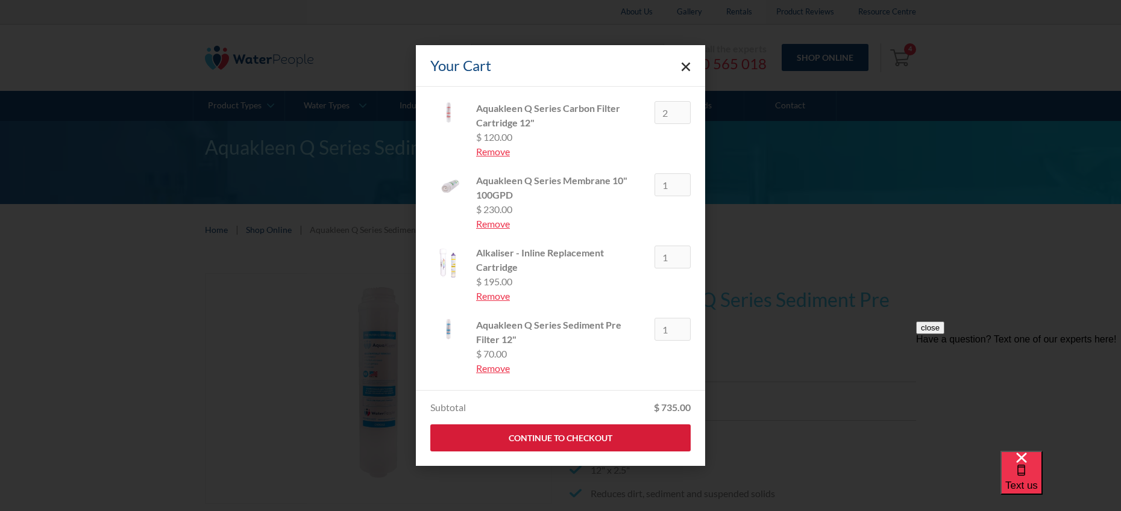
click at [566, 436] on link "Continue to Checkout" at bounding box center [560, 438] width 260 height 27
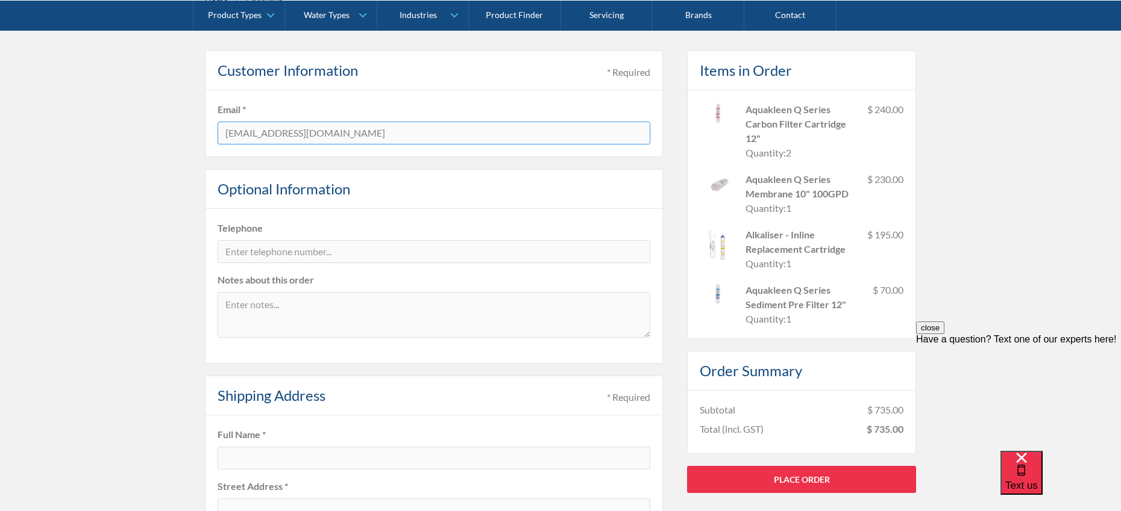
scroll to position [212, 0]
type input "[EMAIL_ADDRESS][DOMAIN_NAME]"
click at [245, 256] on input "tel" at bounding box center [433, 250] width 433 height 23
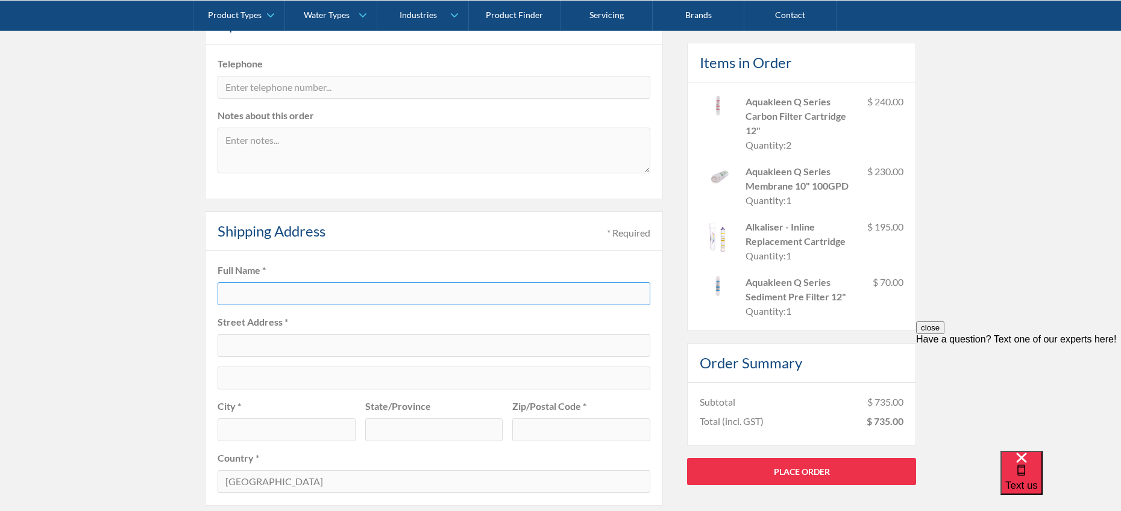
click at [240, 290] on input "text" at bounding box center [433, 294] width 433 height 23
type input "[PERSON_NAME]"
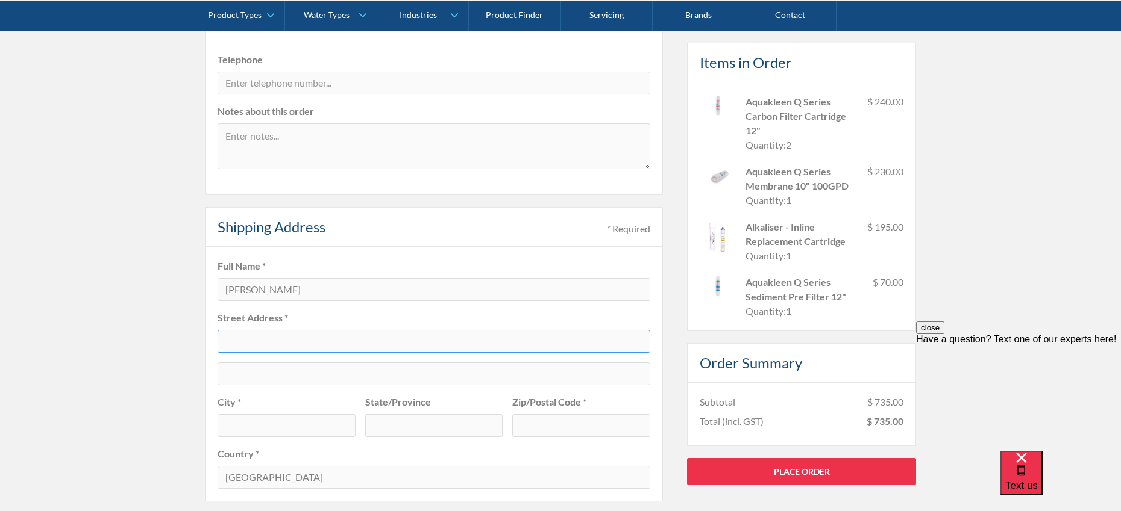
click at [236, 339] on input "text" at bounding box center [433, 341] width 433 height 23
type input "[DATE] St"
click at [246, 421] on input "text" at bounding box center [286, 425] width 138 height 23
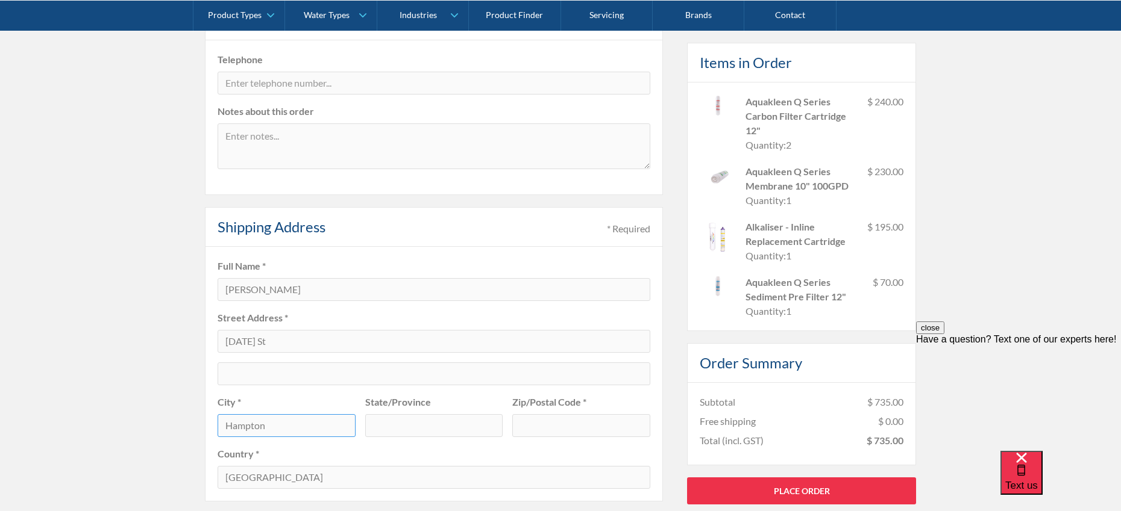
type input "Hampton"
click at [406, 425] on input "text" at bounding box center [434, 425] width 138 height 23
type input "Vic"
click at [544, 423] on input "text" at bounding box center [581, 425] width 138 height 23
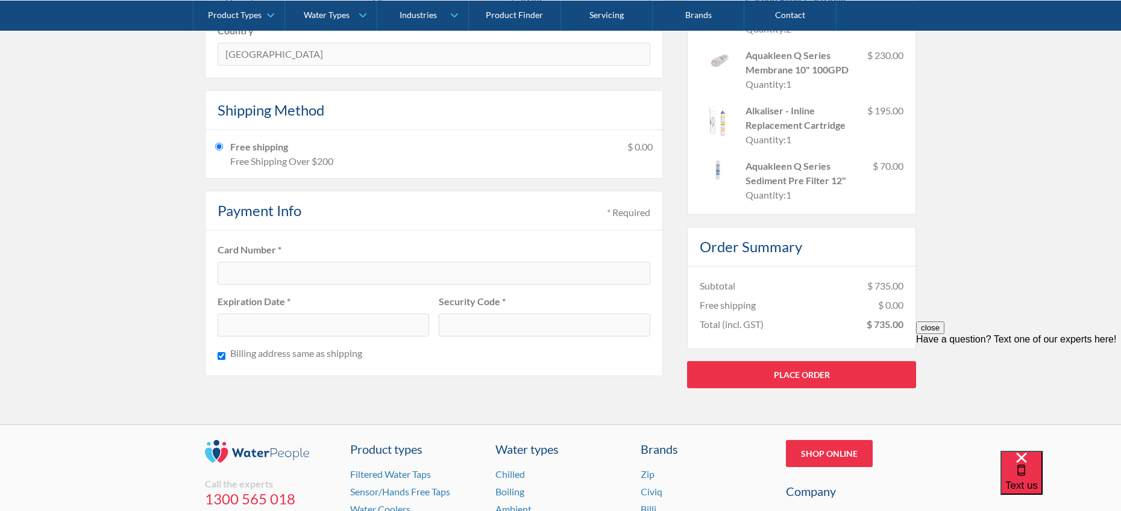
scroll to position [817, 0]
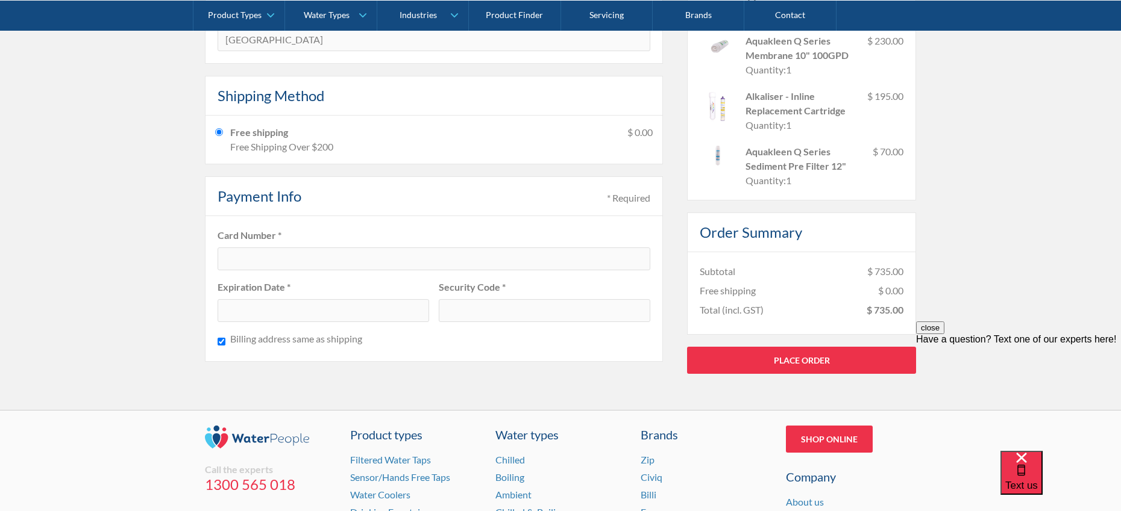
type input "3188"
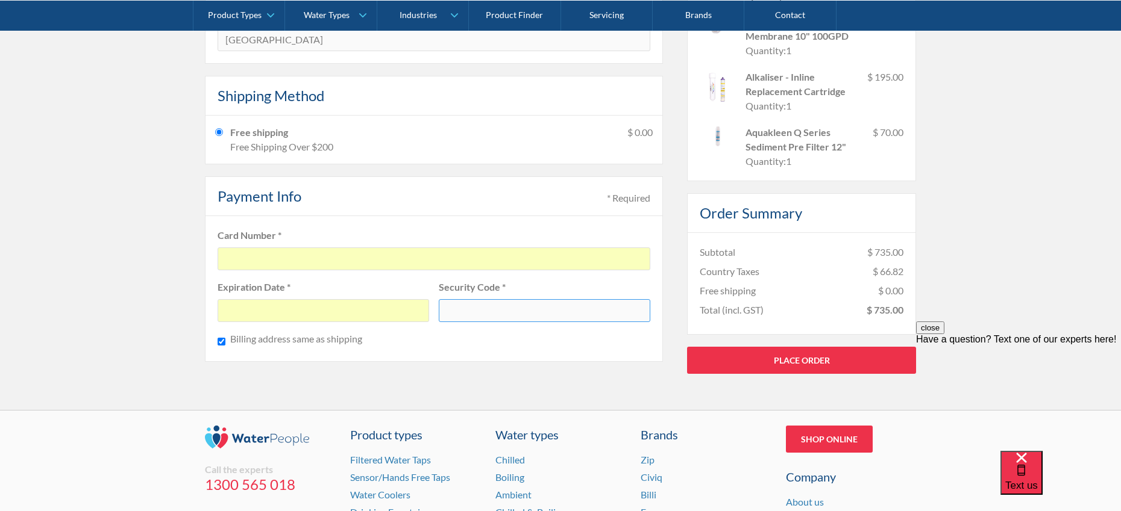
click at [332, 342] on label "Billing address same as shipping" at bounding box center [296, 339] width 132 height 14
click at [225, 342] on input "Billing address same as shipping" at bounding box center [221, 341] width 8 height 15
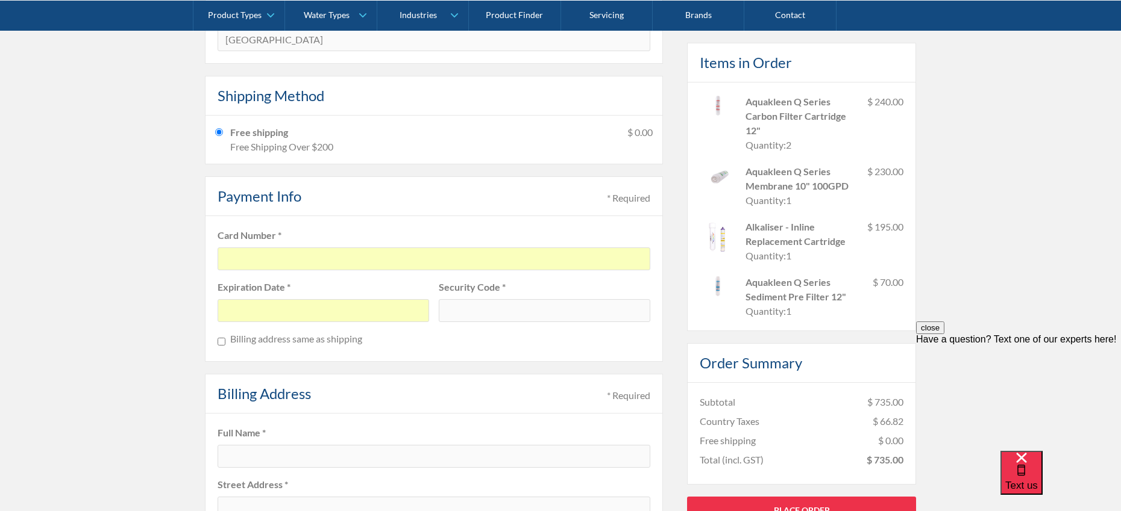
click at [332, 342] on label "Billing address same as shipping" at bounding box center [296, 339] width 132 height 14
click at [225, 342] on input "Billing address same as shipping" at bounding box center [221, 341] width 8 height 15
checkbox input "true"
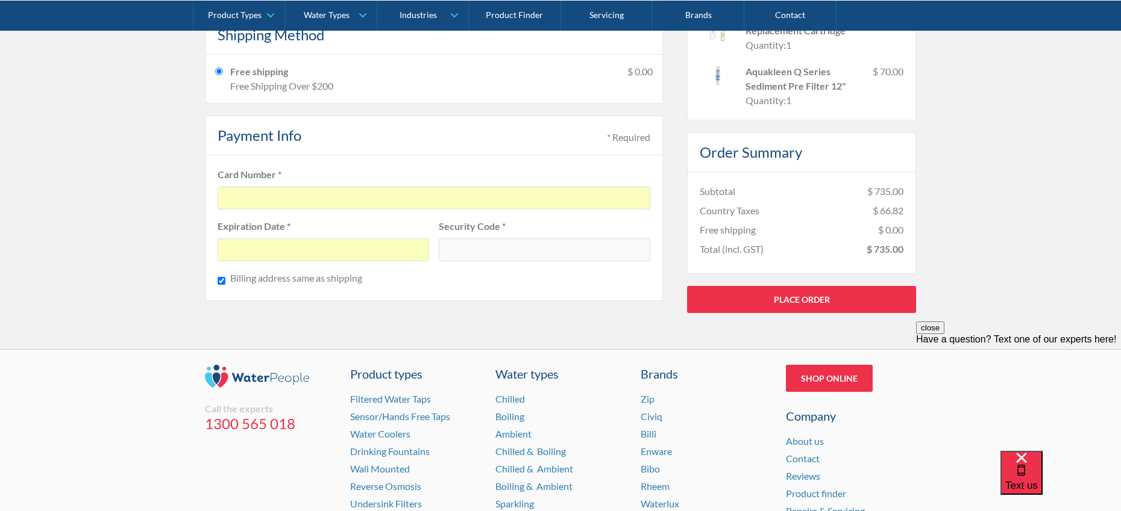
scroll to position [939, 0]
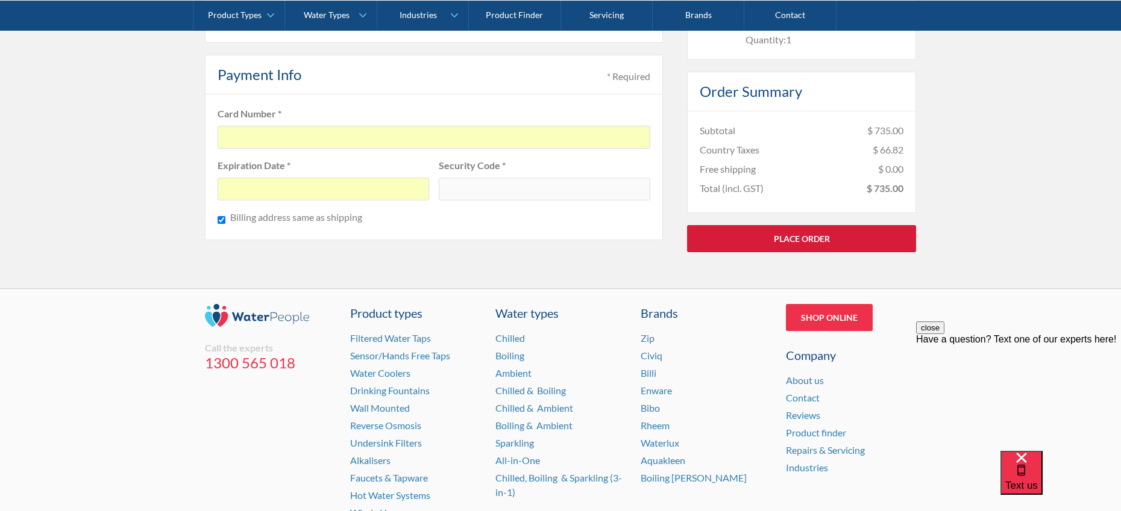
click at [815, 237] on link "Place Order" at bounding box center [801, 238] width 229 height 27
